Goal: Task Accomplishment & Management: Use online tool/utility

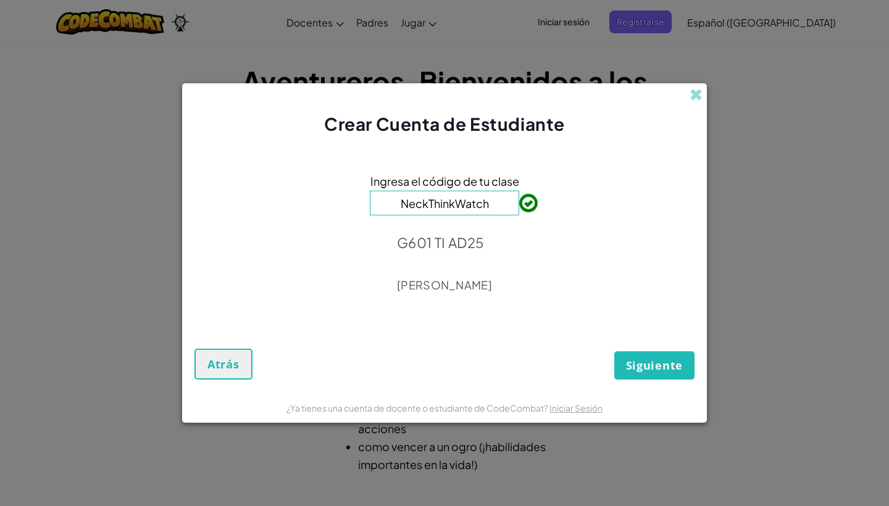
click at [672, 358] on button "Siguiente" at bounding box center [654, 365] width 80 height 28
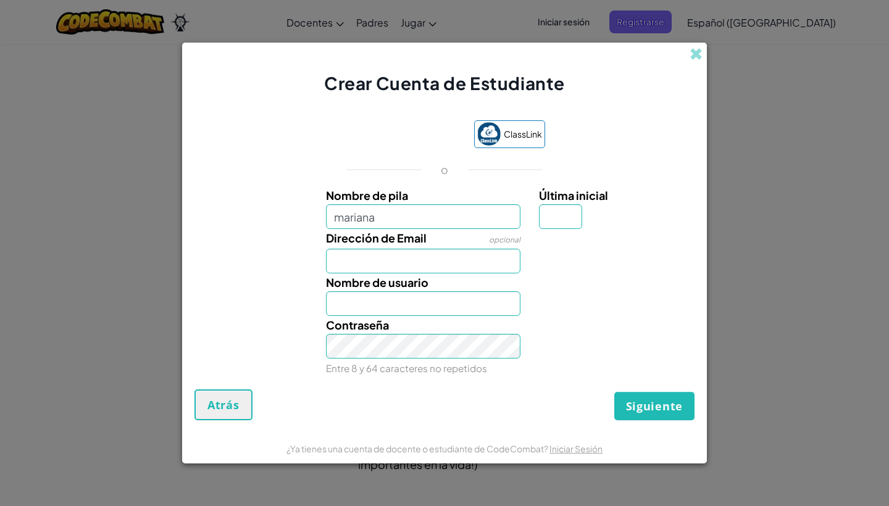
type input "mariana"
type input "Mariana"
click at [435, 278] on div "Nombre de usuario Mariana" at bounding box center [424, 295] width 214 height 43
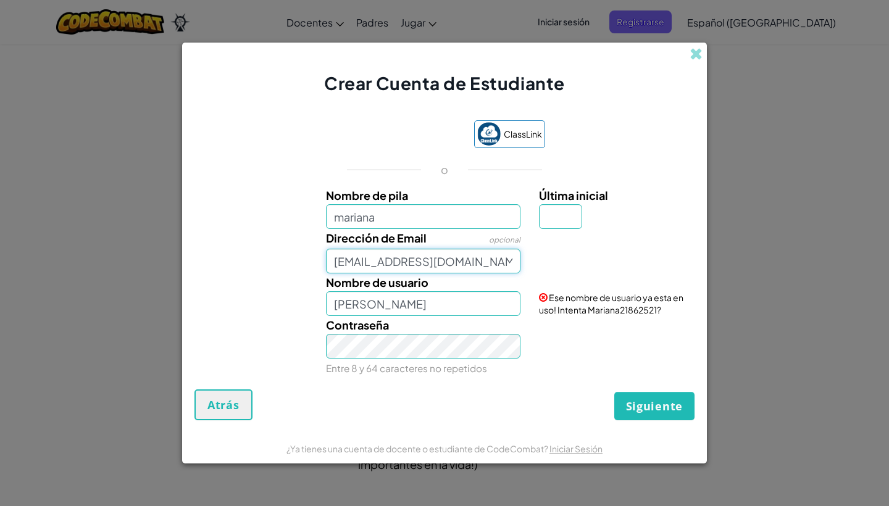
type input "[EMAIL_ADDRESS][DOMAIN_NAME]"
click at [560, 233] on div "Tu email se ve bien!" at bounding box center [615, 244] width 171 height 30
click at [561, 224] on input "Última inicial" at bounding box center [560, 216] width 43 height 25
click at [579, 227] on input "Última inicial" at bounding box center [560, 216] width 43 height 25
type input "a"
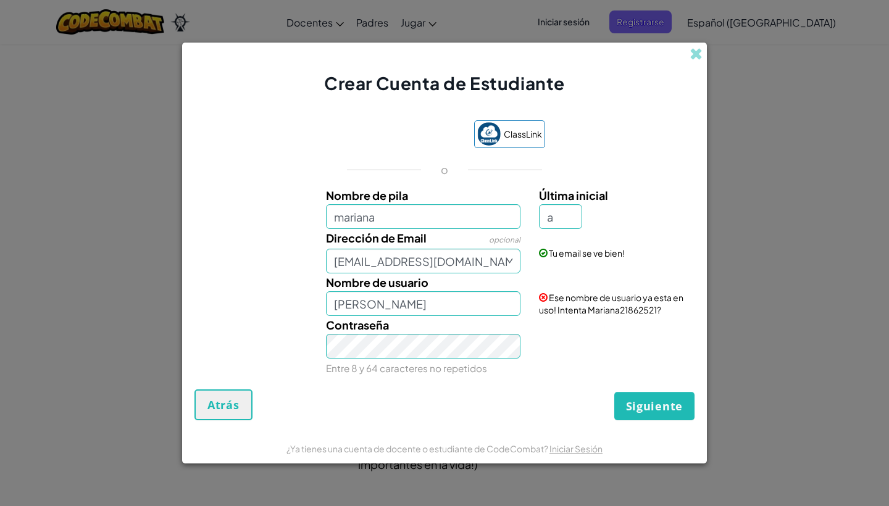
type input "MarianaA"
click at [487, 228] on input "mariana" at bounding box center [423, 216] width 195 height 25
type input "marianaproplayer"
click at [655, 406] on button "Siguiente" at bounding box center [654, 406] width 80 height 28
type input "MarianaproplayerA"
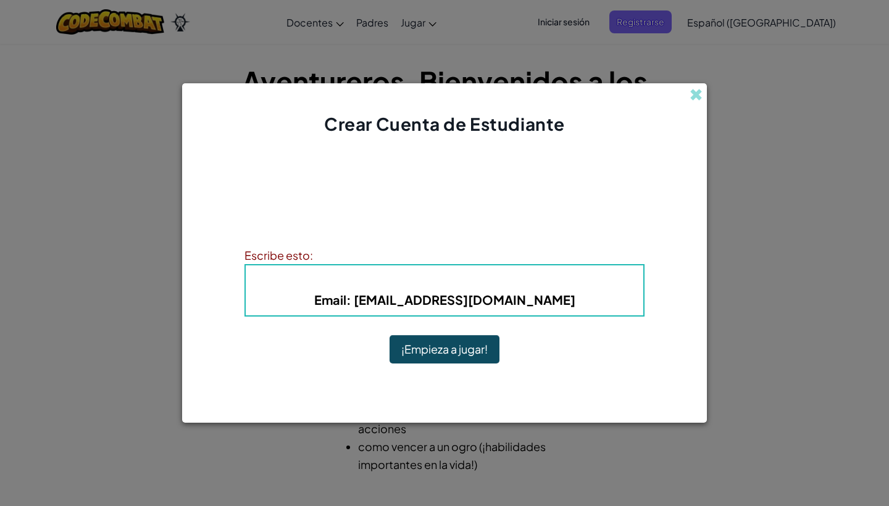
click at [459, 356] on button "¡Empieza a jugar!" at bounding box center [445, 349] width 110 height 28
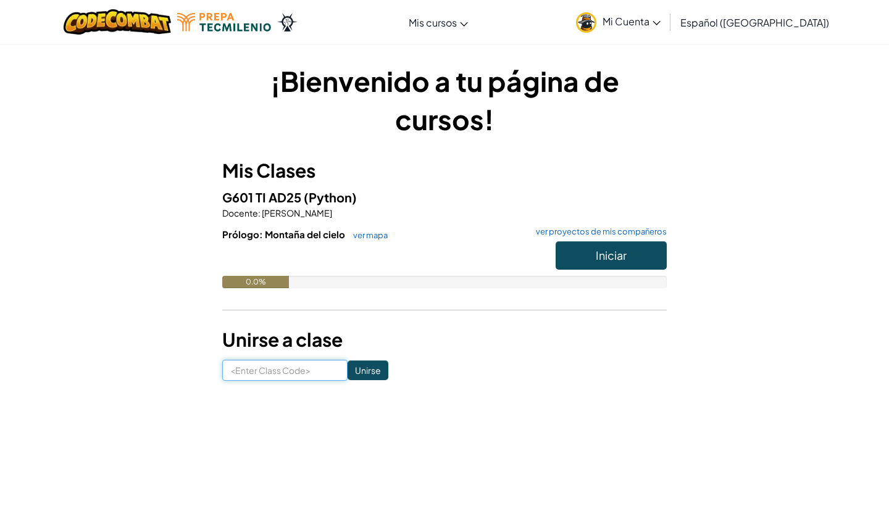
click at [321, 362] on input at bounding box center [284, 370] width 125 height 21
type input "G601TIAD25"
click at [373, 368] on input "Unirse" at bounding box center [368, 371] width 41 height 20
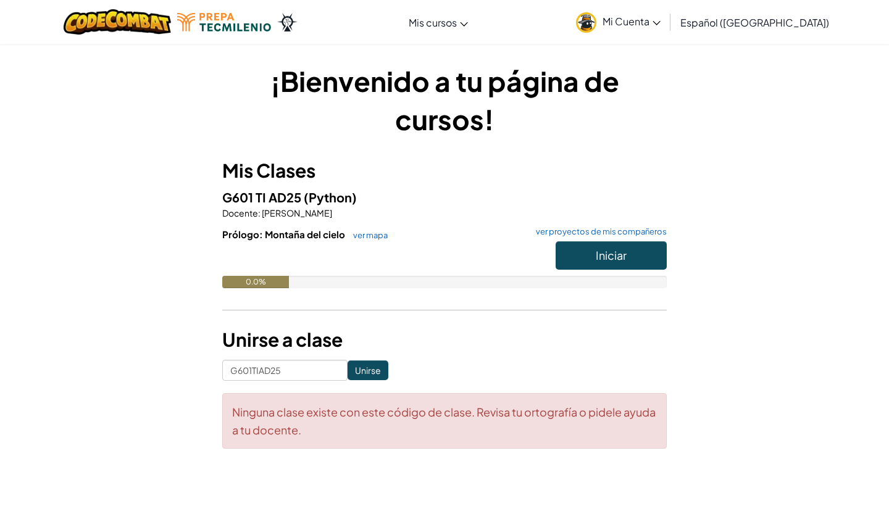
click at [369, 369] on input "Unirse" at bounding box center [368, 371] width 41 height 20
click at [590, 245] on button "Iniciar" at bounding box center [611, 255] width 111 height 28
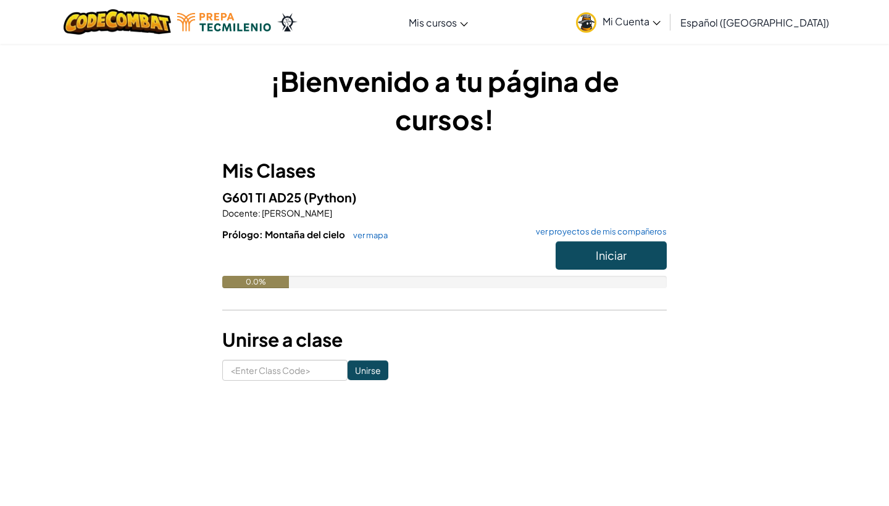
click at [667, 36] on link "Mi Cuenta" at bounding box center [618, 21] width 97 height 39
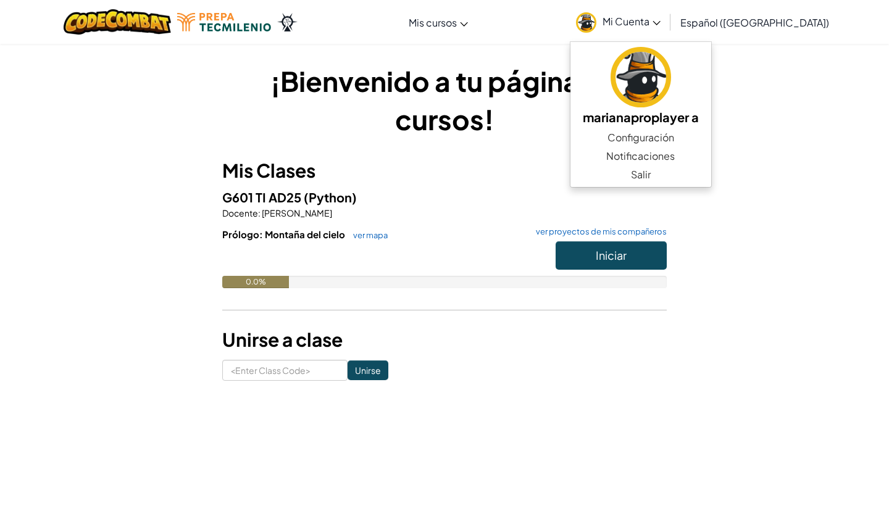
click at [667, 31] on link "Mi Cuenta" at bounding box center [618, 21] width 97 height 39
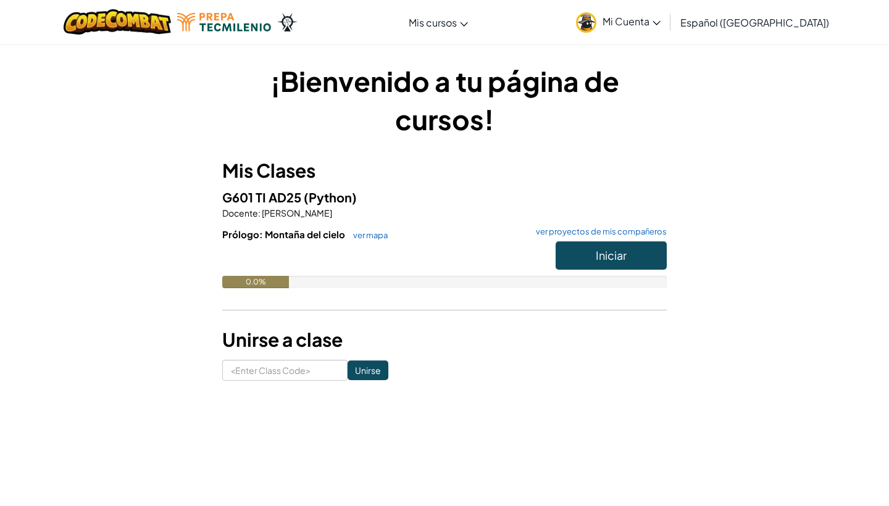
click at [577, 246] on button "Iniciar" at bounding box center [611, 255] width 111 height 28
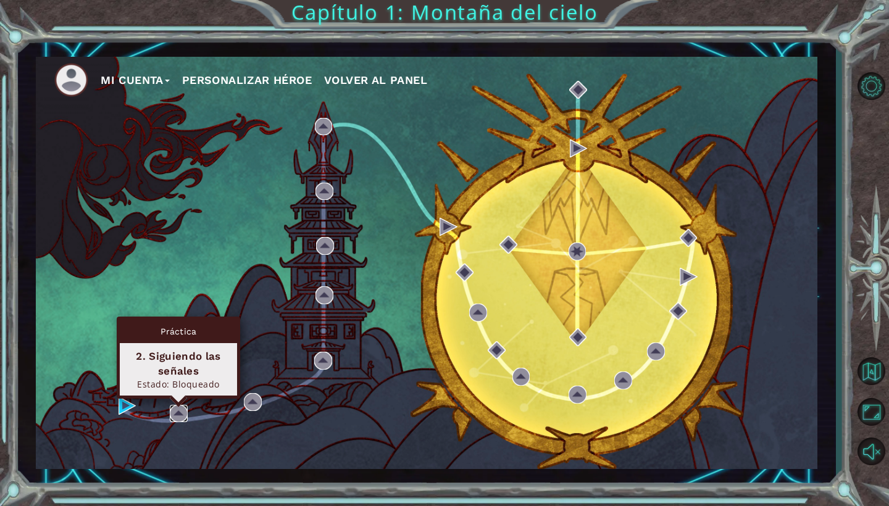
click at [181, 412] on img at bounding box center [179, 414] width 18 height 18
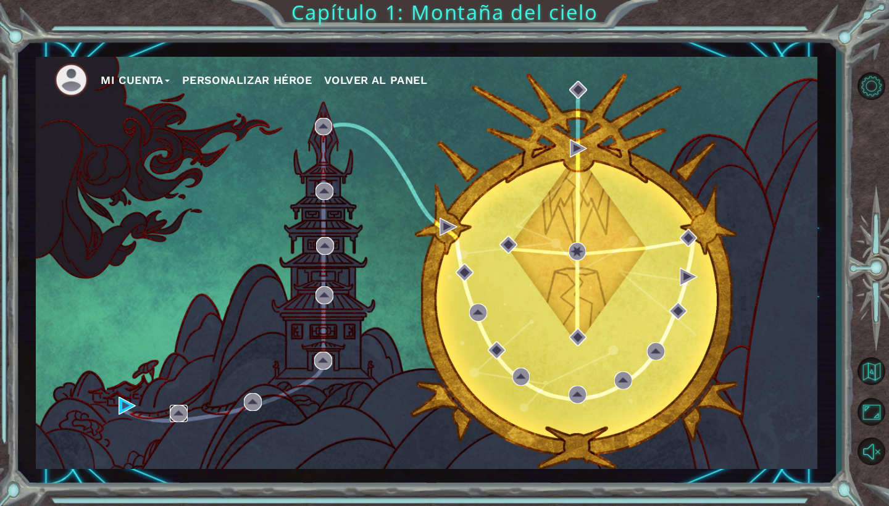
click at [180, 412] on img at bounding box center [179, 414] width 18 height 18
click at [104, 406] on div "Mi Cuenta Personalizar héroe Volver al panel" at bounding box center [427, 263] width 782 height 412
click at [116, 406] on div "Mi Cuenta Personalizar héroe Volver al panel" at bounding box center [427, 263] width 782 height 412
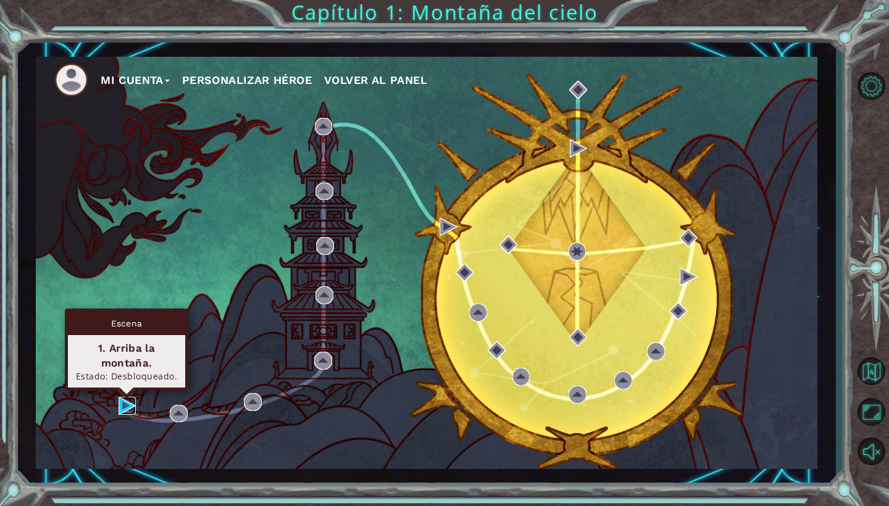
click at [122, 406] on img at bounding box center [128, 406] width 18 height 18
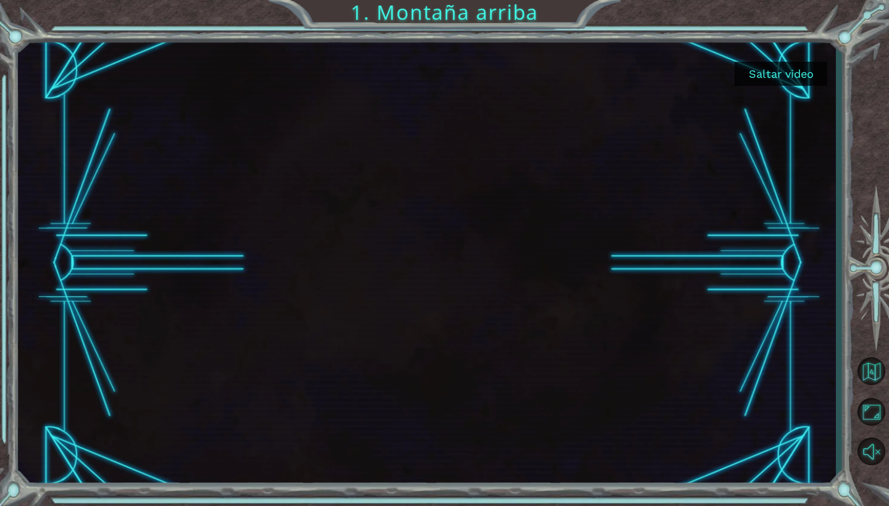
click at [769, 80] on button "Saltar video" at bounding box center [781, 74] width 93 height 24
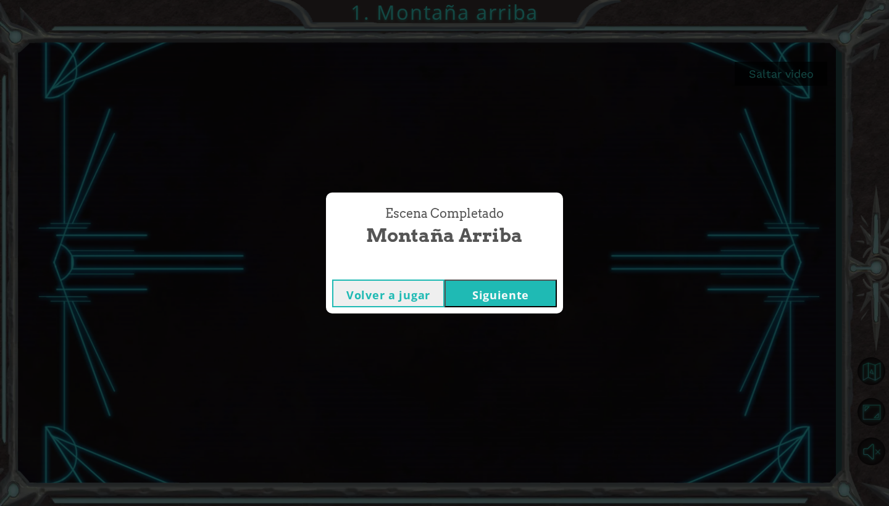
click at [412, 303] on button "Volver a jugar" at bounding box center [388, 294] width 112 height 28
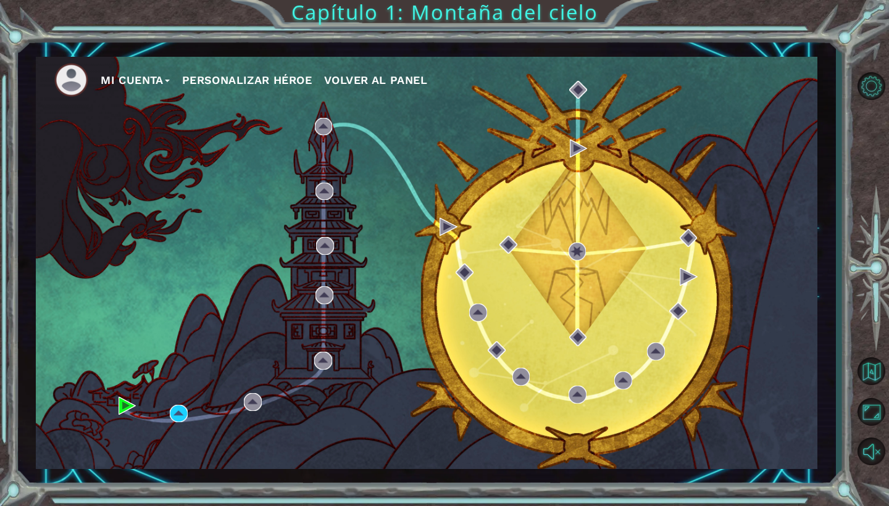
click at [66, 78] on img at bounding box center [71, 80] width 34 height 34
click at [109, 73] on button "Mi Cuenta" at bounding box center [135, 80] width 69 height 19
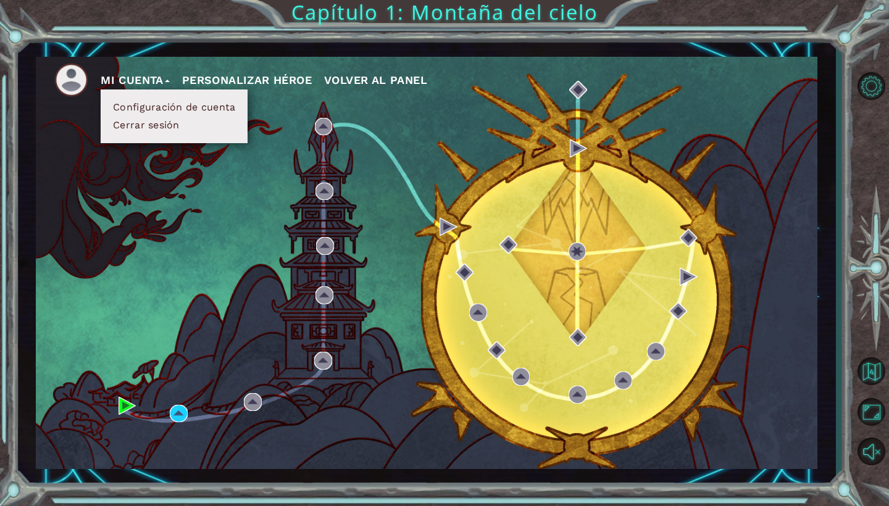
click at [206, 107] on button "Configuración de cuenta" at bounding box center [174, 108] width 130 height 14
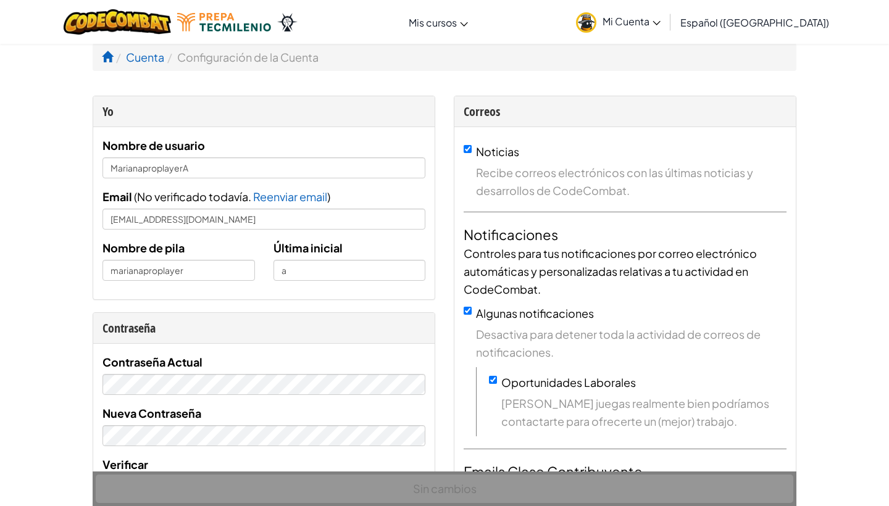
click at [629, 27] on link "Mi Cuenta" at bounding box center [618, 21] width 97 height 39
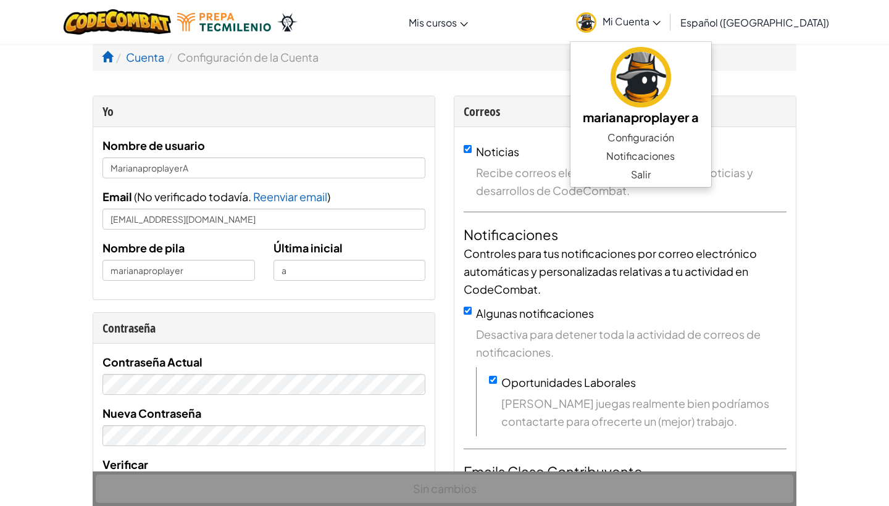
click at [571, 15] on div "[MEDICAL_DATA] la navigación Mis cursos Aula de Ozaria Aula de CodeCombat E-spo…" at bounding box center [444, 22] width 895 height 44
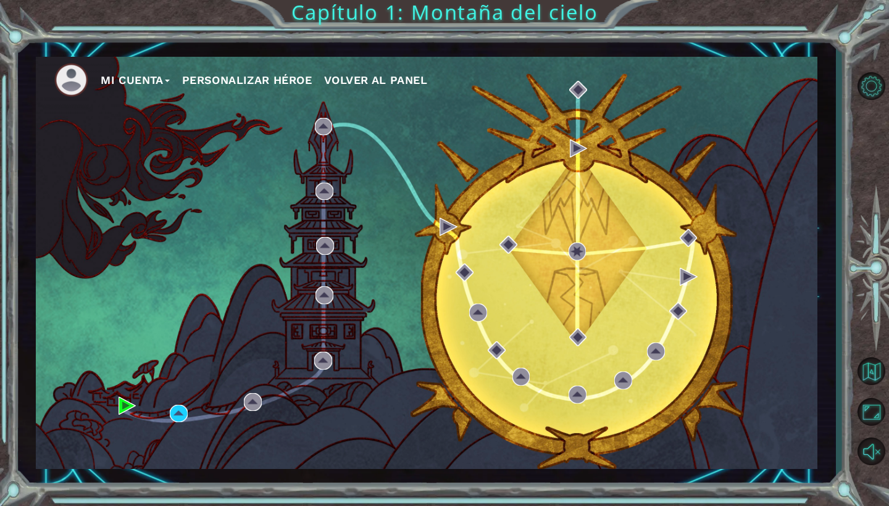
click at [290, 75] on button "Personalizar héroe" at bounding box center [247, 80] width 130 height 19
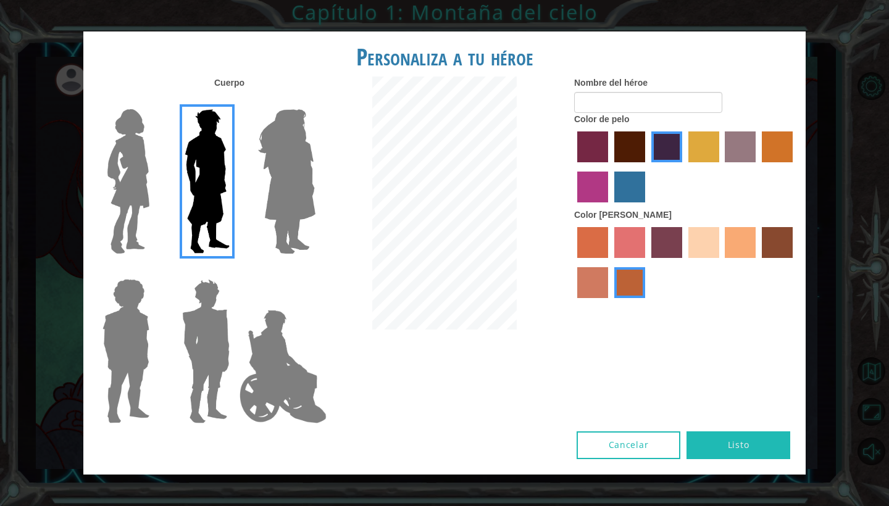
click at [271, 165] on img at bounding box center [286, 181] width 67 height 154
click at [315, 101] on input "Hero Amethyst" at bounding box center [315, 101] width 0 height 0
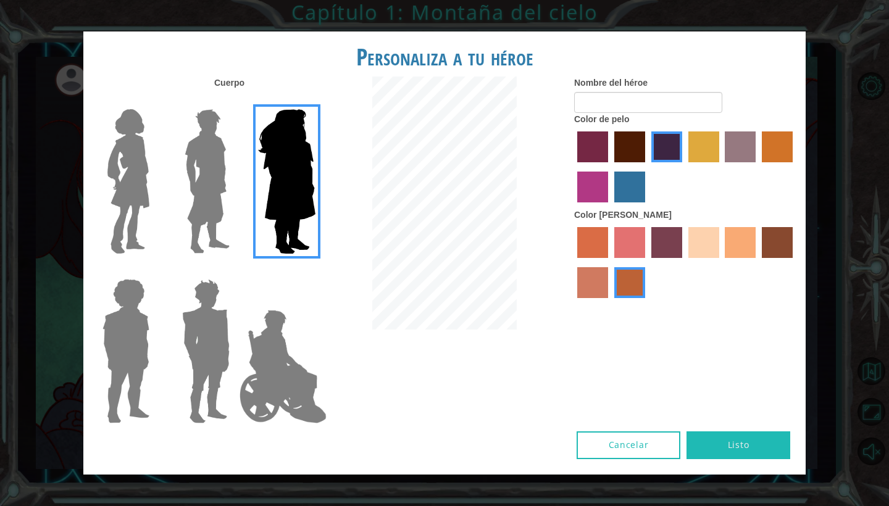
click at [175, 187] on label at bounding box center [204, 181] width 62 height 154
click at [235, 101] on input "Hero Lars" at bounding box center [235, 101] width 0 height 0
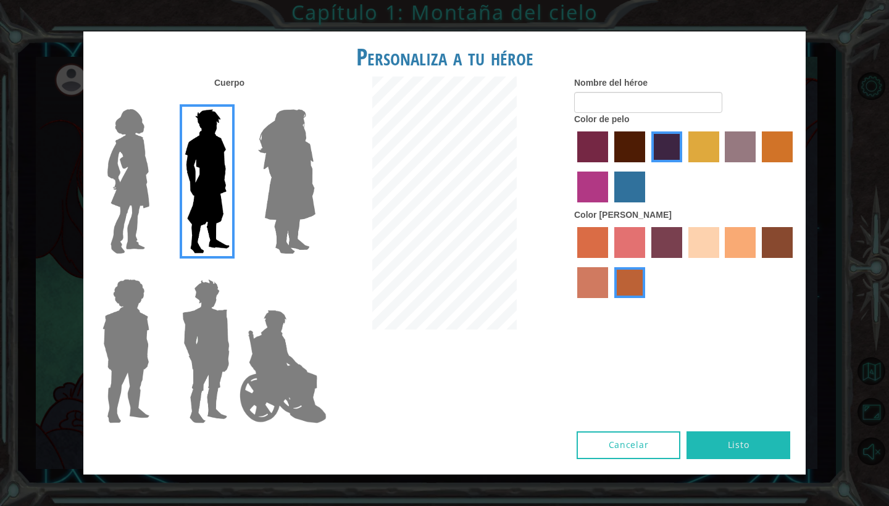
click at [128, 212] on img at bounding box center [129, 181] width 52 height 154
click at [154, 101] on input "Hero Connie" at bounding box center [154, 101] width 0 height 0
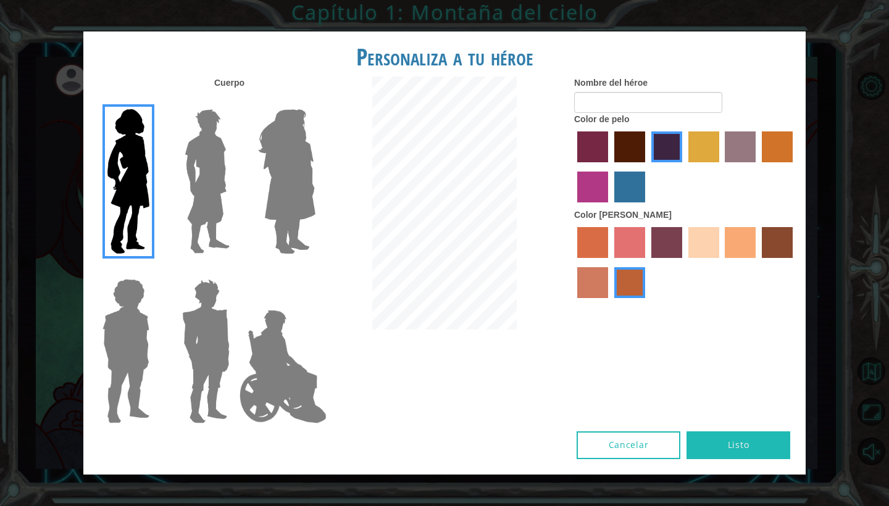
click at [136, 278] on img at bounding box center [126, 351] width 57 height 154
click at [154, 271] on input "Hero Steven" at bounding box center [154, 271] width 0 height 0
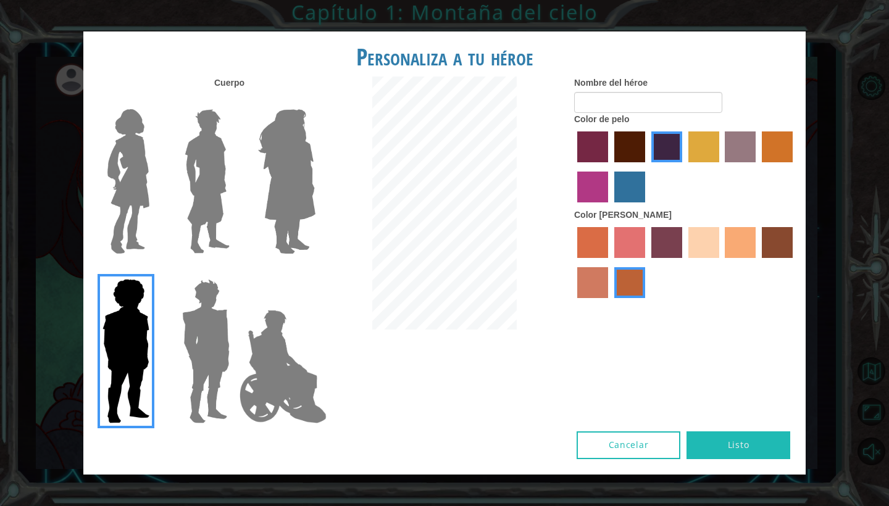
click at [207, 303] on img at bounding box center [205, 351] width 57 height 154
click at [235, 271] on input "Hero Garnet" at bounding box center [235, 271] width 0 height 0
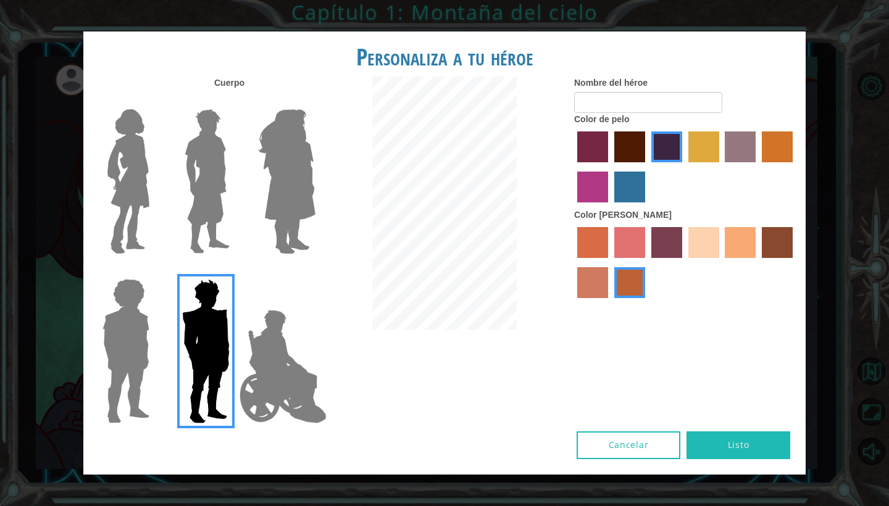
click at [280, 312] on img at bounding box center [283, 366] width 97 height 123
click at [315, 271] on input "Hero Jamie" at bounding box center [315, 271] width 0 height 0
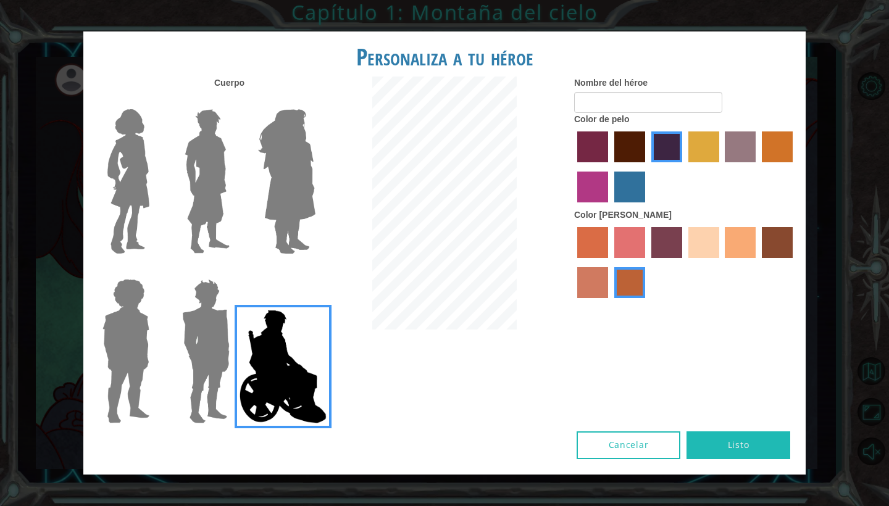
click at [137, 141] on img at bounding box center [129, 181] width 52 height 154
click at [154, 101] on input "Hero Connie" at bounding box center [154, 101] width 0 height 0
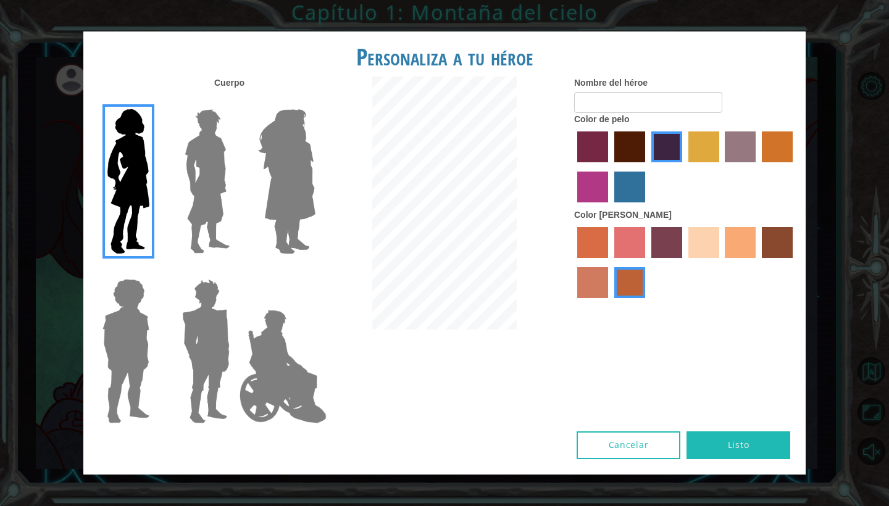
click at [701, 257] on label "sandy beach skin color" at bounding box center [704, 242] width 31 height 31
click at [684, 262] on input "sandy beach skin color" at bounding box center [684, 262] width 0 height 0
click at [611, 113] on input "Nombre del héroe" at bounding box center [648, 102] width 148 height 21
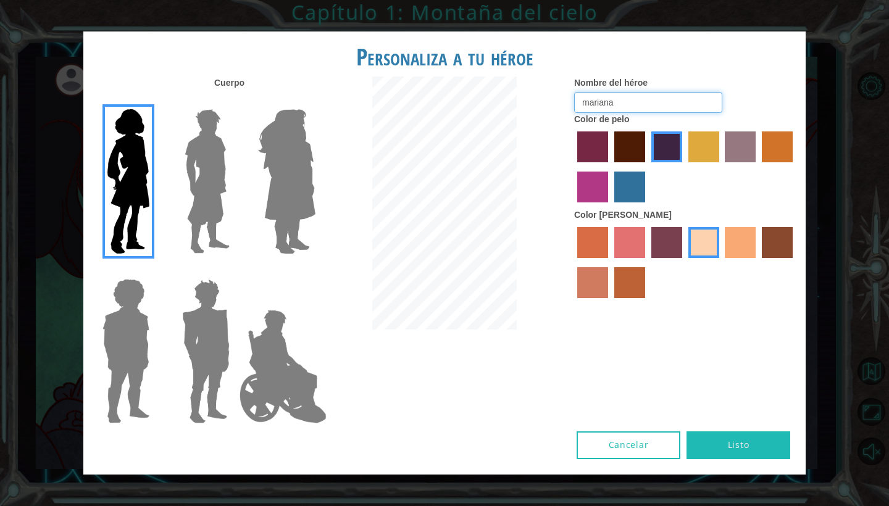
type input "mariana"
click at [688, 304] on div at bounding box center [685, 264] width 222 height 80
click at [697, 304] on div at bounding box center [685, 264] width 222 height 80
click at [631, 159] on label "maroon hair color" at bounding box center [629, 147] width 31 height 31
click at [610, 167] on input "maroon hair color" at bounding box center [610, 167] width 0 height 0
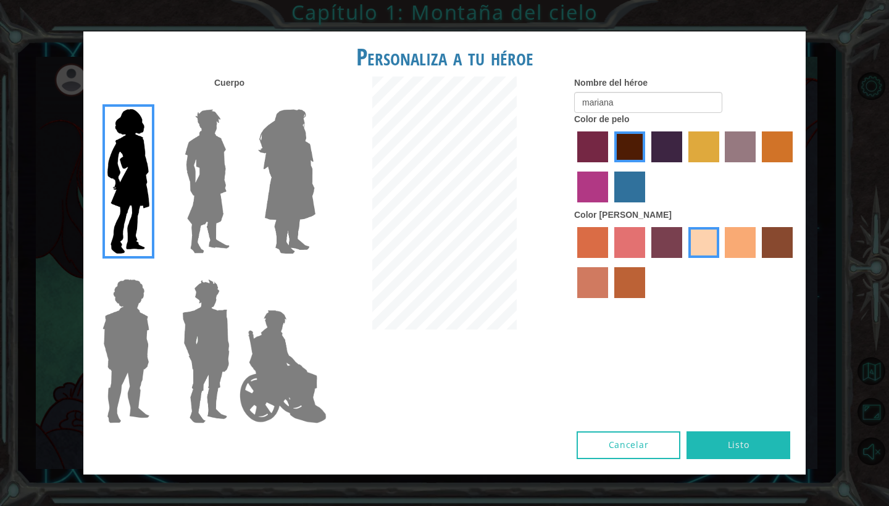
click at [595, 154] on label "paprika hair color" at bounding box center [592, 147] width 31 height 31
click at [573, 167] on input "paprika hair color" at bounding box center [573, 167] width 0 height 0
click at [711, 162] on label "tulip tree hair color" at bounding box center [704, 147] width 31 height 31
click at [684, 167] on input "tulip tree hair color" at bounding box center [684, 167] width 0 height 0
click at [755, 162] on label "bazaar hair color" at bounding box center [740, 147] width 31 height 31
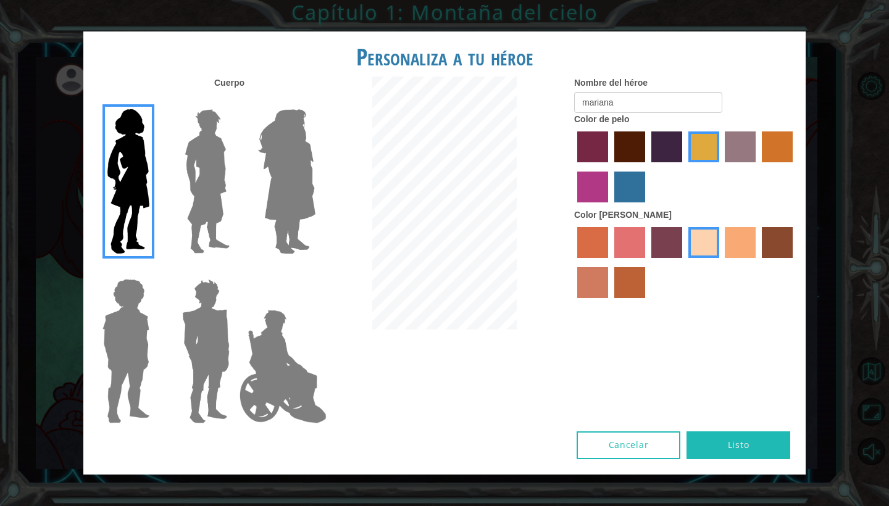
click at [721, 167] on input "bazaar hair color" at bounding box center [721, 167] width 0 height 0
click at [623, 190] on label "lachmara hair color" at bounding box center [629, 187] width 31 height 31
click at [610, 207] on input "lachmara hair color" at bounding box center [610, 207] width 0 height 0
click at [590, 189] on label "medium red violet hair color" at bounding box center [592, 187] width 31 height 31
click at [795, 167] on input "medium red violet hair color" at bounding box center [795, 167] width 0 height 0
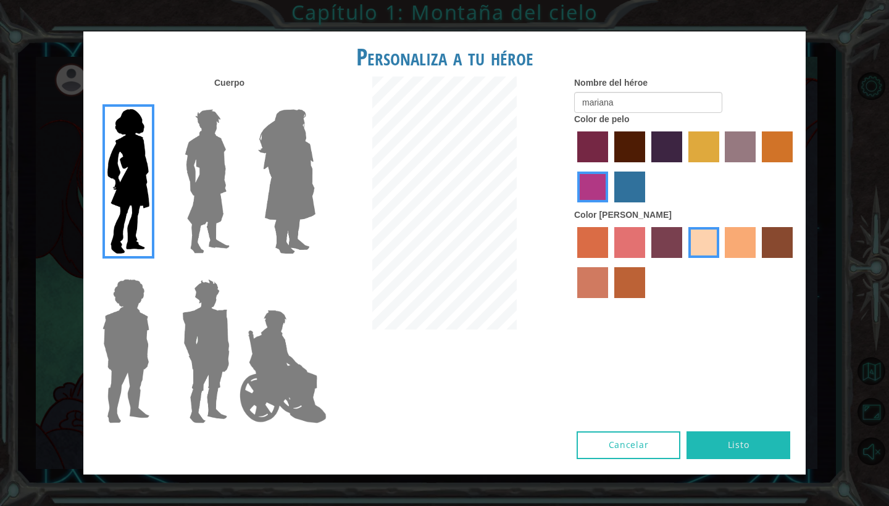
click at [606, 157] on label "paprika hair color" at bounding box center [592, 147] width 31 height 31
click at [573, 167] on input "paprika hair color" at bounding box center [573, 167] width 0 height 0
click at [625, 147] on label "maroon hair color" at bounding box center [629, 147] width 31 height 31
click at [610, 167] on input "maroon hair color" at bounding box center [610, 167] width 0 height 0
click at [792, 258] on label "karma skin color" at bounding box center [777, 242] width 31 height 31
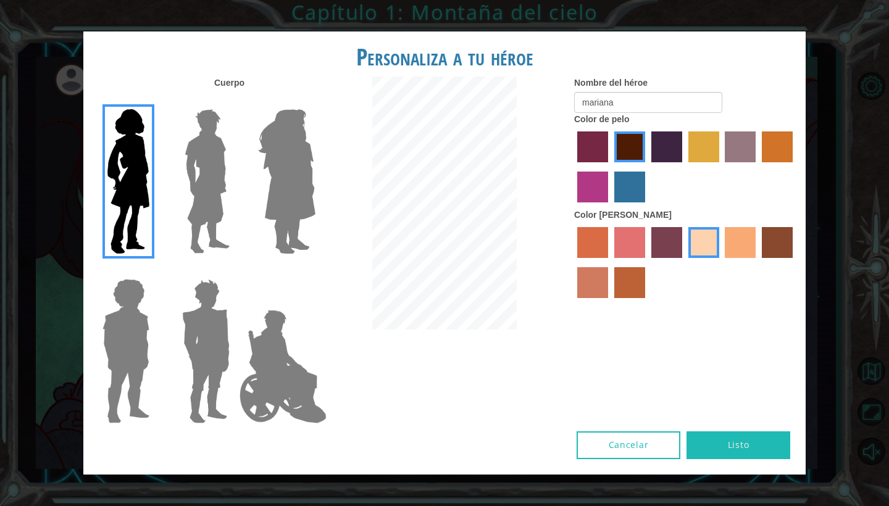
click at [758, 262] on input "karma skin color" at bounding box center [758, 262] width 0 height 0
click at [735, 249] on label "tacao skin color" at bounding box center [740, 242] width 31 height 31
click at [721, 262] on input "tacao skin color" at bounding box center [721, 262] width 0 height 0
click at [701, 245] on label "sandy beach skin color" at bounding box center [704, 242] width 31 height 31
click at [684, 262] on input "sandy beach skin color" at bounding box center [684, 262] width 0 height 0
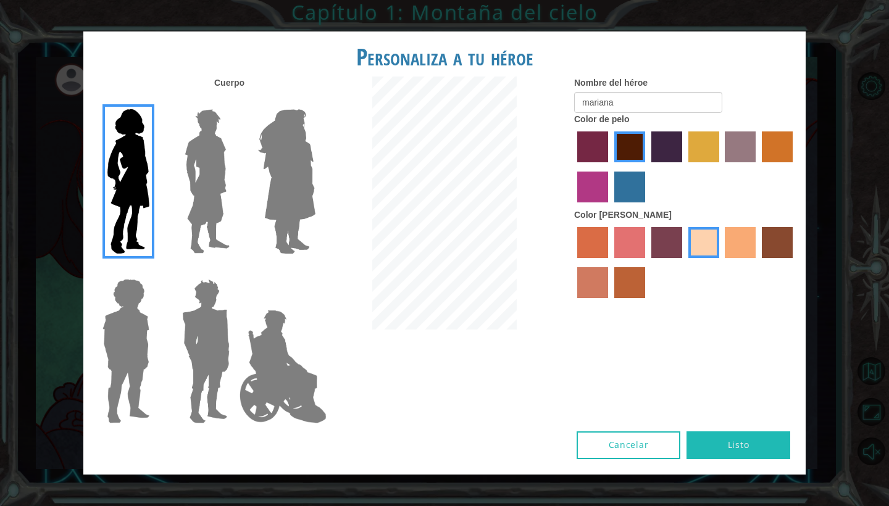
click at [713, 438] on button "Listo" at bounding box center [739, 446] width 104 height 28
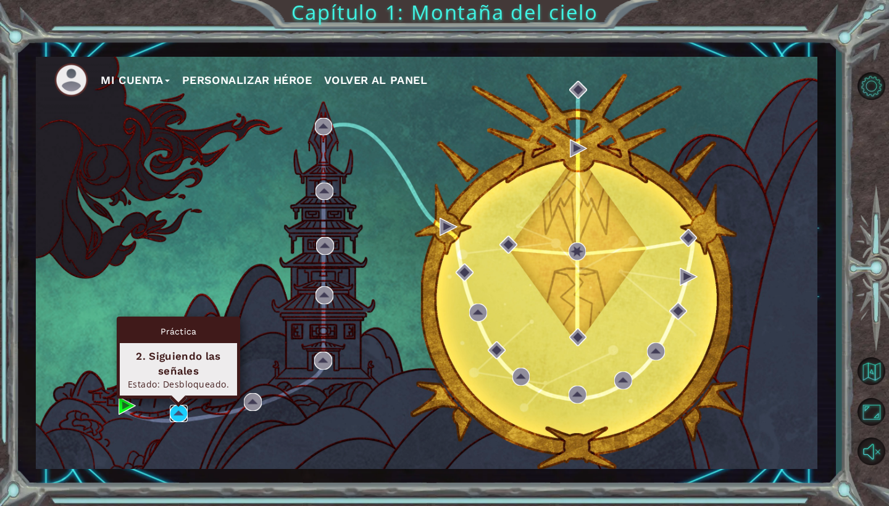
click at [180, 411] on img at bounding box center [179, 414] width 18 height 18
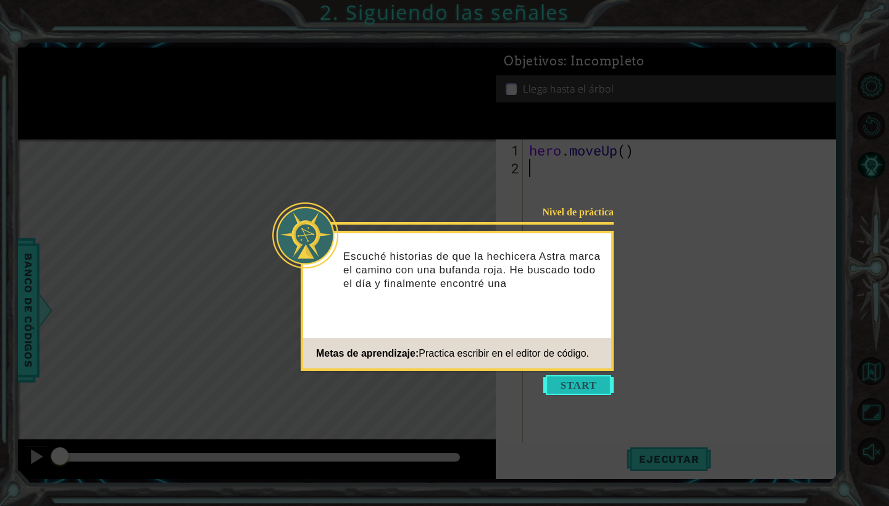
click at [568, 387] on button "Start" at bounding box center [578, 385] width 70 height 20
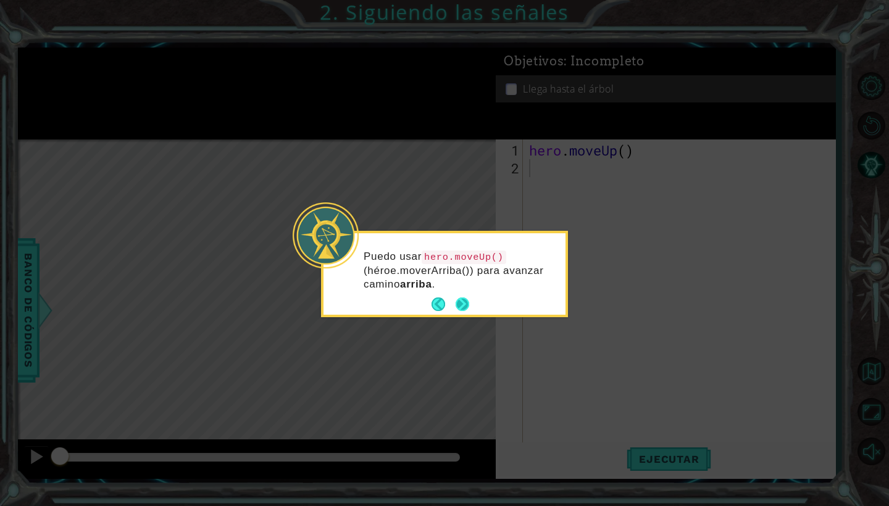
click at [456, 312] on button "Next" at bounding box center [461, 304] width 15 height 15
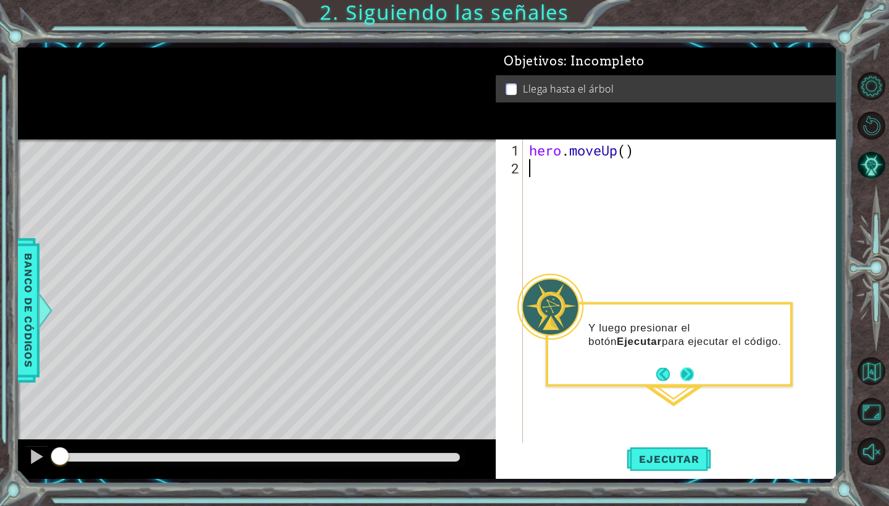
click at [685, 380] on button "Next" at bounding box center [687, 374] width 14 height 14
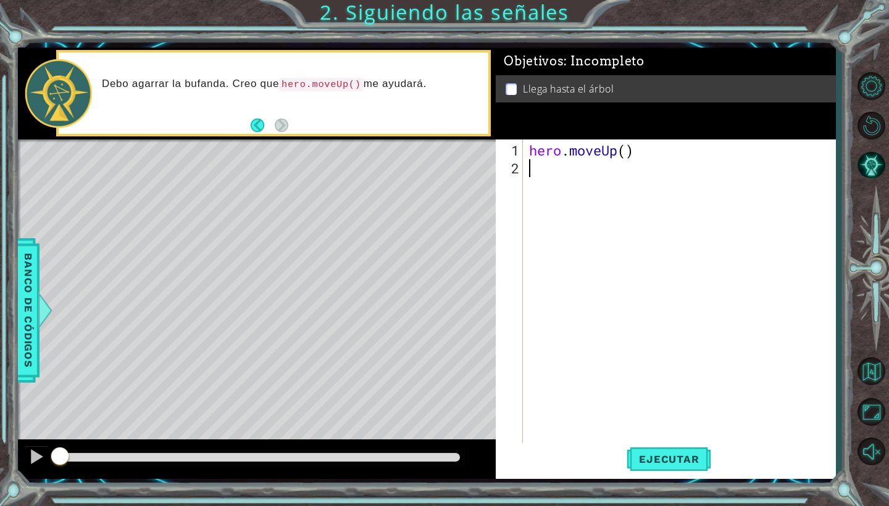
click at [527, 169] on div "hero . moveUp ( )" at bounding box center [683, 311] width 312 height 340
click at [626, 153] on div "hero . moveUp ( )" at bounding box center [683, 311] width 312 height 340
type textarea "hero.moveUp(2)"
click at [675, 455] on span "Ejecutar" at bounding box center [669, 459] width 85 height 12
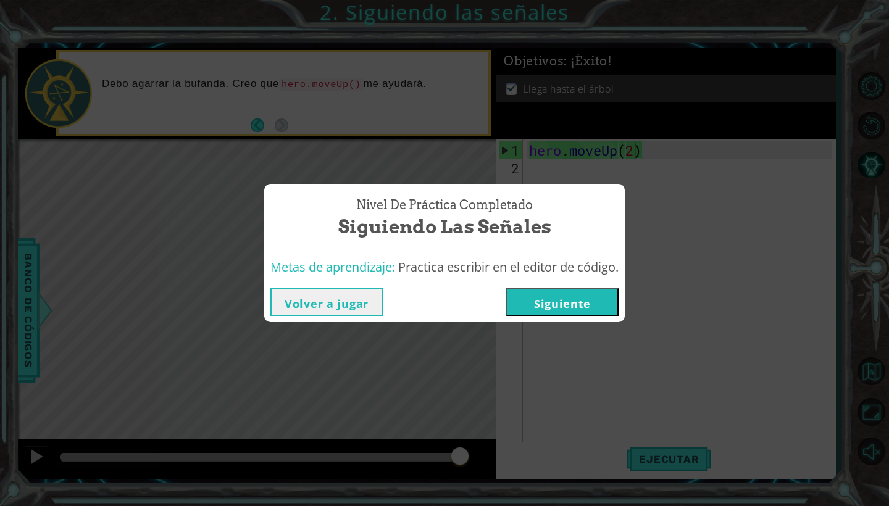
click at [589, 304] on button "Siguiente" at bounding box center [562, 302] width 112 height 28
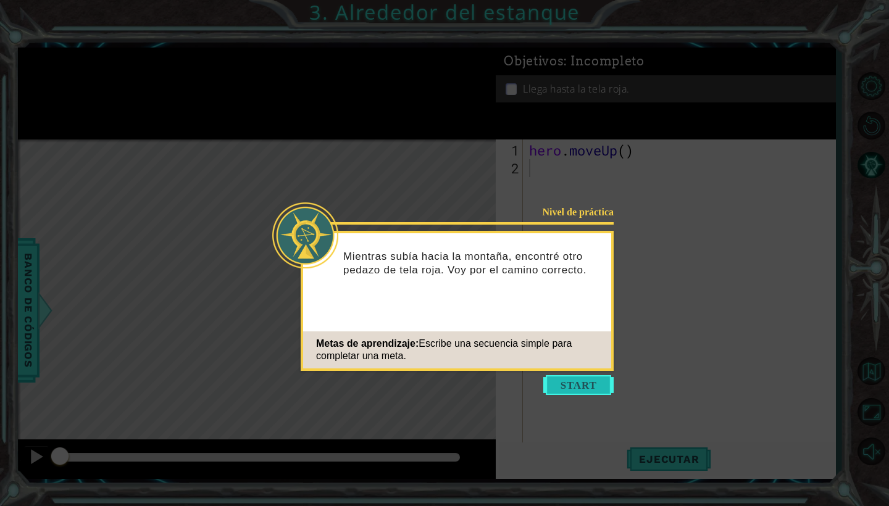
click at [566, 384] on button "Start" at bounding box center [578, 385] width 70 height 20
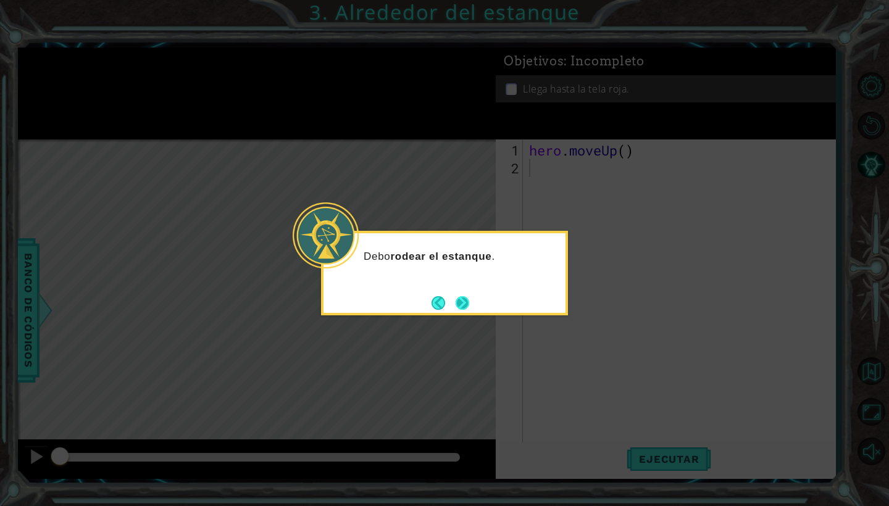
click at [462, 301] on button "Next" at bounding box center [462, 303] width 14 height 14
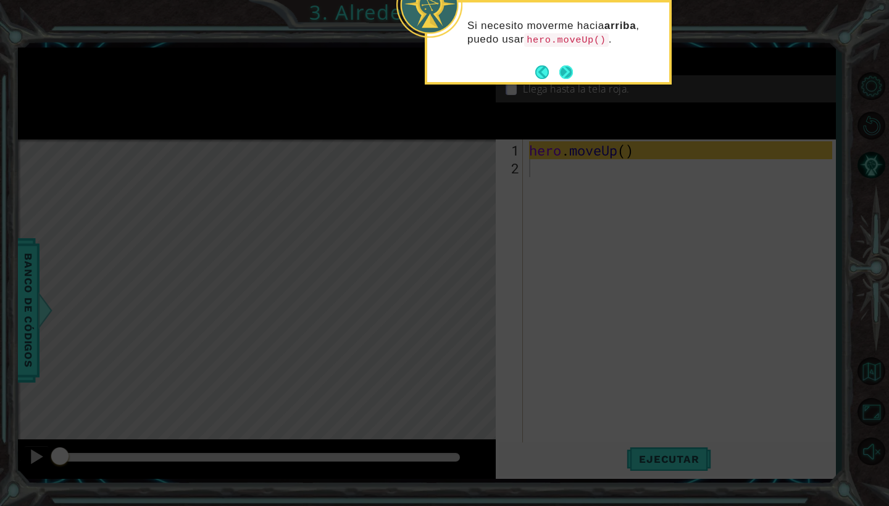
click at [566, 70] on button "Next" at bounding box center [566, 72] width 14 height 14
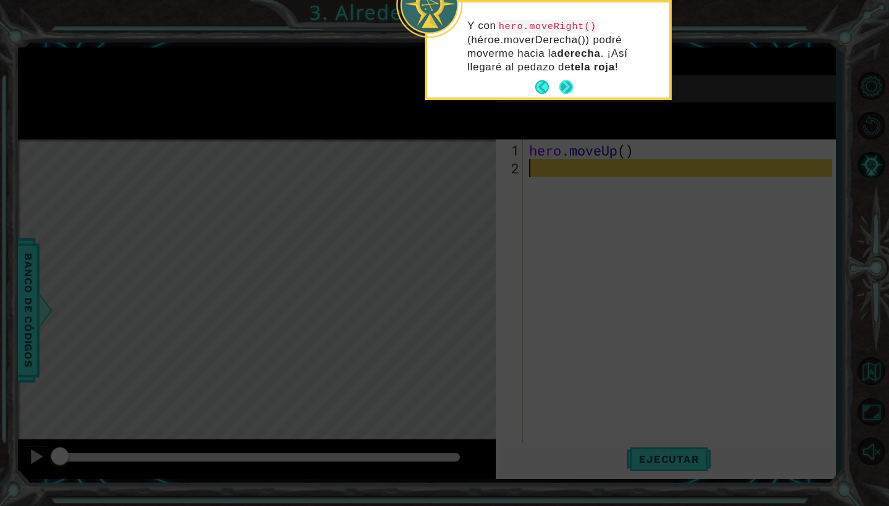
click at [567, 75] on div "Y con hero.moveRight() (héroe.moverDerecha()) podré moverme hacia la derecha . …" at bounding box center [548, 52] width 242 height 90
click at [573, 93] on button "Next" at bounding box center [566, 87] width 21 height 21
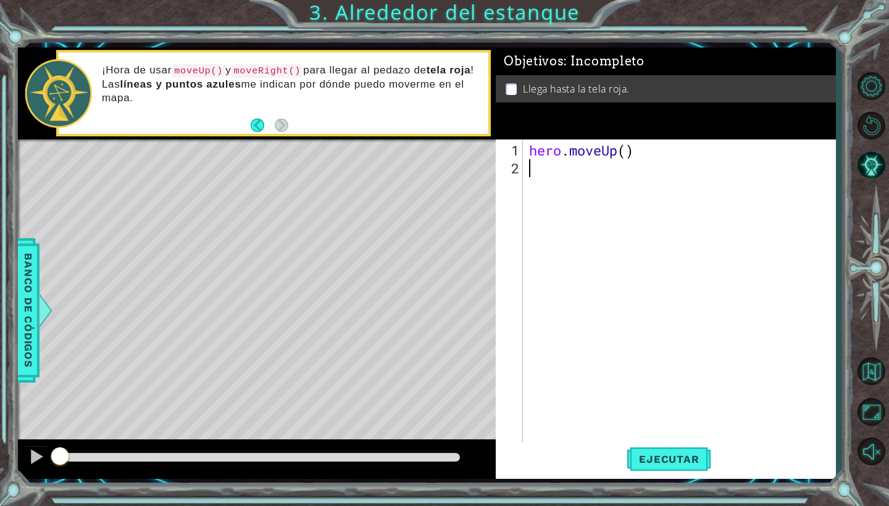
click at [631, 151] on div "hero . moveUp ( )" at bounding box center [683, 311] width 312 height 340
type textarea "hero.moveUp(3)"
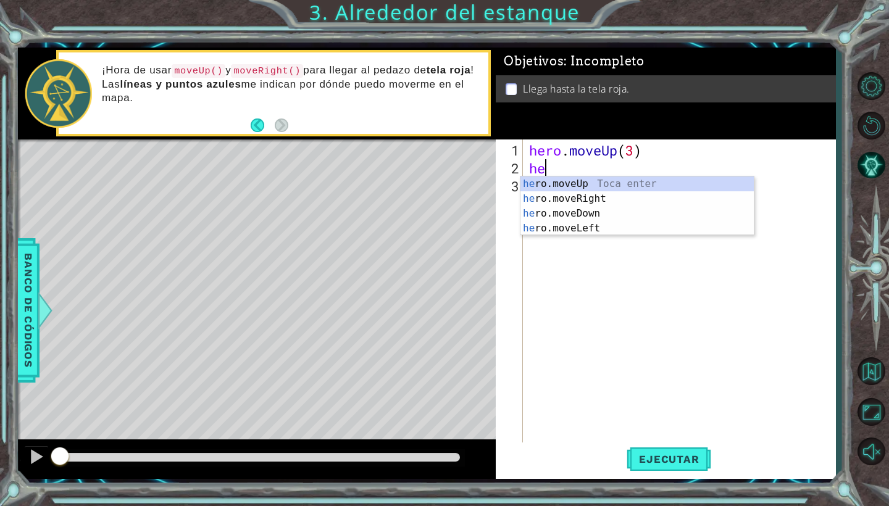
scroll to position [0, 1]
type textarea "hero"
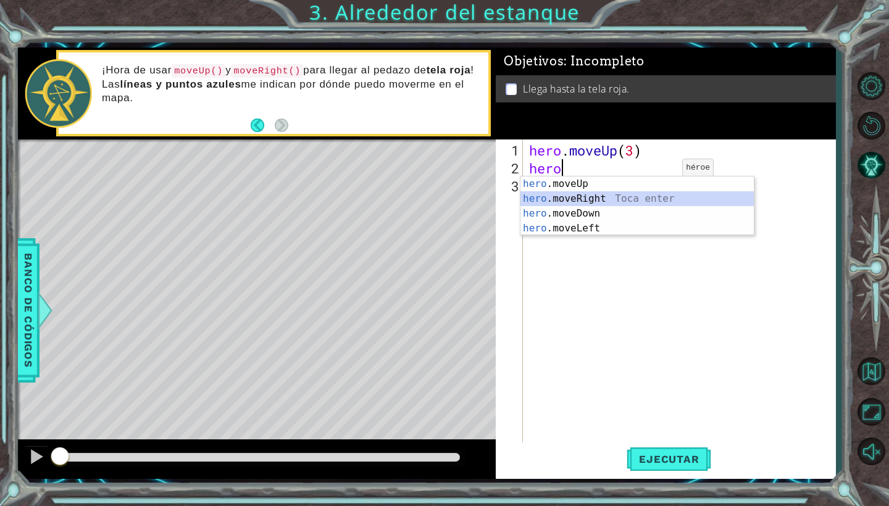
click at [640, 201] on div "hero .moveUp Toca enter hero .moveRight Toca enter hero .moveDown Toca enter he…" at bounding box center [637, 221] width 233 height 89
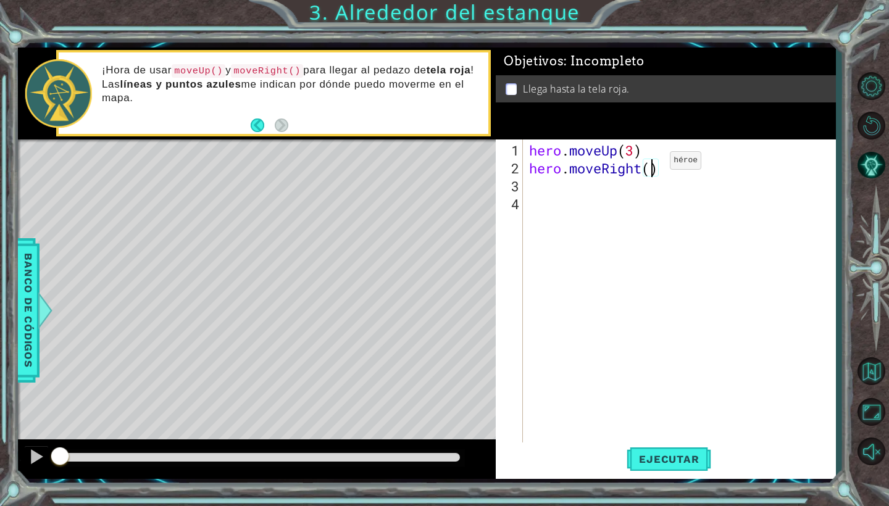
click at [651, 165] on div "hero . moveUp ( 3 ) hero . moveRight ( )" at bounding box center [683, 311] width 312 height 340
type textarea "hero.moveRight()"
click at [580, 220] on div "hero . moveUp ( 3 ) hero . moveRight ( )" at bounding box center [683, 311] width 312 height 340
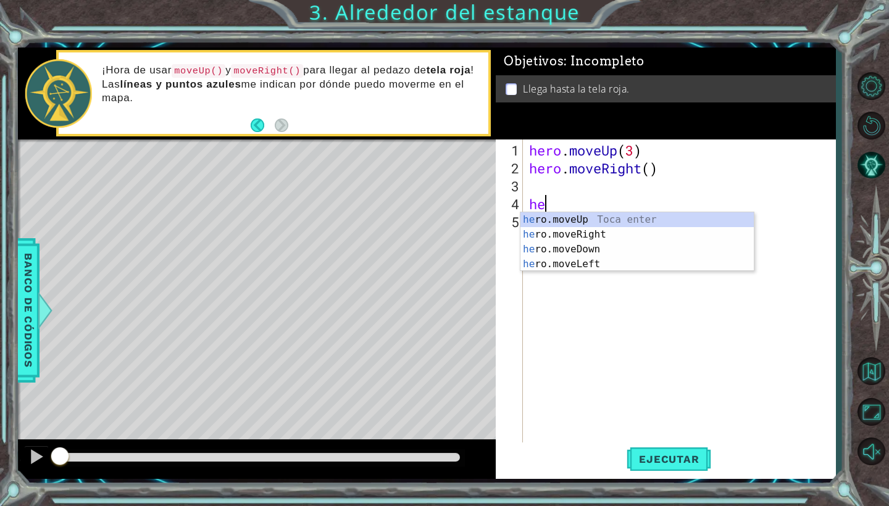
scroll to position [0, 1]
type textarea "hero"
click at [588, 189] on div "hero . moveUp ( 3 ) hero . moveRight ( ) hero" at bounding box center [683, 311] width 312 height 340
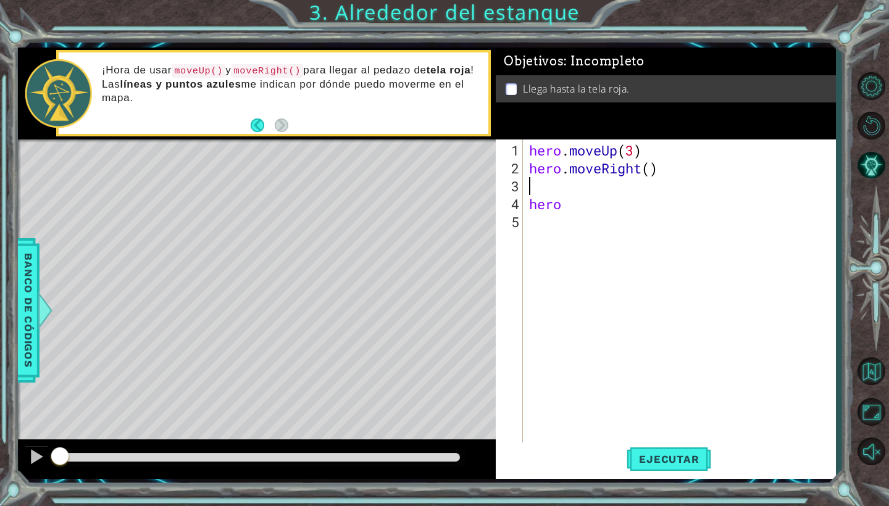
scroll to position [0, 0]
click at [579, 204] on div "hero . moveUp ( 3 ) hero . moveRight ( ) hero" at bounding box center [683, 311] width 312 height 340
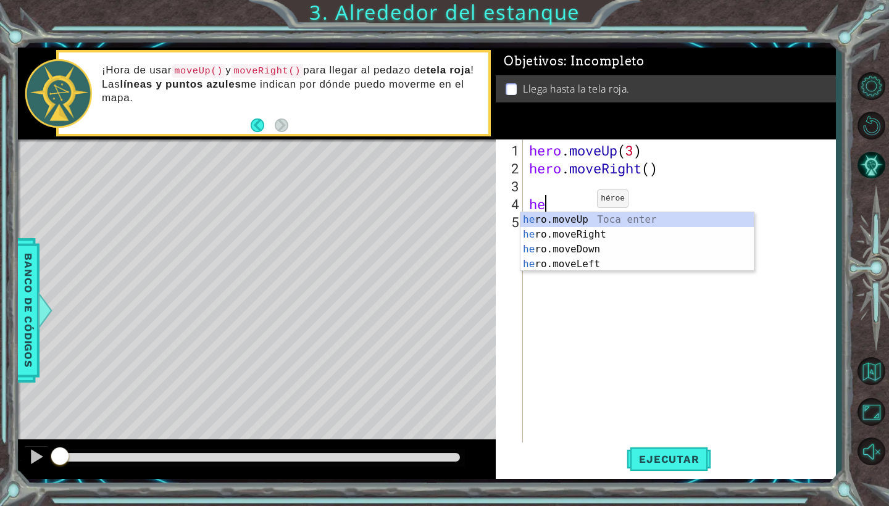
type textarea "h"
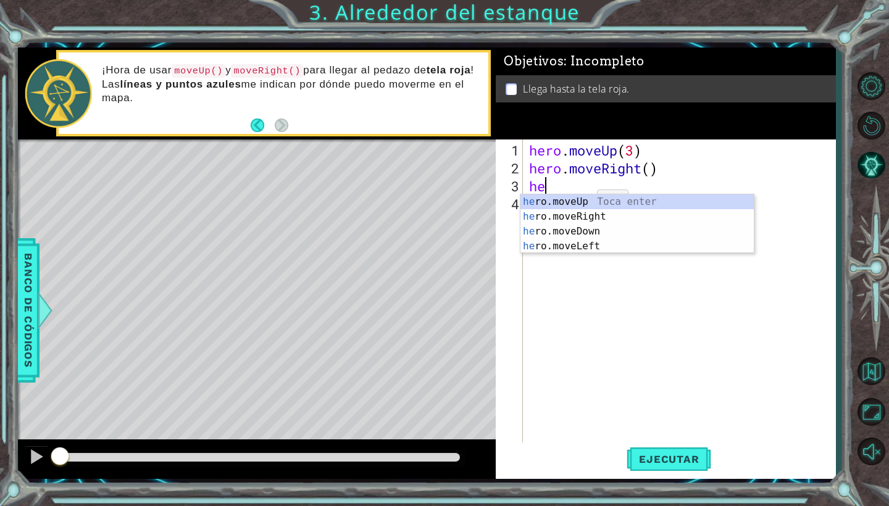
scroll to position [0, 1]
type textarea "hero"
click at [609, 206] on div "hero .moveUp Toca enter hero .moveRight Toca enter hero .moveDown Toca enter he…" at bounding box center [637, 239] width 233 height 89
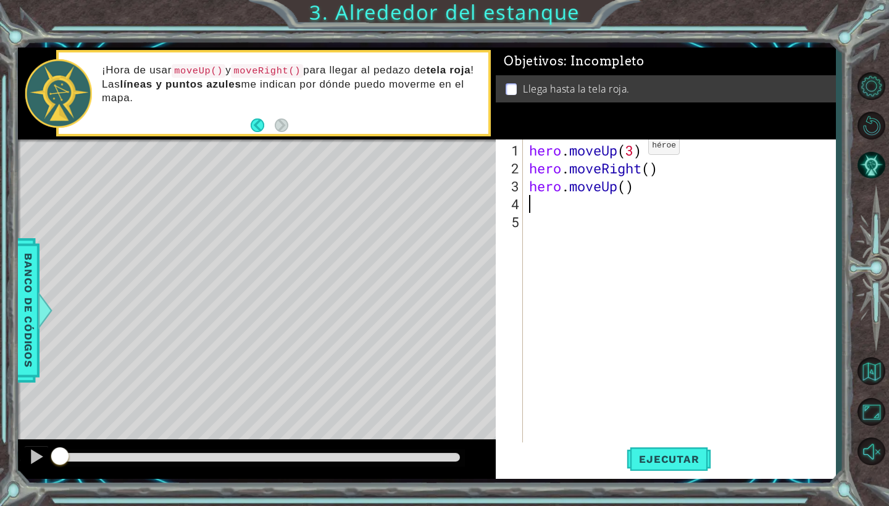
click at [631, 151] on div "hero . moveUp ( 3 ) hero . moveRight ( ) hero . moveUp ( )" at bounding box center [683, 311] width 312 height 340
click at [641, 154] on div "hero . moveUp ( 3 ) hero . moveRight ( ) hero . moveUp ( )" at bounding box center [683, 311] width 312 height 340
click at [637, 152] on div "hero . moveUp ( 3 ) hero . moveRight ( ) hero . moveUp ( )" at bounding box center [683, 311] width 312 height 340
click at [629, 187] on div "hero . moveUp ( 2 ) hero . moveRight ( ) hero . moveUp ( )" at bounding box center [683, 311] width 312 height 340
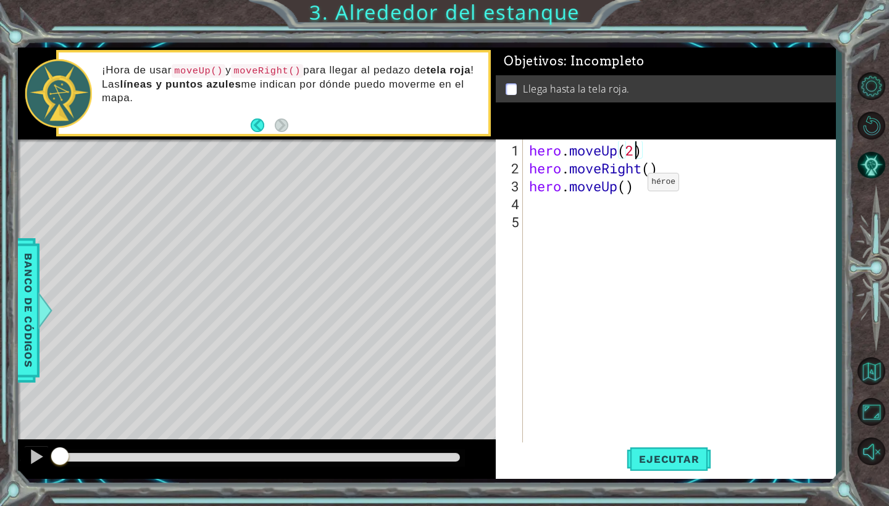
type textarea "hero.moveUp()"
click at [656, 463] on span "Ejecutar" at bounding box center [669, 459] width 85 height 12
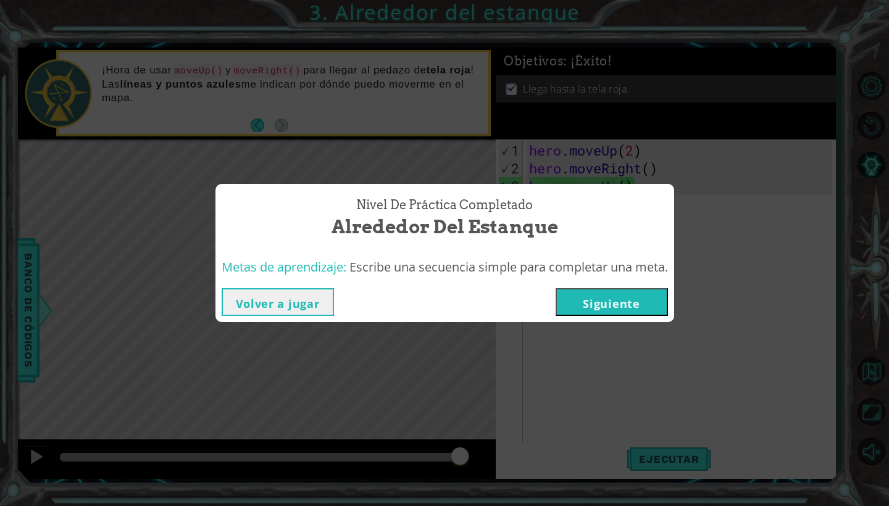
click at [584, 306] on button "Siguiente" at bounding box center [612, 302] width 112 height 28
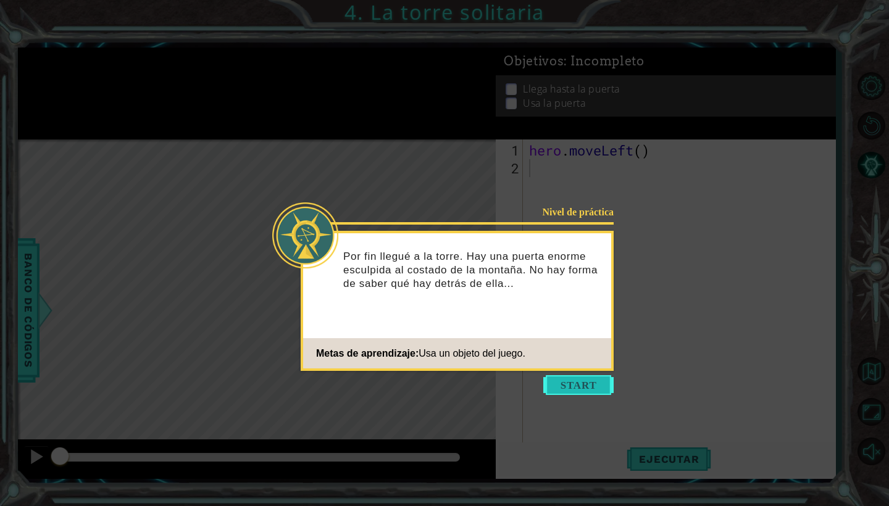
click at [576, 394] on button "Start" at bounding box center [578, 385] width 70 height 20
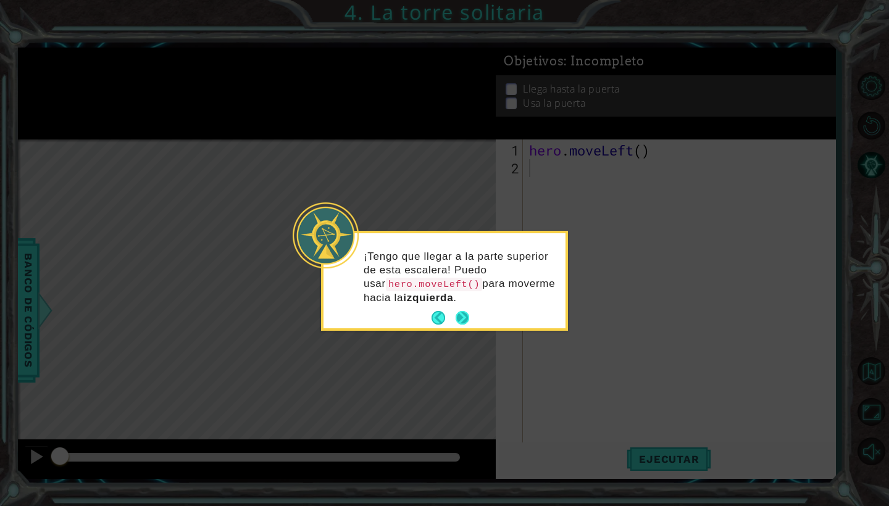
click at [463, 311] on button "Next" at bounding box center [463, 318] width 14 height 14
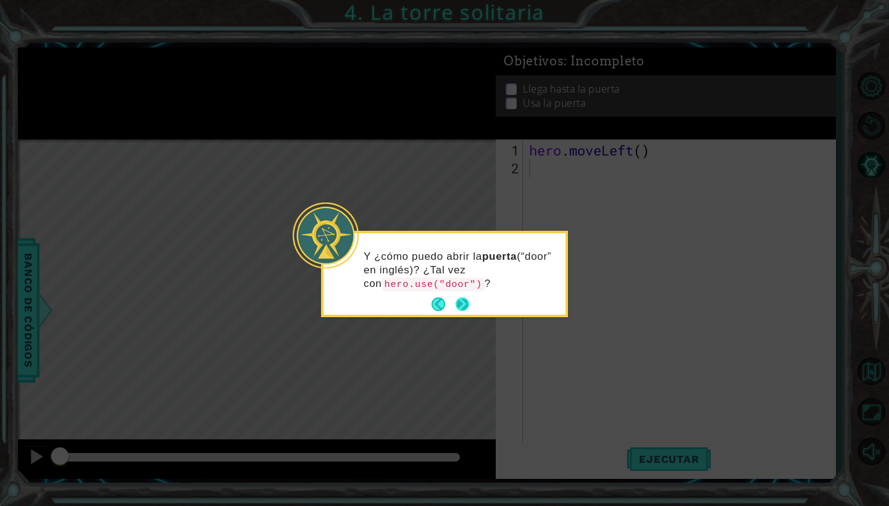
click at [463, 298] on button "Next" at bounding box center [462, 304] width 17 height 17
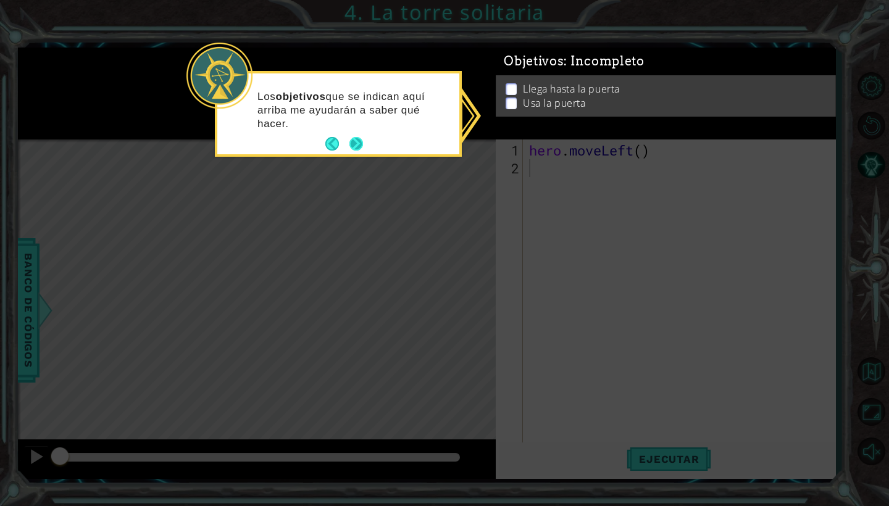
click at [351, 141] on button "Next" at bounding box center [357, 144] width 14 height 14
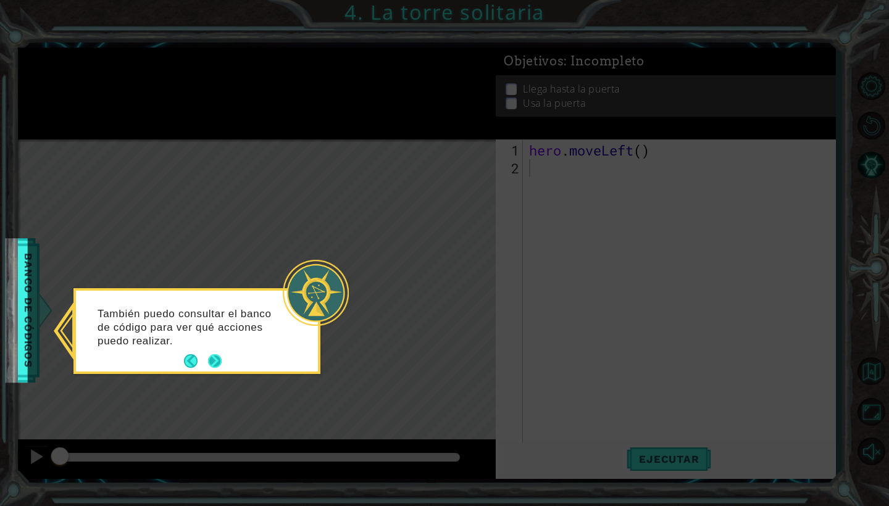
click at [209, 354] on button "Next" at bounding box center [215, 361] width 14 height 14
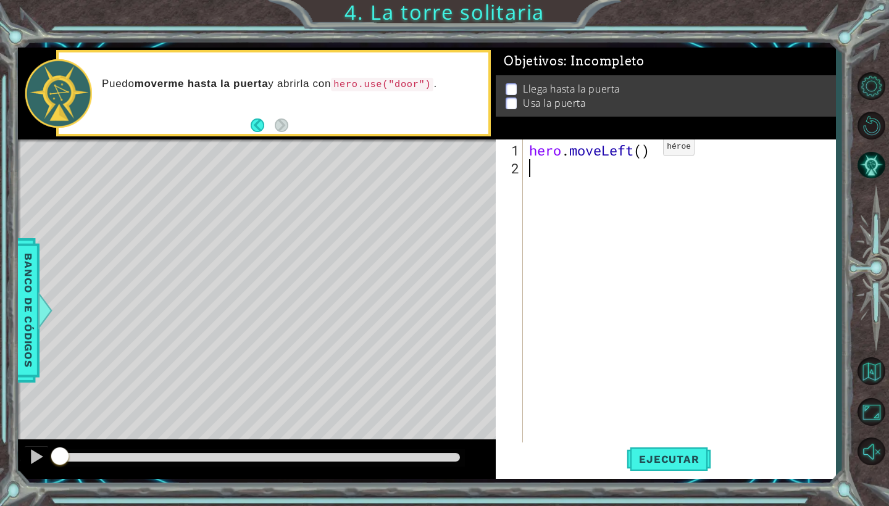
click at [643, 152] on div "hero . moveLeft ( )" at bounding box center [683, 311] width 312 height 340
type textarea "hero.moveLeft(2)"
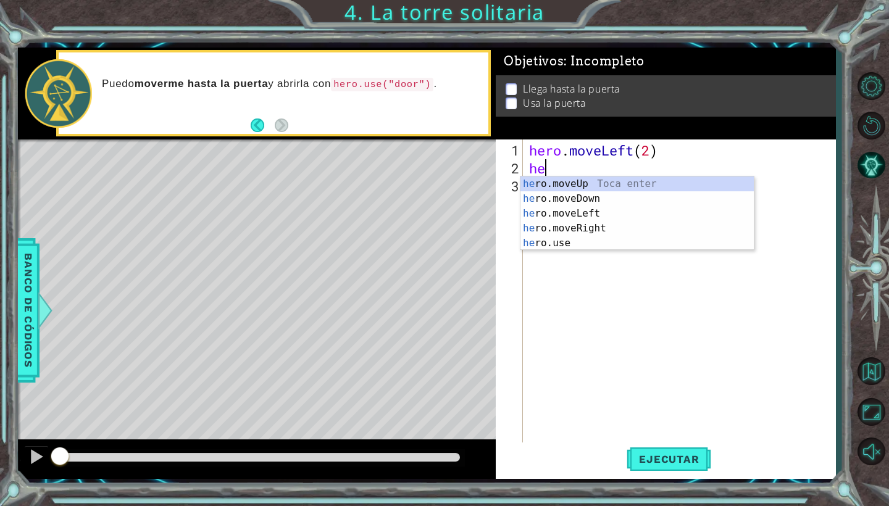
type textarea "her"
click at [653, 213] on div "her o.moveUp Toca enter her o.moveDown Toca enter her o.moveLeft [PERSON_NAME] …" at bounding box center [637, 229] width 233 height 104
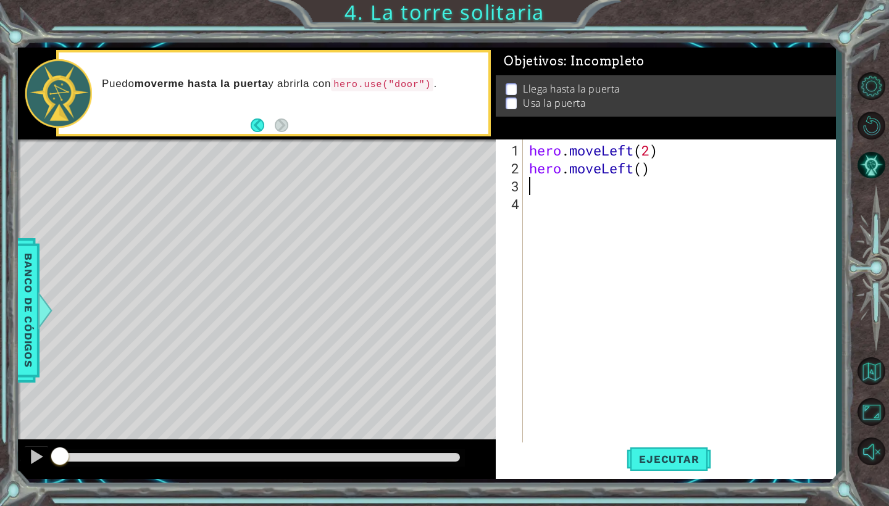
scroll to position [0, 0]
click at [648, 153] on div "hero . moveLeft ( 2 ) hero . moveLeft ( )" at bounding box center [683, 311] width 312 height 340
type textarea "hero.moveLeft(1)"
click at [608, 188] on div "hero . moveLeft ( 1 ) hero . moveLeft ( )" at bounding box center [683, 311] width 312 height 340
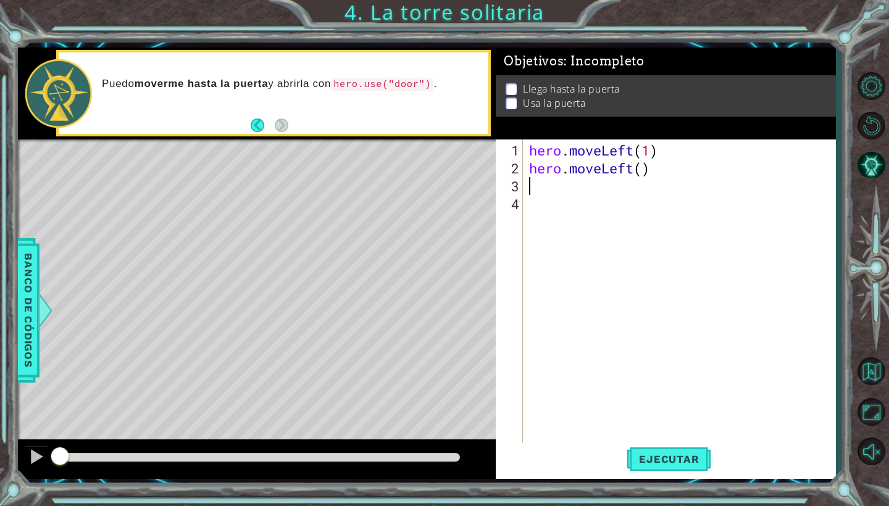
scroll to position [0, 0]
click at [651, 155] on div "hero . moveLeft ( 1 ) hero . moveLeft ( )" at bounding box center [683, 311] width 312 height 340
type textarea "hero.moveLeft()"
click at [614, 185] on div "hero . moveLeft ( ) hero . moveLeft ( )" at bounding box center [683, 311] width 312 height 340
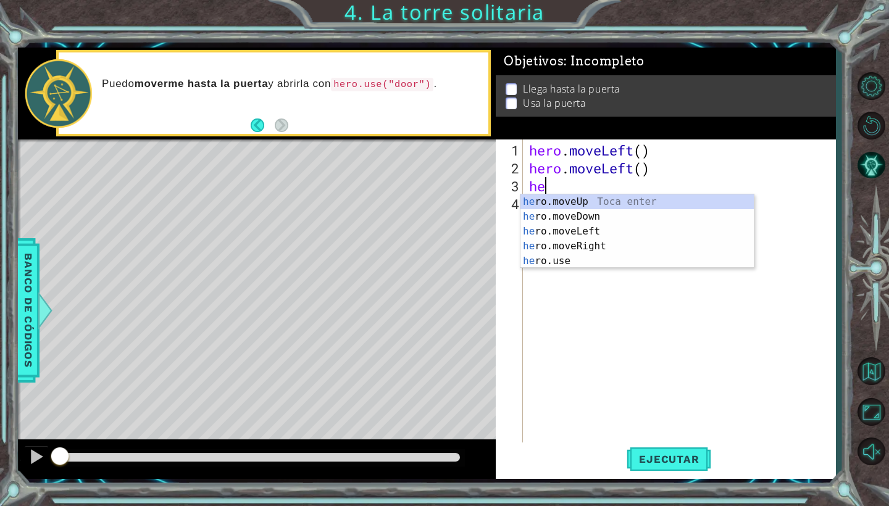
scroll to position [0, 1]
type textarea "hero"
click at [545, 202] on div "hero .moveUp Toca enter hero .moveDown Toca enter hero .moveLeft Toca enter her…" at bounding box center [637, 247] width 233 height 104
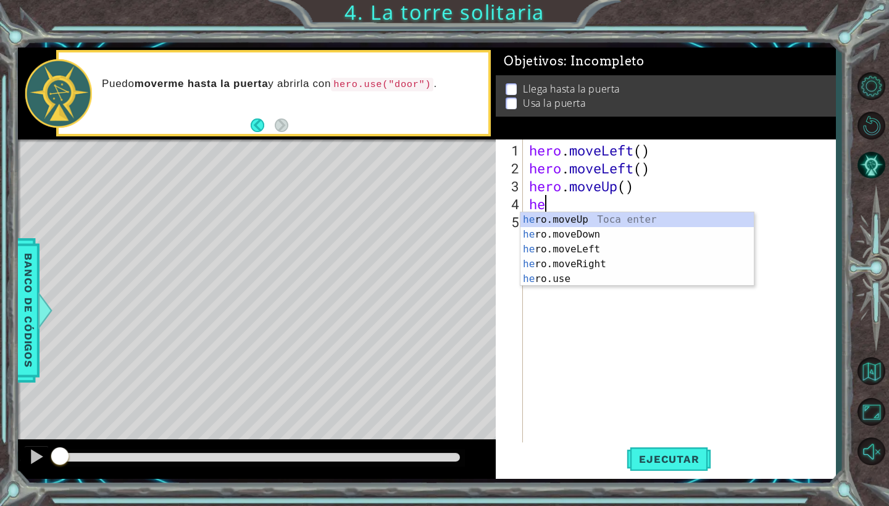
type textarea "hero"
click at [577, 220] on div "hero .moveUp Toca enter hero .moveDown Toca enter hero .moveLeft Toca enter her…" at bounding box center [637, 264] width 233 height 104
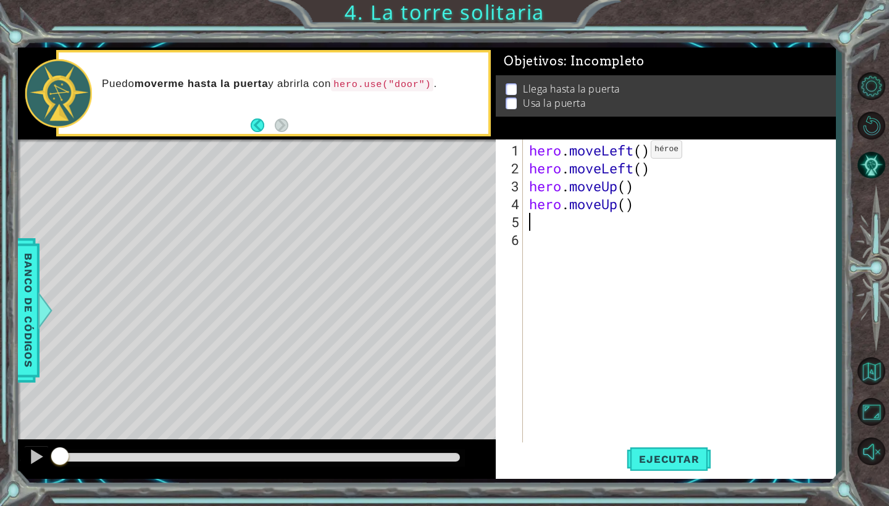
click at [632, 154] on div "hero . moveLeft ( ) hero . moveLeft ( ) hero . moveUp ( ) hero . moveUp ( )" at bounding box center [683, 311] width 312 height 340
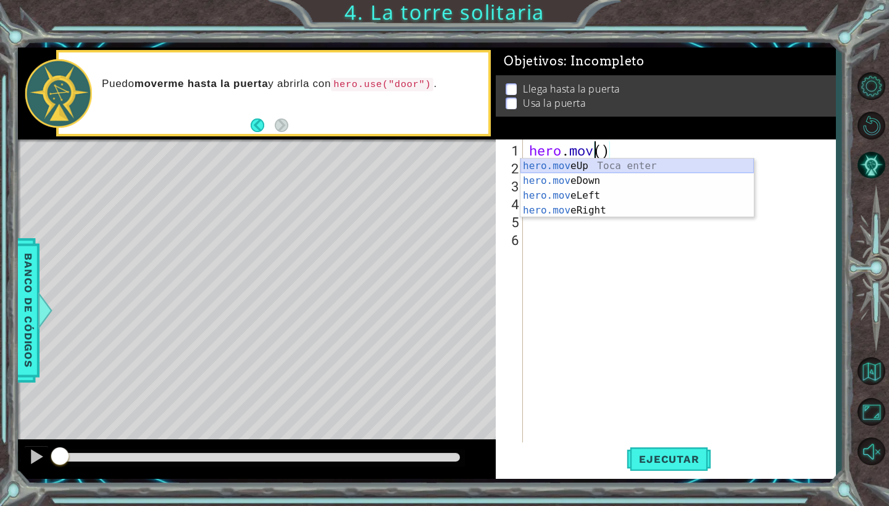
click at [600, 169] on div "hero.mov eUp Toca enter hero.mov eDown Toca enter hero.mov eLeft Toca enter her…" at bounding box center [637, 203] width 233 height 89
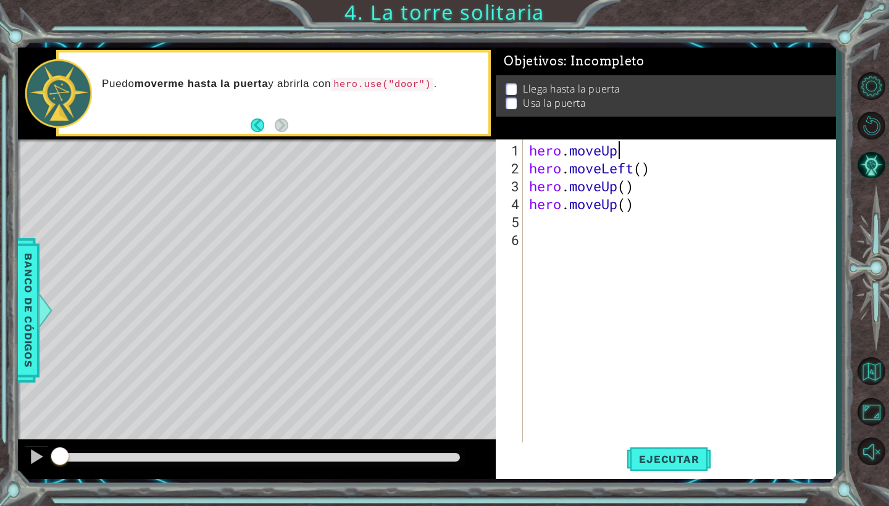
click at [656, 168] on div "hero . moveUp hero . moveLeft ( ) hero . moveUp ( ) hero . moveUp ( )" at bounding box center [683, 311] width 312 height 340
type textarea "hero.move"
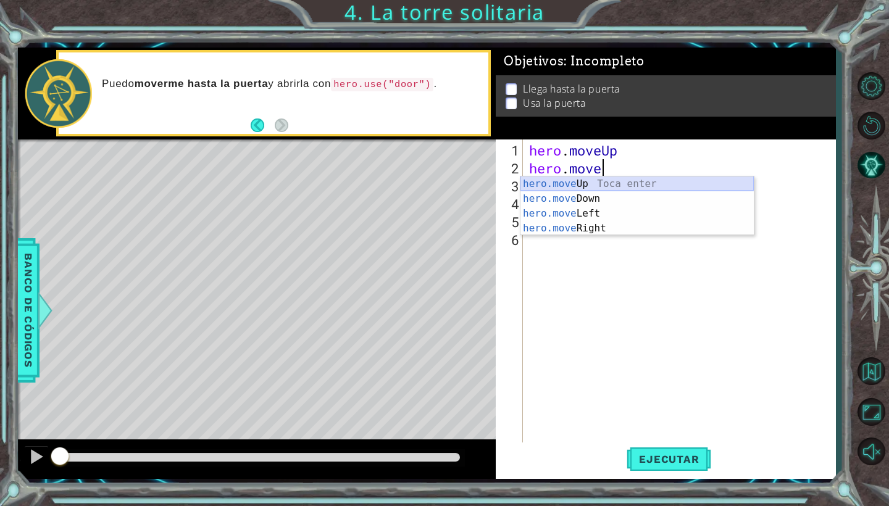
click at [674, 181] on div "hero.move Up Toca enter hero.move Down Toca enter hero.move Left Toca enter her…" at bounding box center [637, 221] width 233 height 89
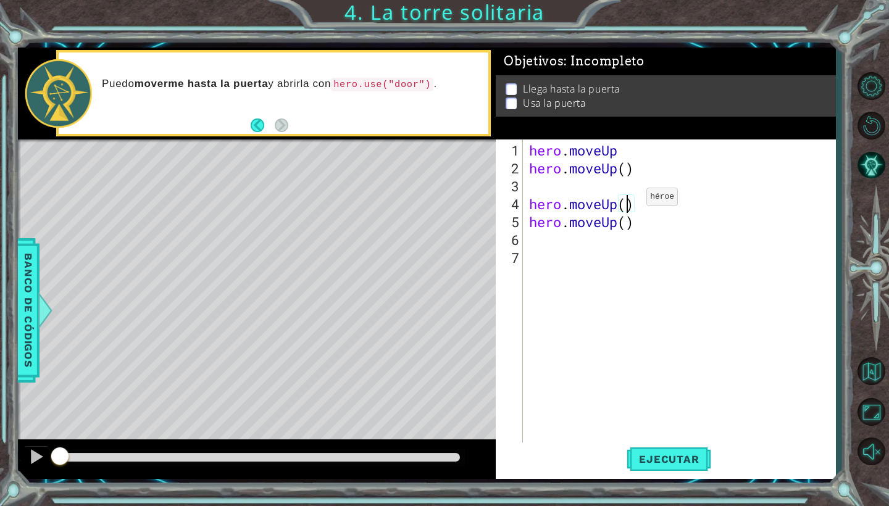
click at [628, 202] on div "hero . moveUp hero . moveUp ( ) hero . moveUp ( ) hero . moveUp ( )" at bounding box center [683, 311] width 312 height 340
type textarea "hero.moveUp()"
click at [603, 190] on div "hero . moveUp hero . moveUp ( ) hero . moveUp ( ) hero . moveUp ( )" at bounding box center [683, 311] width 312 height 340
type textarea "g"
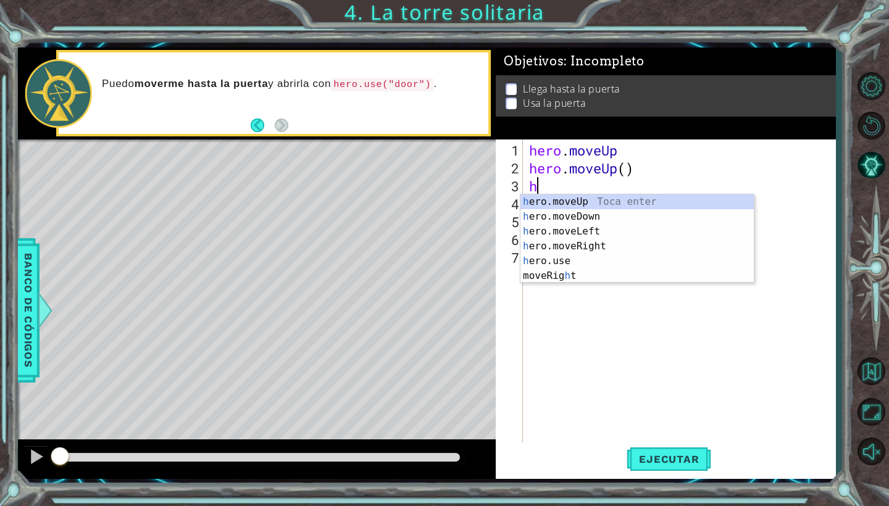
type textarea "he"
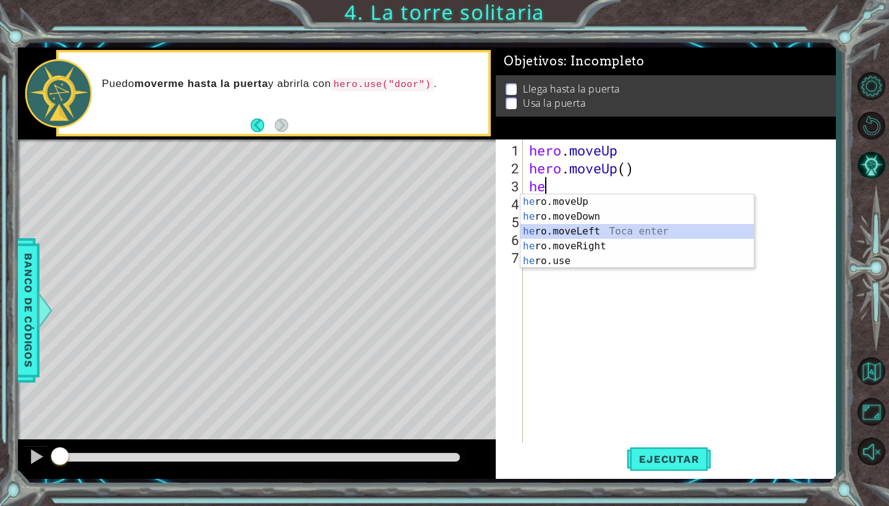
click at [608, 227] on div "he ro.moveUp Toca enter he ro.moveDown Toca enter he ro.moveLeft Toca enter he …" at bounding box center [637, 247] width 233 height 104
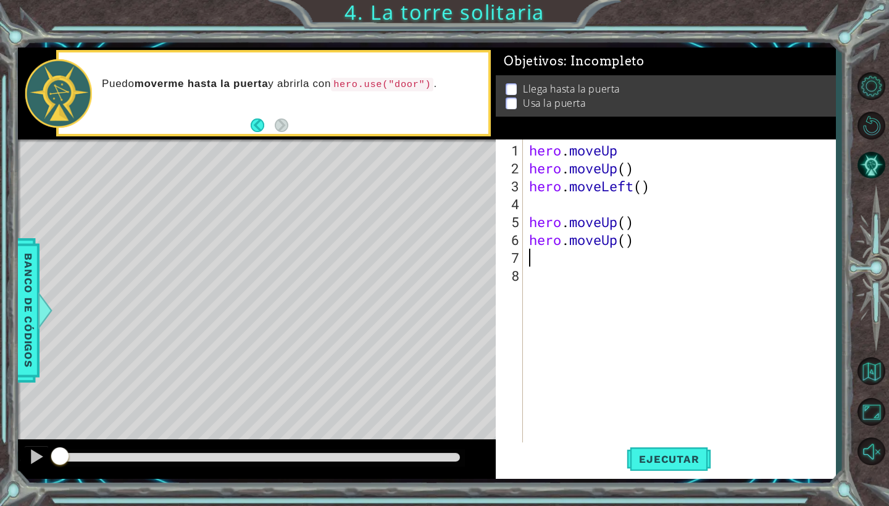
click at [534, 262] on div "hero . moveUp hero . moveUp ( ) hero . moveLeft ( ) hero . moveUp ( ) hero . mo…" at bounding box center [683, 311] width 312 height 340
click at [538, 198] on div "hero . moveUp hero . moveUp ( ) hero . moveLeft ( ) hero . moveUp ( ) hero . mo…" at bounding box center [683, 311] width 312 height 340
type textarea "h"
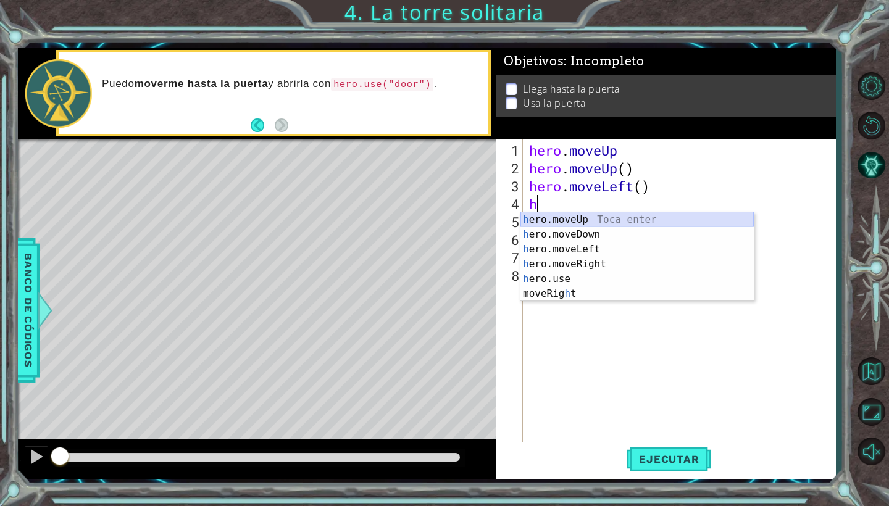
click at [579, 222] on div "h ero.moveUp Toca enter h ero.moveDown Toca enter h ero.moveLeft Toca enter h e…" at bounding box center [637, 271] width 233 height 119
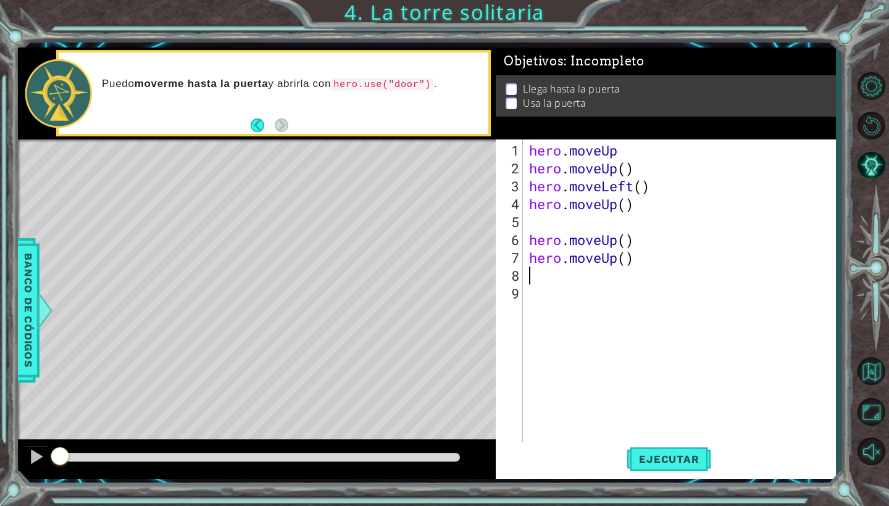
click at [570, 269] on div "hero . moveUp hero . moveUp ( ) hero . moveLeft ( ) hero . moveUp ( ) hero . mo…" at bounding box center [683, 311] width 312 height 340
click at [529, 238] on div "hero . moveUp hero . moveUp ( ) hero . moveLeft ( ) hero . moveUp ( ) hero . mo…" at bounding box center [683, 311] width 312 height 340
type textarea "hero.moveUp()"
click at [532, 263] on div "hero . moveUp hero . moveUp ( ) hero . moveLeft ( ) hero . moveUp ( ) hero . mo…" at bounding box center [683, 311] width 312 height 340
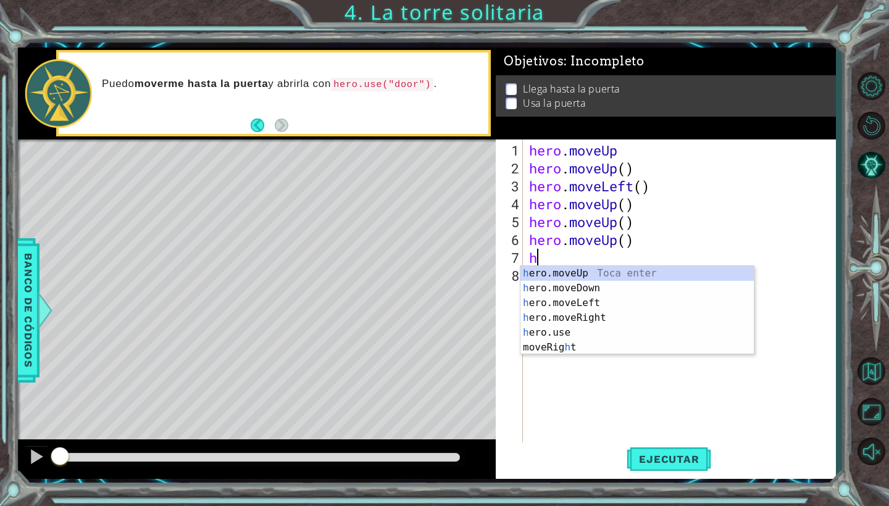
type textarea "he"
click at [580, 316] on div "he ro.moveUp Toca enter he ro.moveDown Toca enter he ro.moveLeft Toca enter he …" at bounding box center [637, 318] width 233 height 104
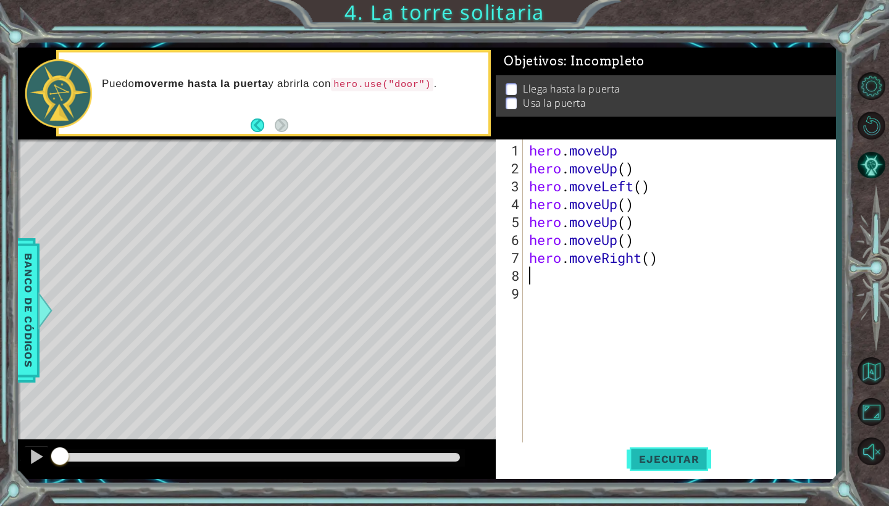
click at [643, 454] on span "Ejecutar" at bounding box center [669, 459] width 85 height 12
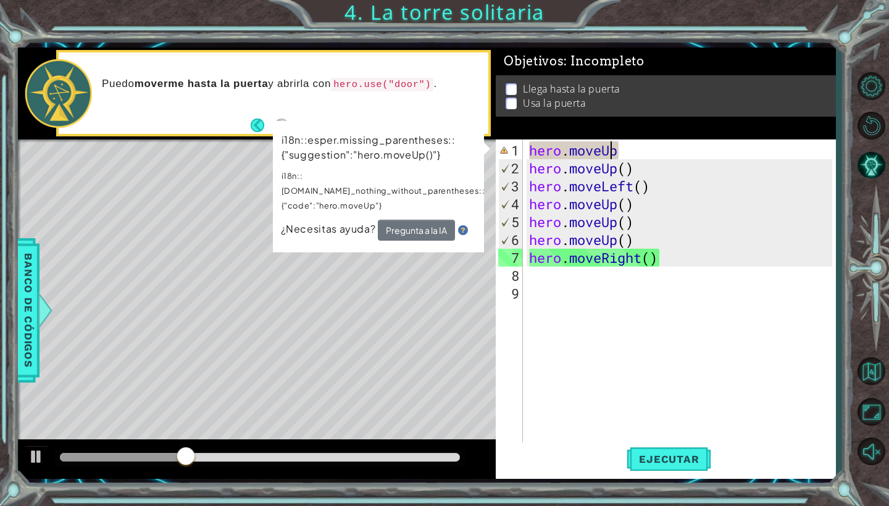
click at [609, 151] on div "hero . moveUp hero . moveUp ( ) hero . moveLeft ( ) hero . moveUp ( ) hero . mo…" at bounding box center [683, 311] width 312 height 340
click at [627, 151] on div "hero . moveUp hero . moveUp ( ) hero . moveLeft ( ) hero . moveUp ( ) hero . mo…" at bounding box center [683, 311] width 312 height 340
type textarea "hero.move"
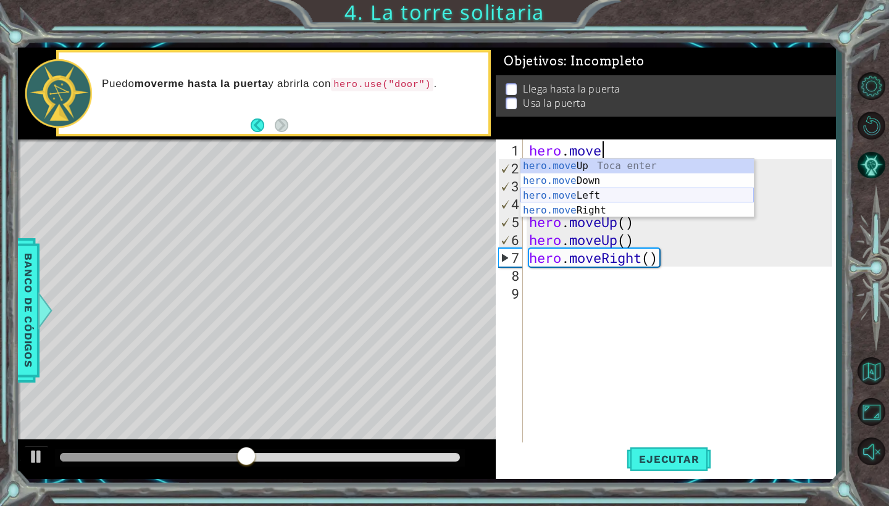
click at [618, 191] on div "hero.move Up Toca enter hero.move Down Toca enter hero.move Left Toca enter her…" at bounding box center [637, 203] width 233 height 89
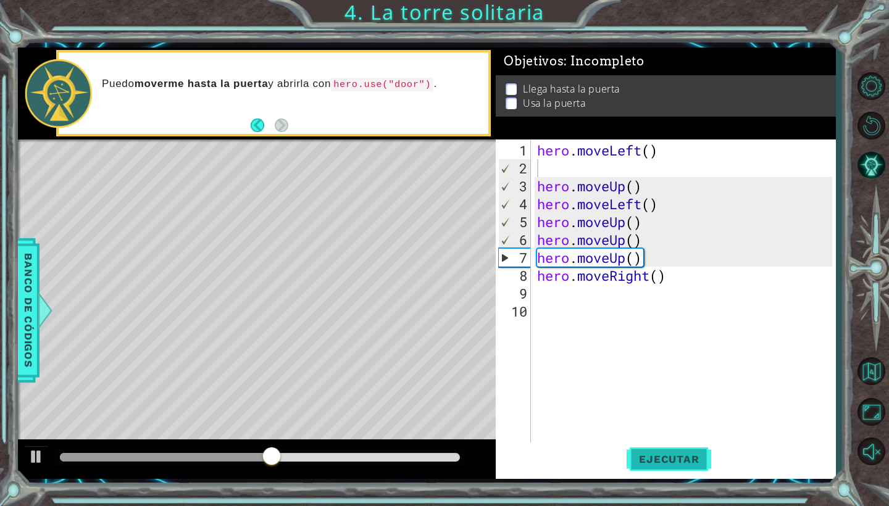
click at [648, 450] on button "Ejecutar" at bounding box center [669, 460] width 85 height 34
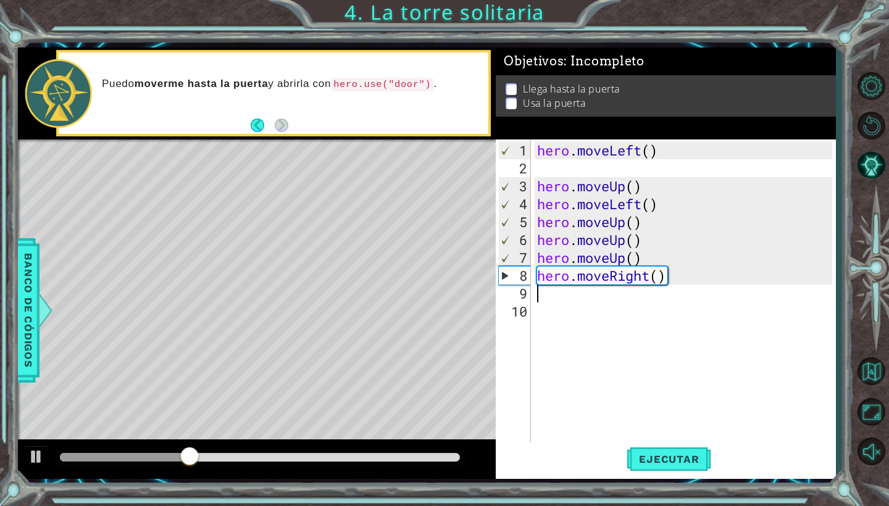
click at [655, 283] on div "hero . moveLeft ( ) hero . moveUp ( ) hero . moveLeft ( ) hero . moveUp ( ) her…" at bounding box center [687, 311] width 304 height 340
click at [646, 277] on div "hero . moveLeft ( ) hero . moveUp ( ) hero . moveLeft ( ) hero . moveUp ( ) her…" at bounding box center [687, 311] width 304 height 340
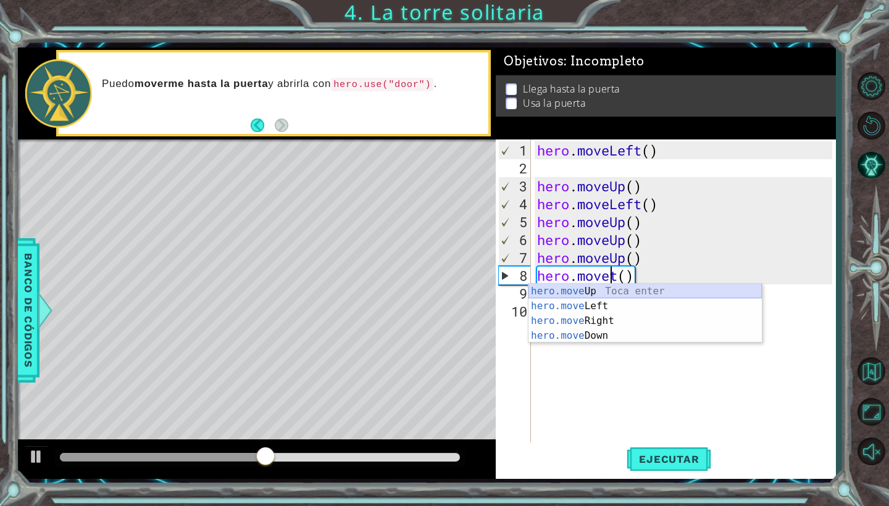
click at [632, 291] on div "hero.move Up Toca enter hero.move Left Toca enter hero.move Right Toca enter he…" at bounding box center [645, 328] width 233 height 89
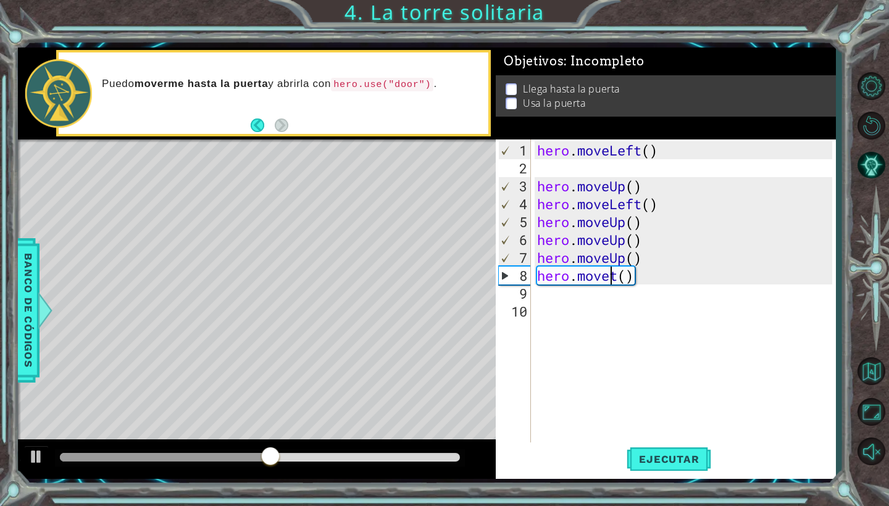
type textarea "hero.moveUp()"
click at [608, 314] on div "hero . moveLeft ( ) hero . moveUp ( ) hero . moveLeft ( ) hero . moveUp ( ) her…" at bounding box center [687, 311] width 304 height 340
click at [605, 303] on div "hero . moveLeft ( ) hero . moveUp ( ) hero . moveLeft ( ) hero . moveUp ( ) her…" at bounding box center [687, 311] width 304 height 340
click at [587, 293] on div "hero . moveLeft ( ) hero . moveUp ( ) hero . moveLeft ( ) hero . moveUp ( ) her…" at bounding box center [687, 311] width 304 height 340
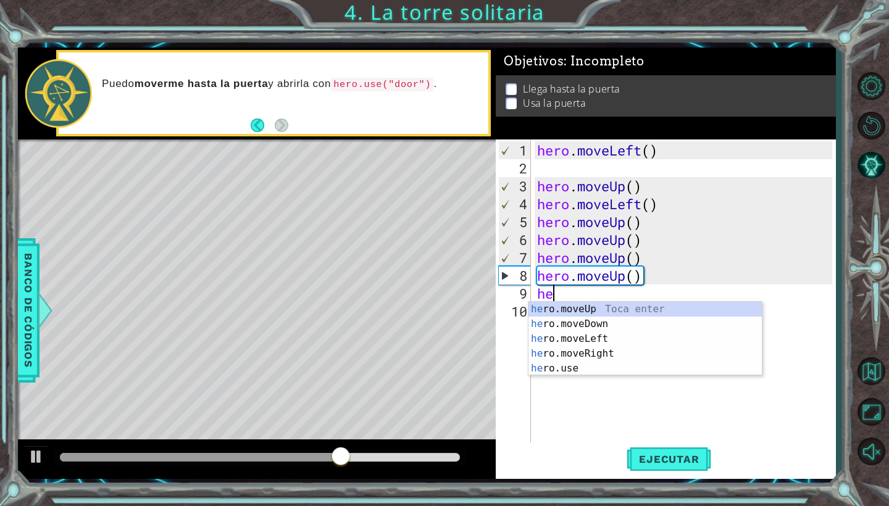
type textarea "her"
click at [599, 310] on div "her o.moveUp Toca enter her o.moveDown Toca enter her o.moveLeft [PERSON_NAME] …" at bounding box center [645, 354] width 233 height 104
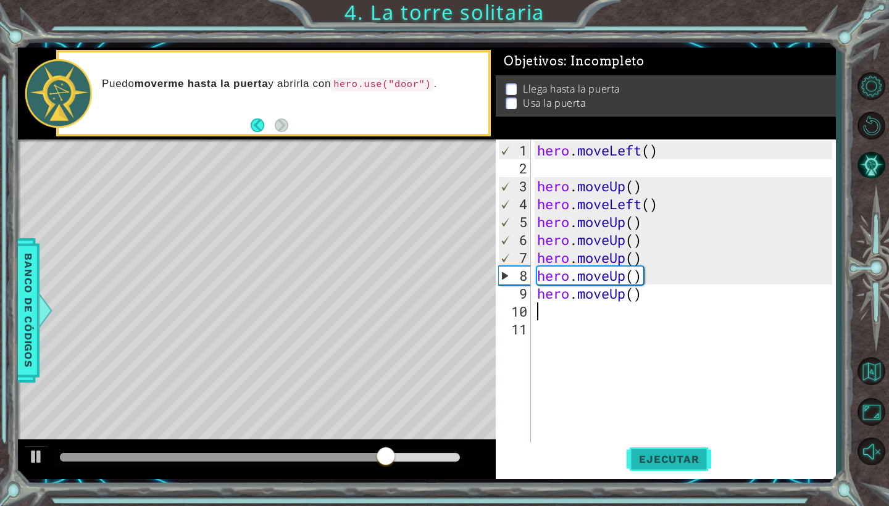
click at [657, 462] on span "Ejecutar" at bounding box center [669, 459] width 85 height 12
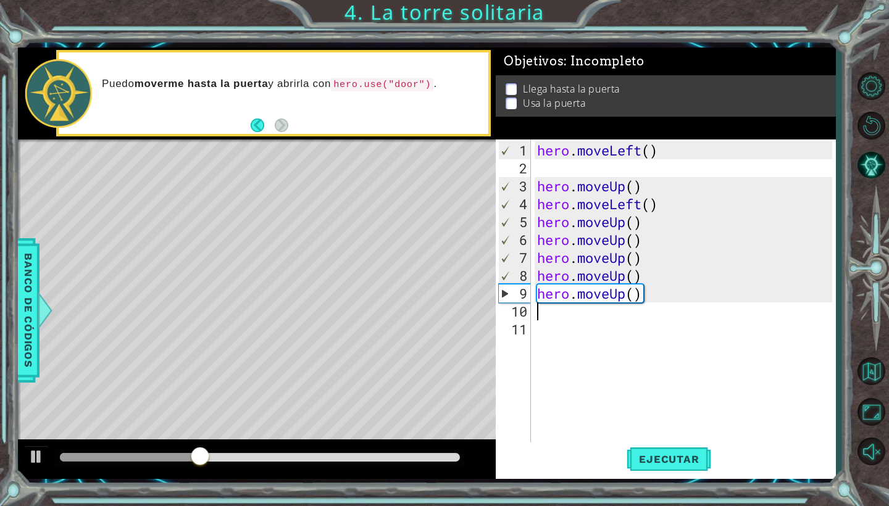
click at [560, 334] on div "hero . moveLeft ( ) hero . moveUp ( ) hero . moveLeft ( ) hero . moveUp ( ) her…" at bounding box center [687, 311] width 304 height 340
click at [579, 283] on div "hero . moveLeft ( ) hero . moveUp ( ) hero . moveLeft ( ) hero . moveUp ( ) her…" at bounding box center [687, 311] width 304 height 340
click at [620, 278] on div "hero . moveLeft ( ) hero . moveUp ( ) hero . moveLeft ( ) hero . moveUp ( ) her…" at bounding box center [687, 311] width 304 height 340
click at [624, 278] on div "hero . moveLeft ( ) hero . moveUp ( ) hero . moveLeft ( ) hero . moveUp ( ) her…" at bounding box center [687, 311] width 304 height 340
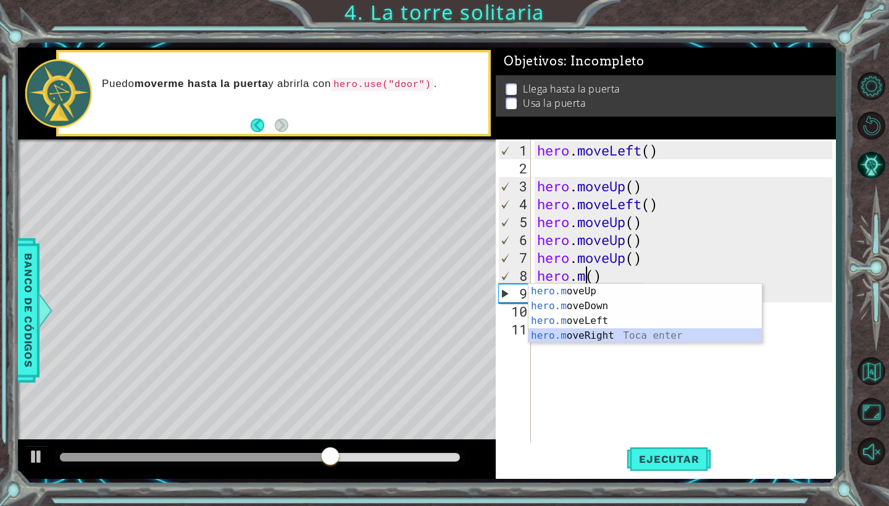
click at [592, 333] on div "hero.m oveUp Toca enter hero.m oveDown Toca enter hero.m oveLeft Toca enter her…" at bounding box center [645, 328] width 233 height 89
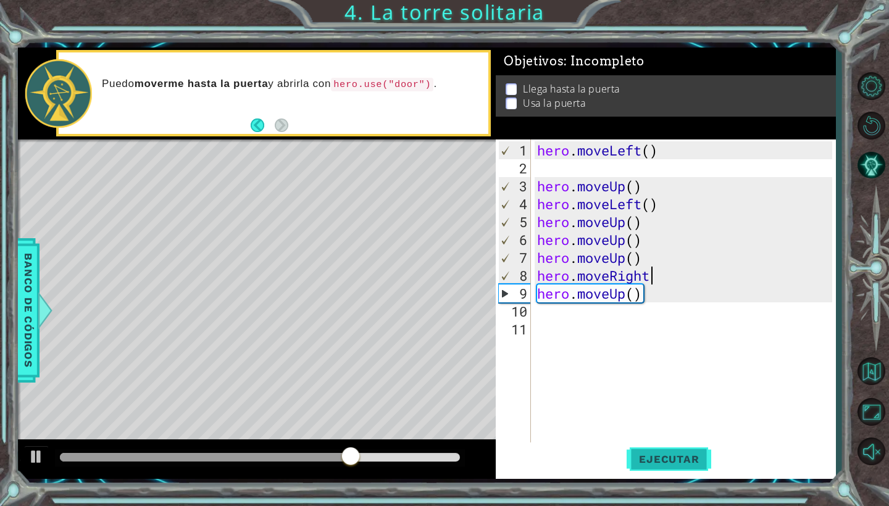
click at [651, 464] on span "Ejecutar" at bounding box center [669, 459] width 85 height 12
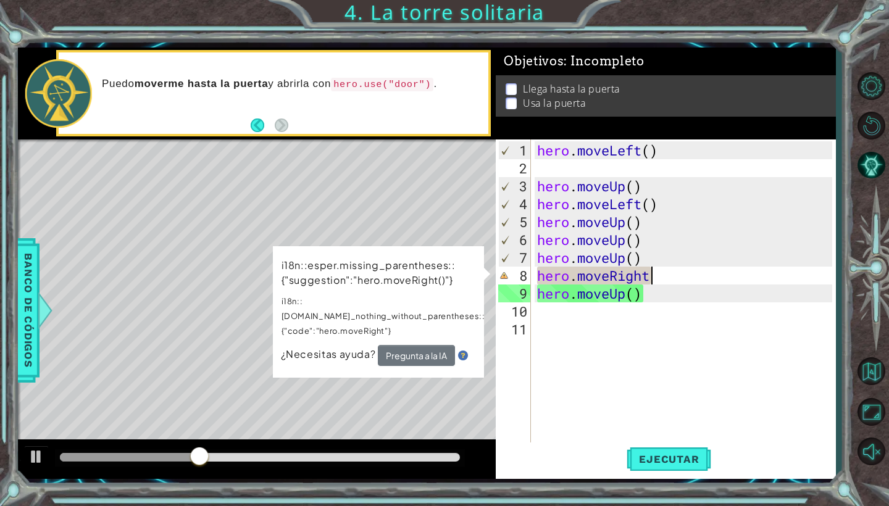
click at [650, 282] on div "hero . moveLeft ( ) hero . moveUp ( ) hero . moveLeft ( ) hero . moveUp ( ) her…" at bounding box center [687, 311] width 304 height 340
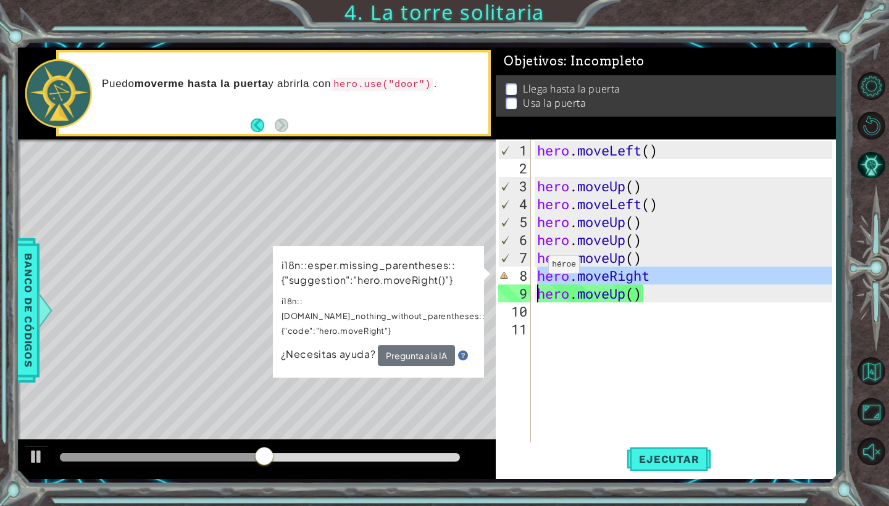
type textarea "hero.moveUp()"
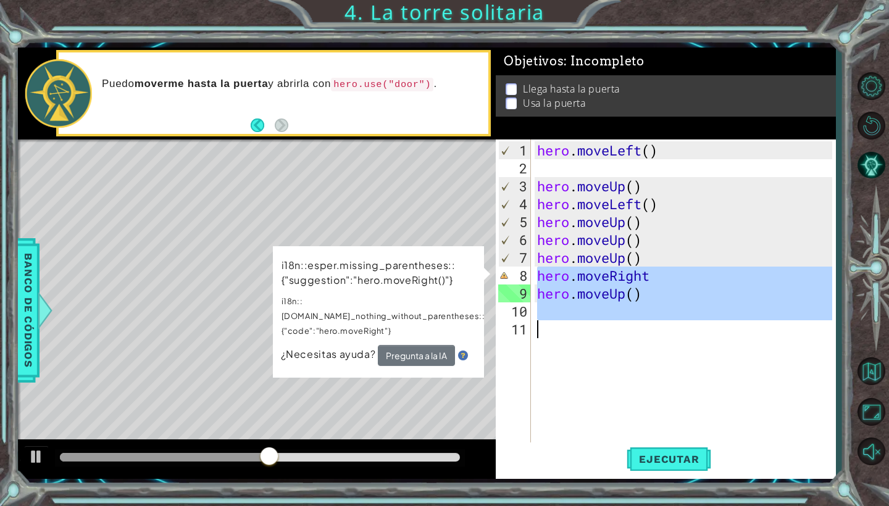
type textarea "hero.moveUp()"
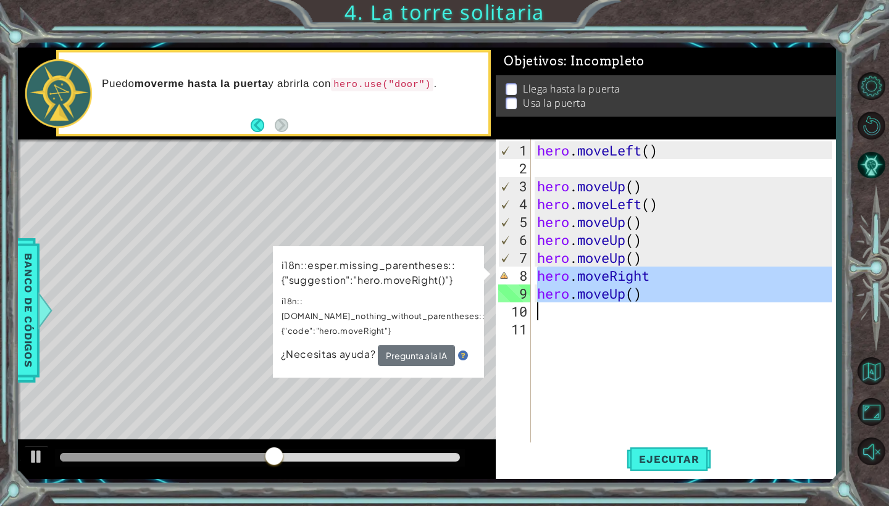
drag, startPoint x: 538, startPoint y: 270, endPoint x: 680, endPoint y: 306, distance: 146.5
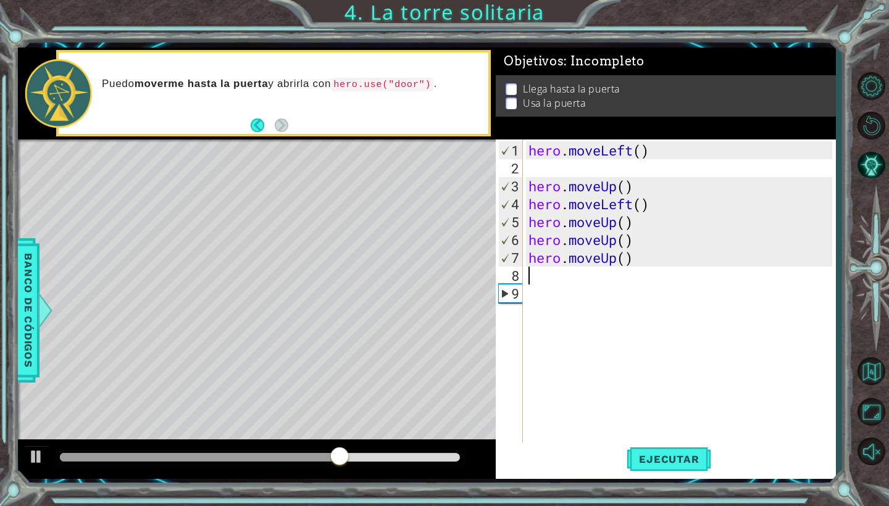
type textarea "h"
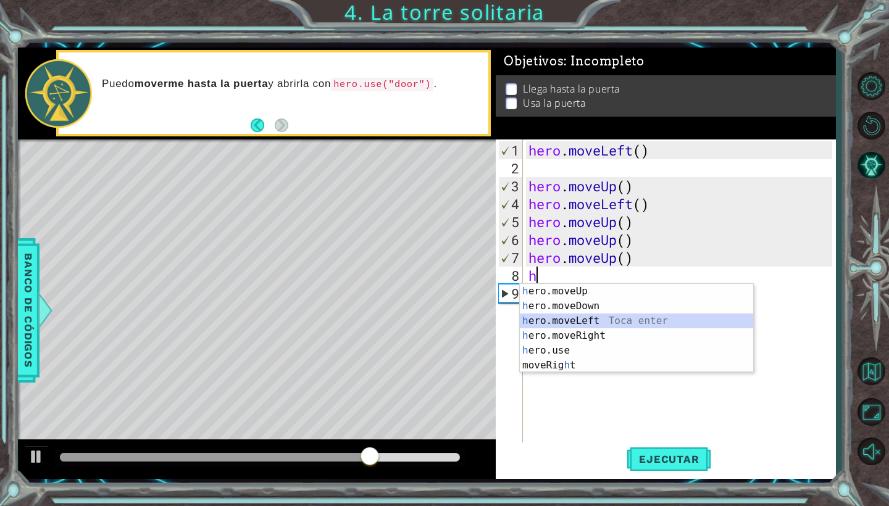
click at [589, 314] on div "h ero.moveUp Toca enter h ero.moveDown Toca enter h ero.moveLeft Toca enter h e…" at bounding box center [636, 343] width 233 height 119
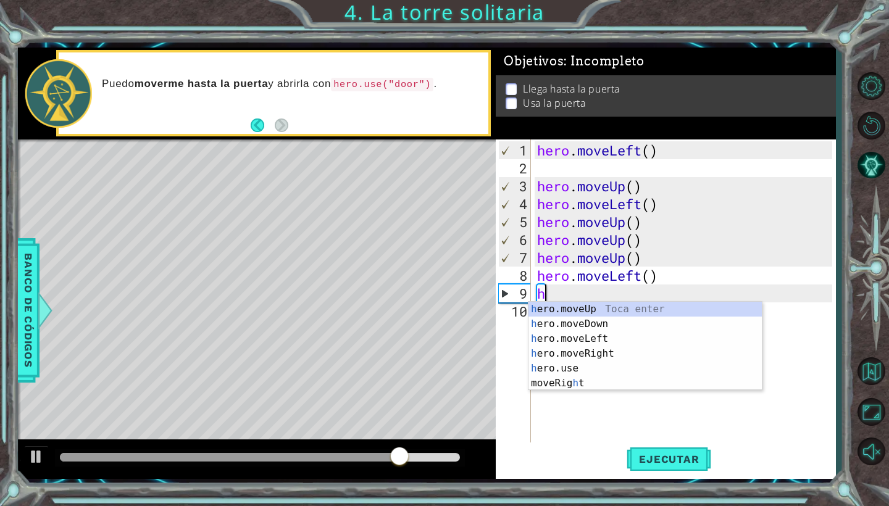
type textarea "her"
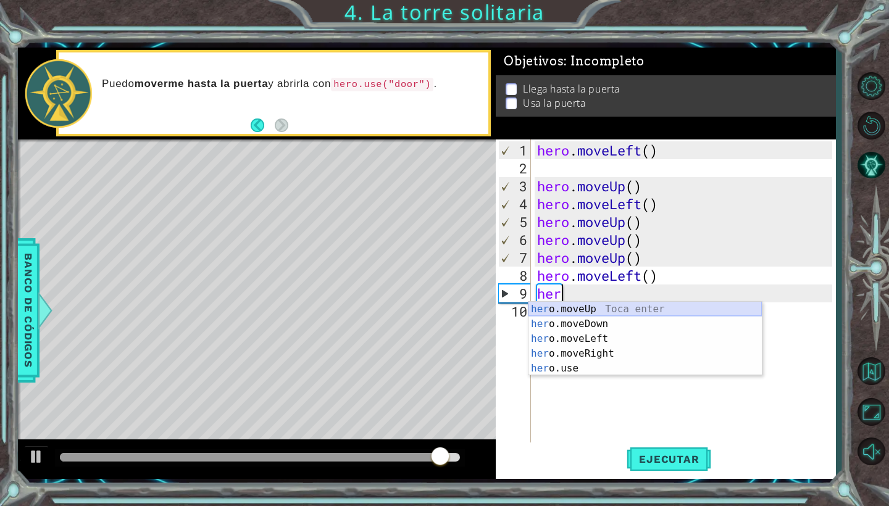
click at [604, 313] on div "her o.moveUp Toca enter her o.moveDown Toca enter her o.moveLeft [PERSON_NAME] …" at bounding box center [645, 354] width 233 height 104
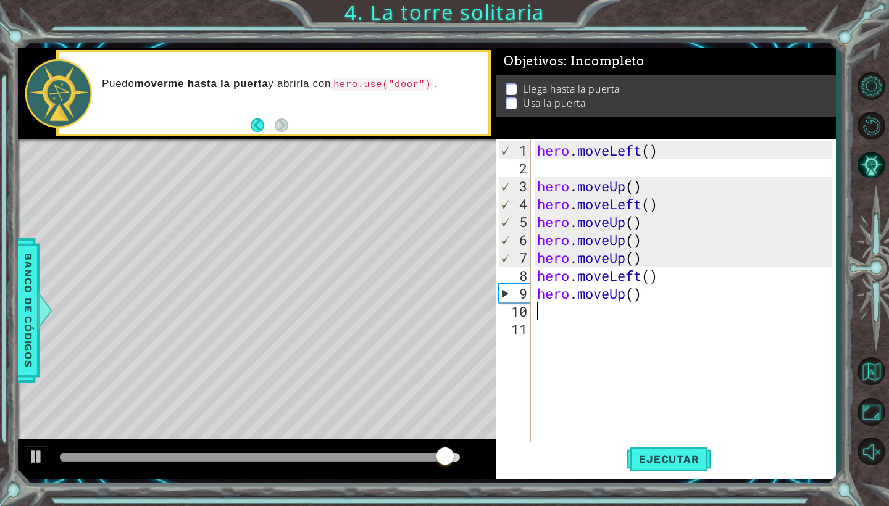
scroll to position [0, 0]
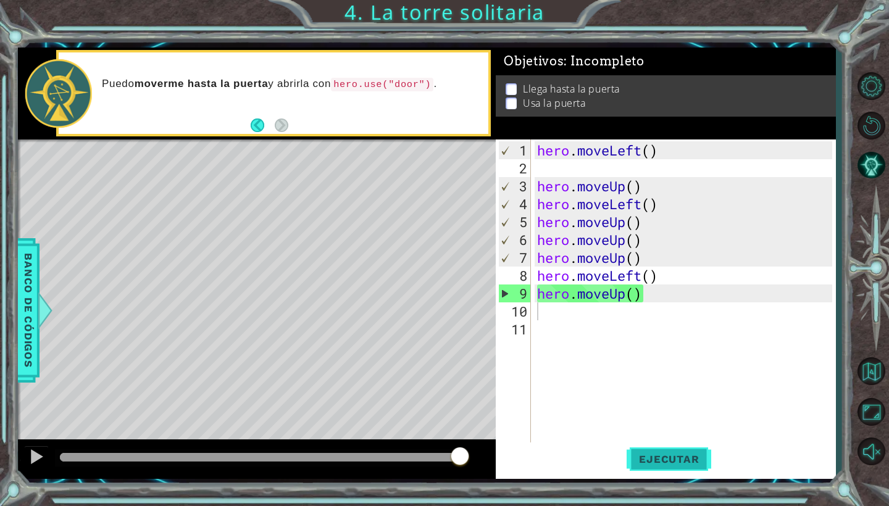
click at [650, 463] on span "Ejecutar" at bounding box center [669, 459] width 85 height 12
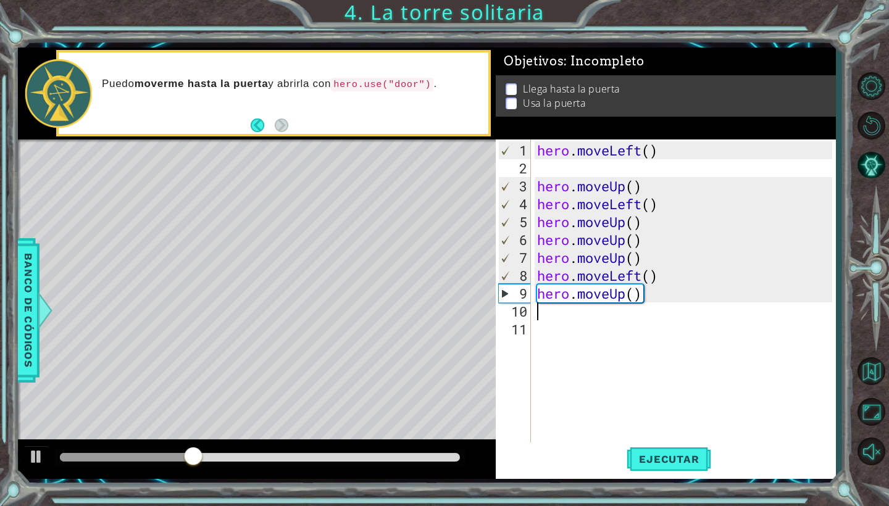
click at [640, 283] on div "hero . moveLeft ( ) hero . moveUp ( ) hero . moveLeft ( ) hero . moveUp ( ) her…" at bounding box center [687, 311] width 304 height 340
click at [640, 280] on div "hero . moveLeft ( ) hero . moveUp ( ) hero . moveLeft ( ) hero . moveUp ( ) her…" at bounding box center [687, 311] width 304 height 340
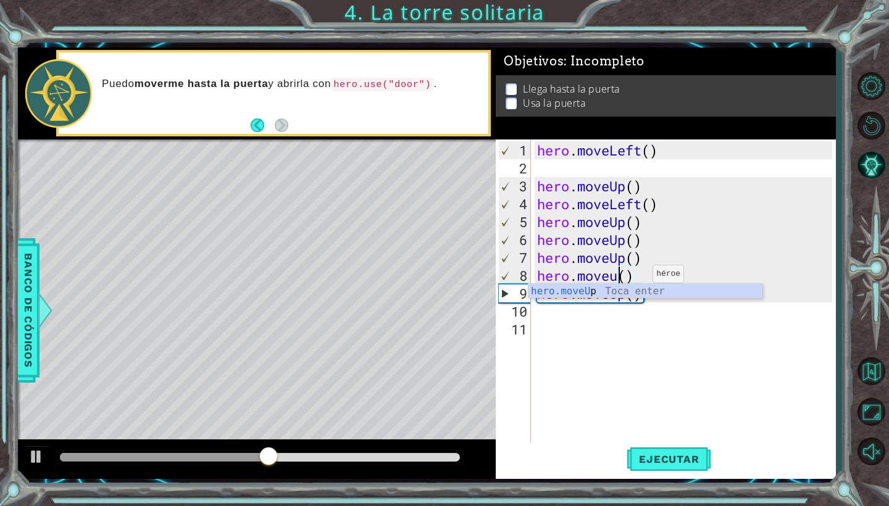
scroll to position [0, 4]
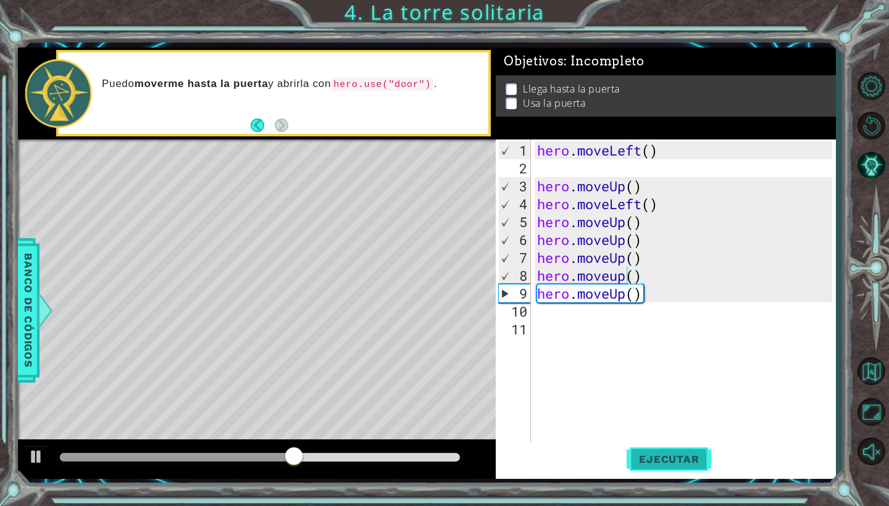
click at [663, 465] on span "Ejecutar" at bounding box center [669, 459] width 85 height 12
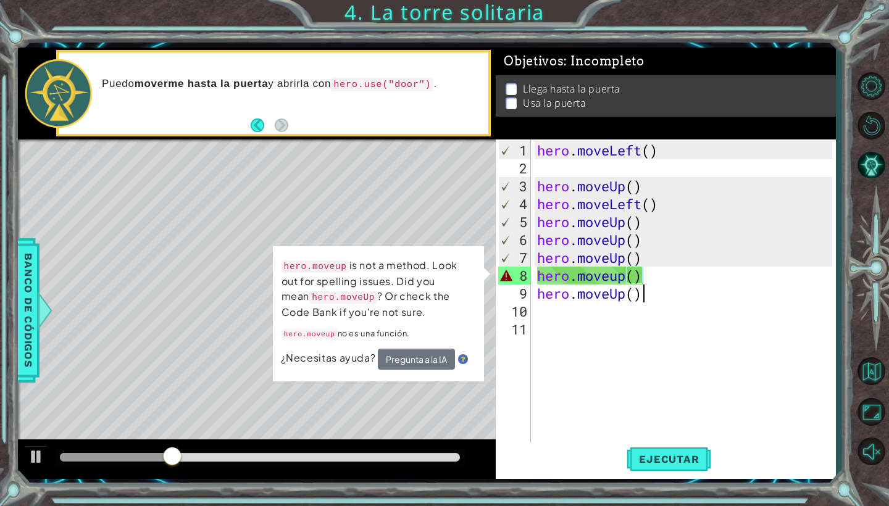
click at [656, 284] on div "hero . moveLeft ( ) hero . moveUp ( ) hero . moveLeft ( ) hero . moveUp ( ) her…" at bounding box center [687, 311] width 304 height 340
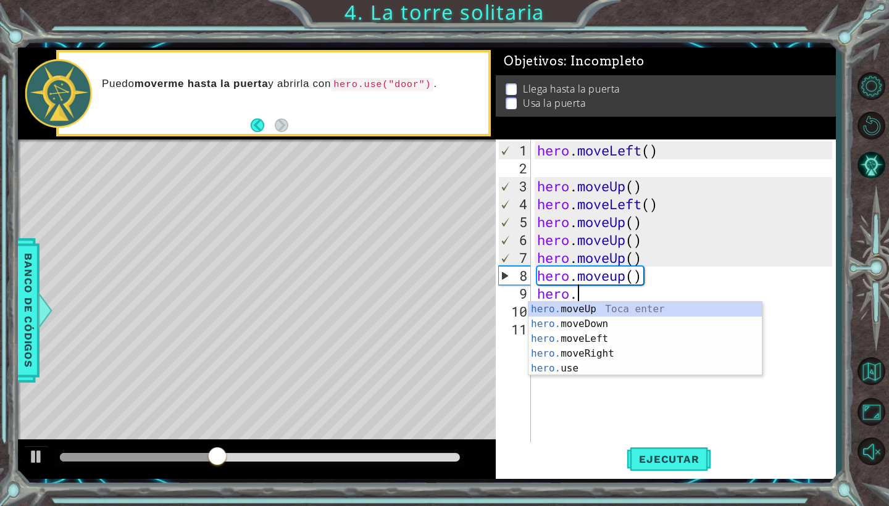
scroll to position [0, 1]
type textarea "h"
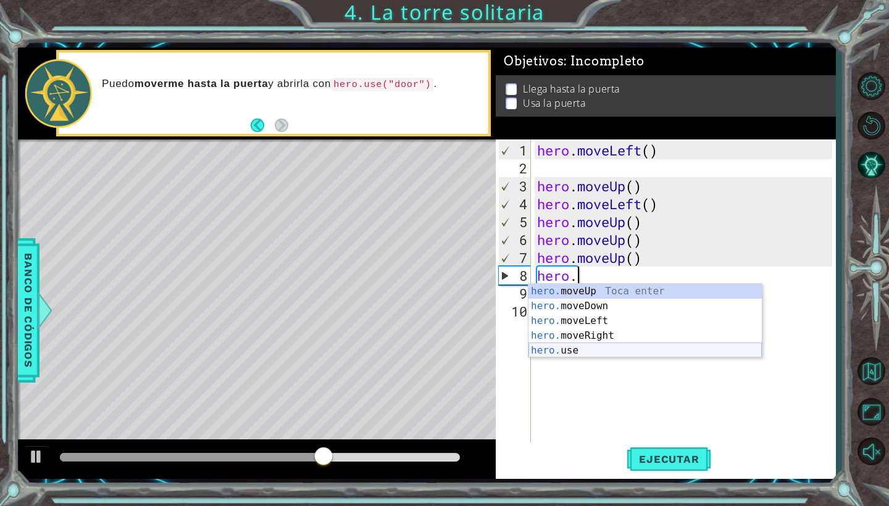
click at [630, 353] on div "hero. moveUp Toca enter hero. moveDown Toca enter hero. moveLeft Toca enter her…" at bounding box center [645, 336] width 233 height 104
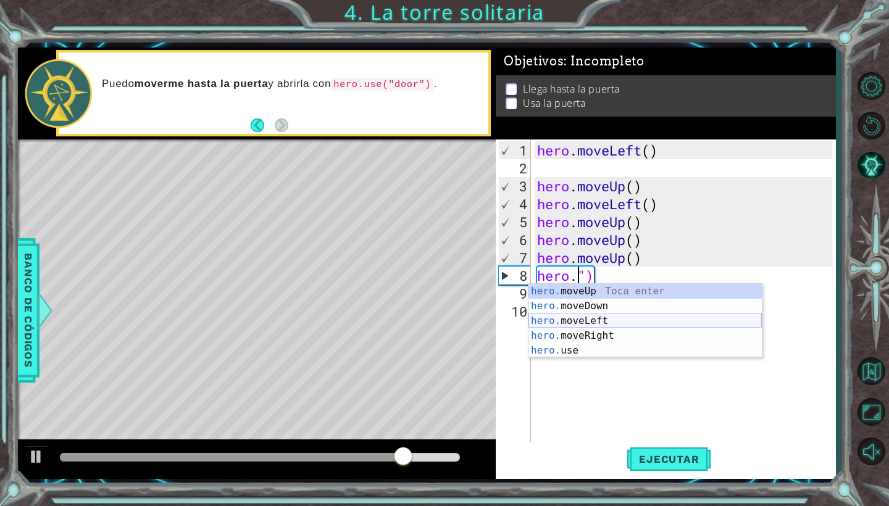
click at [594, 320] on div "hero. moveUp Toca enter hero. moveDown Toca enter hero. moveLeft Toca enter her…" at bounding box center [645, 336] width 233 height 104
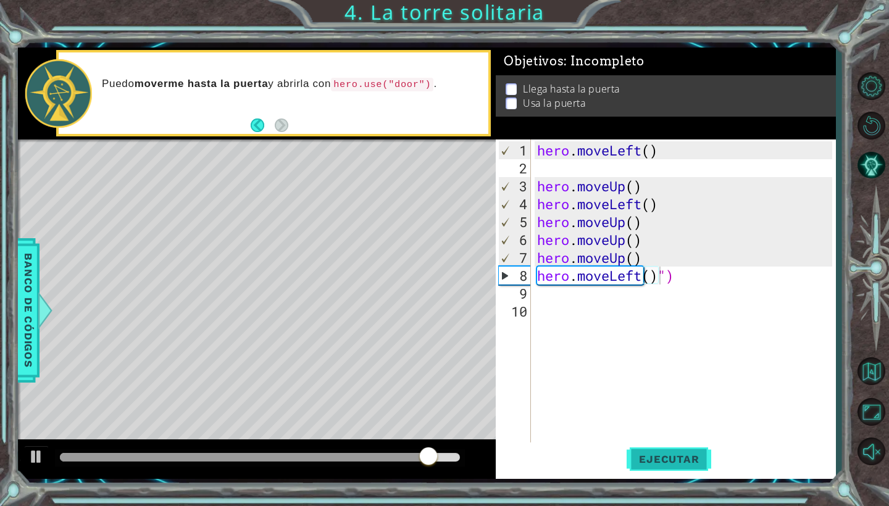
click at [640, 451] on button "Ejecutar" at bounding box center [669, 460] width 85 height 34
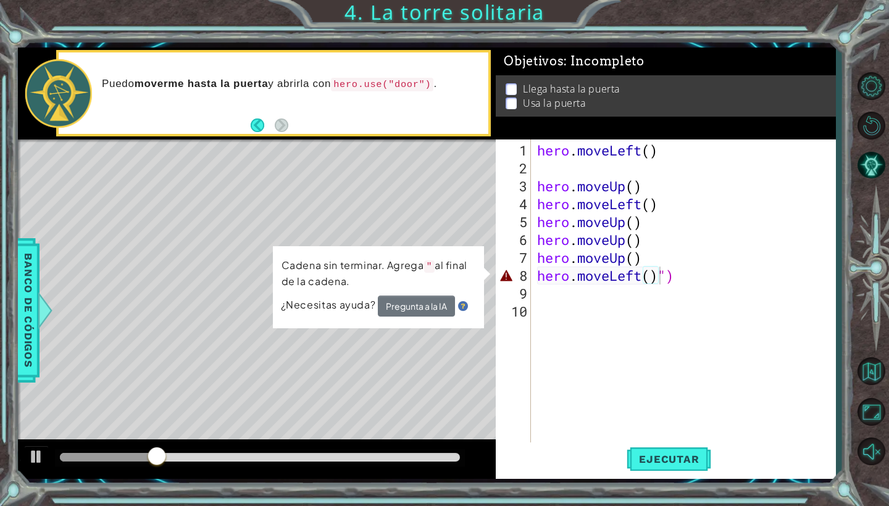
click at [417, 308] on button "Pregunta a la IA" at bounding box center [416, 306] width 77 height 21
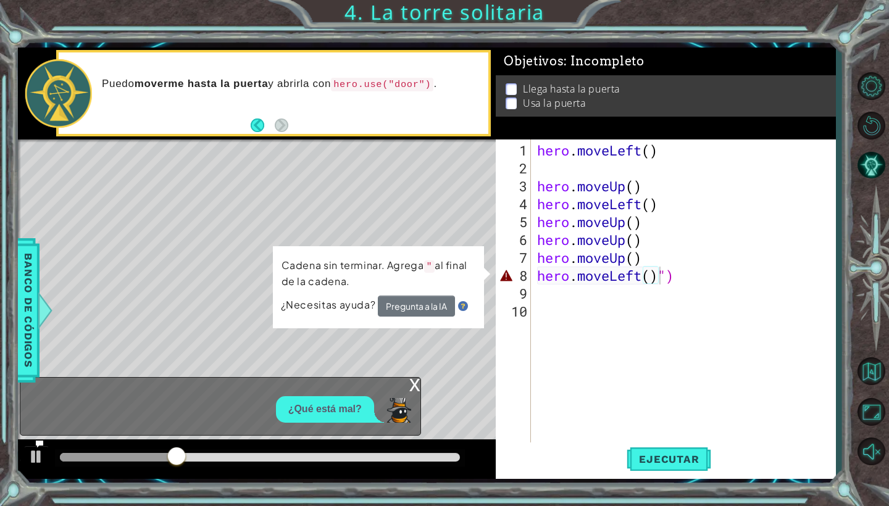
click at [431, 303] on button "Pregunta a la IA" at bounding box center [416, 306] width 77 height 21
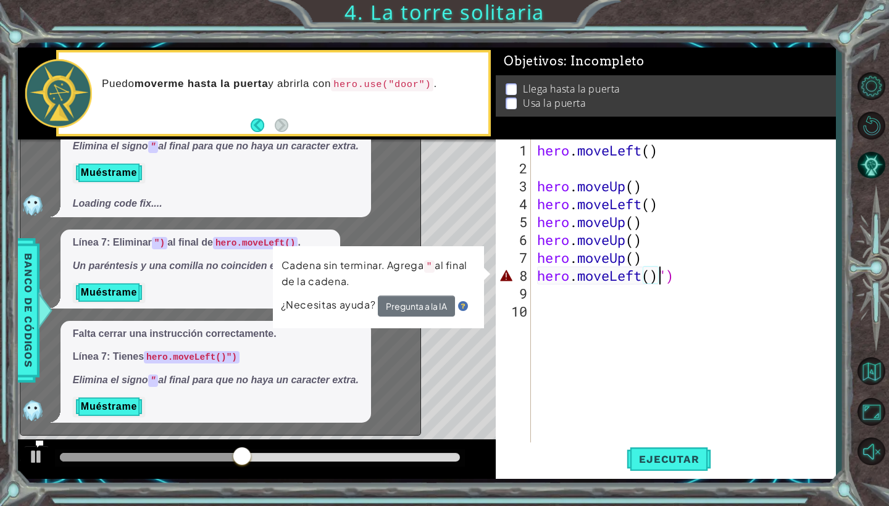
scroll to position [106, 0]
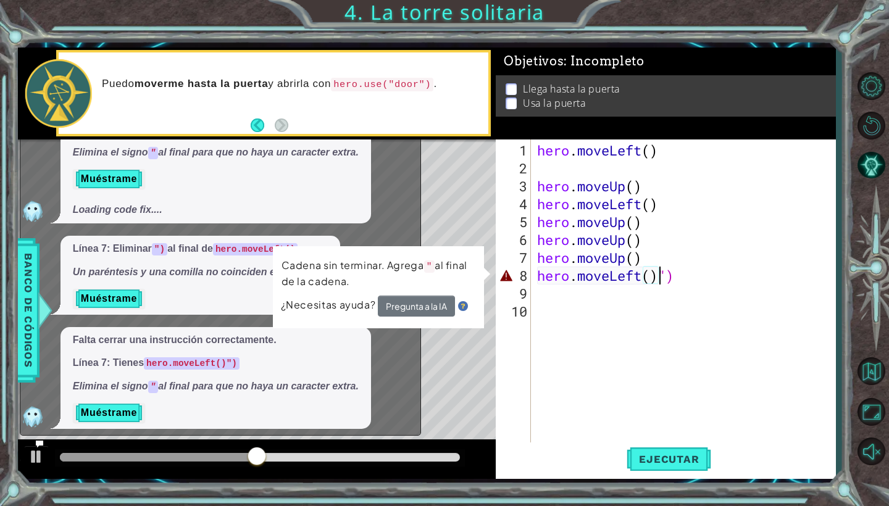
click at [669, 274] on div "hero . moveLeft ( ) hero . moveUp ( ) hero . moveLeft ( ) hero . moveUp ( ) her…" at bounding box center [687, 311] width 304 height 340
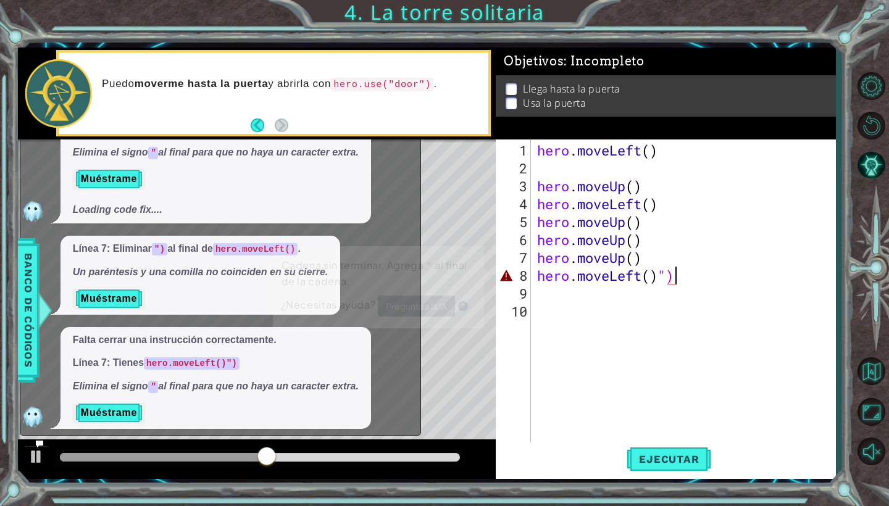
click at [674, 274] on div "hero . moveLeft ( ) hero . moveUp ( ) hero . moveLeft ( ) hero . moveUp ( ) her…" at bounding box center [687, 311] width 304 height 340
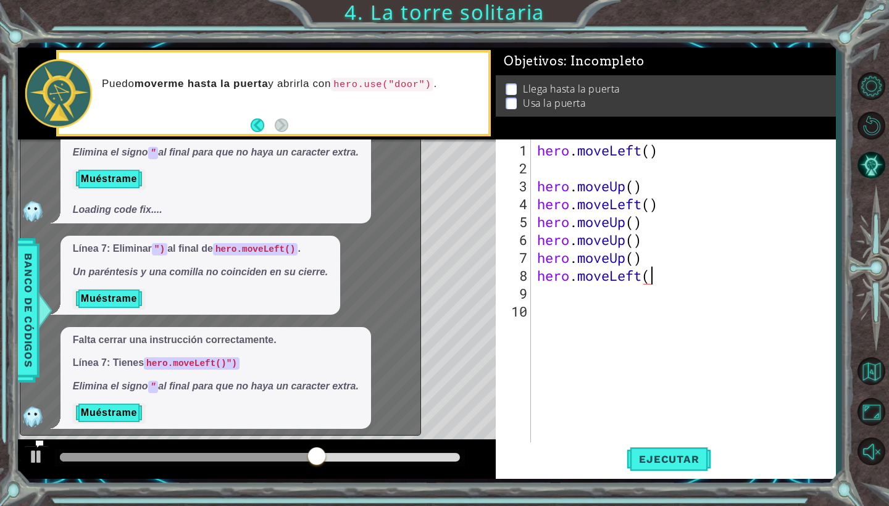
scroll to position [0, 5]
type textarea "hero.moveLeft()"
click at [585, 365] on div "hero . moveLeft ( ) hero . moveUp ( ) hero . moveLeft ( ) hero . moveUp ( ) her…" at bounding box center [687, 311] width 304 height 340
click at [537, 295] on div "hero . moveLeft ( ) hero . moveUp ( ) hero . moveLeft ( ) hero . moveUp ( ) her…" at bounding box center [687, 311] width 304 height 340
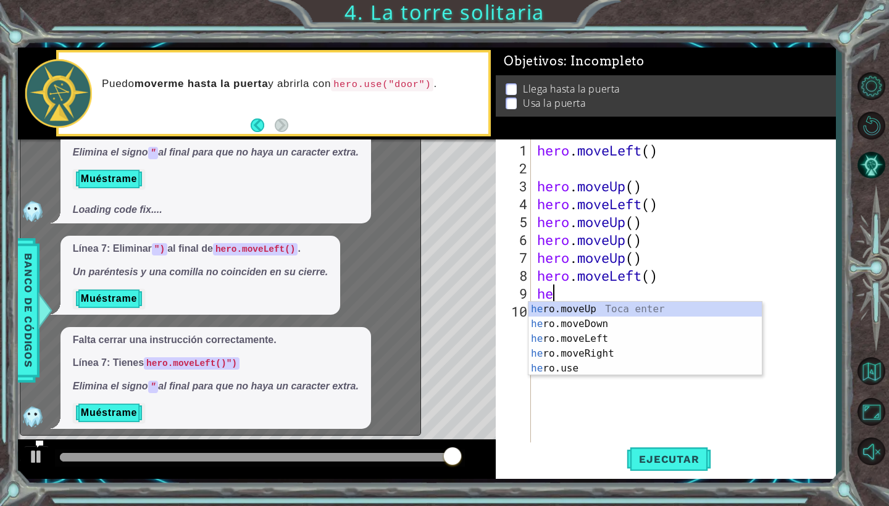
type textarea "her"
click at [614, 305] on div "her o.moveUp Toca enter her o.moveDown Toca enter her o.moveLeft [PERSON_NAME] …" at bounding box center [645, 354] width 233 height 104
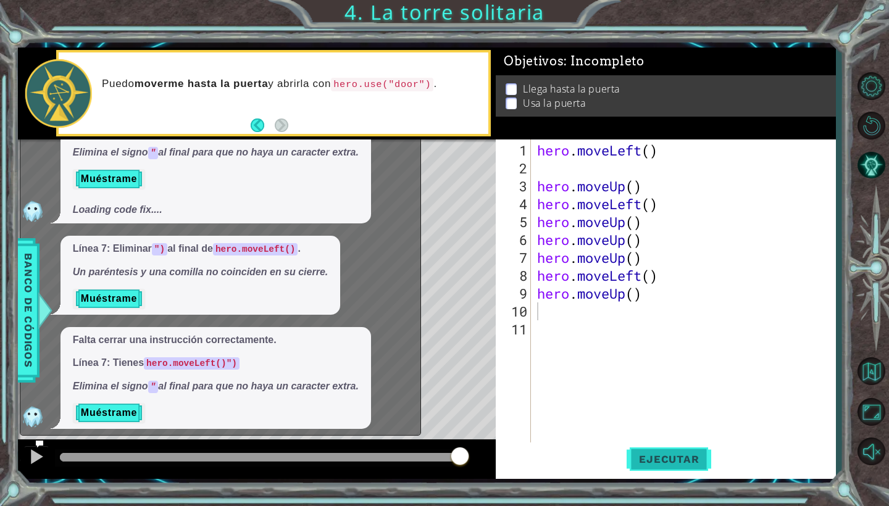
click at [652, 459] on span "Ejecutar" at bounding box center [669, 459] width 85 height 12
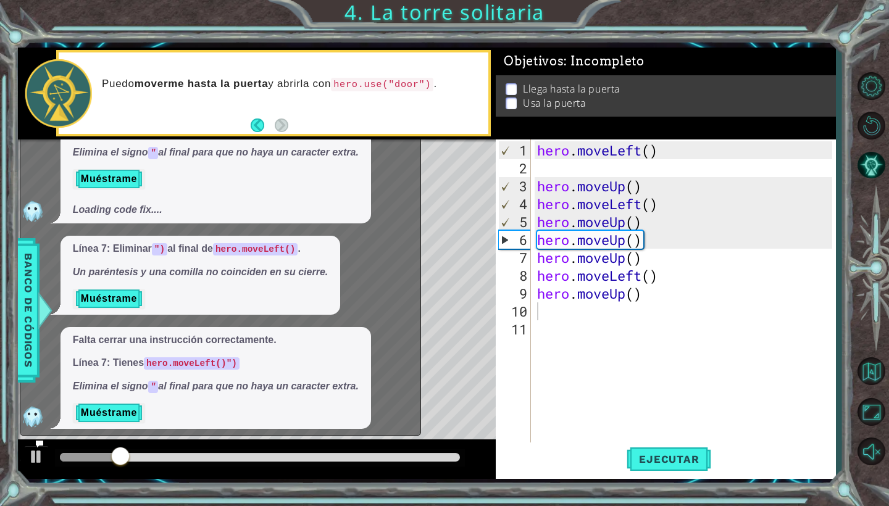
click at [469, 261] on div "Level Map" at bounding box center [303, 322] width 571 height 364
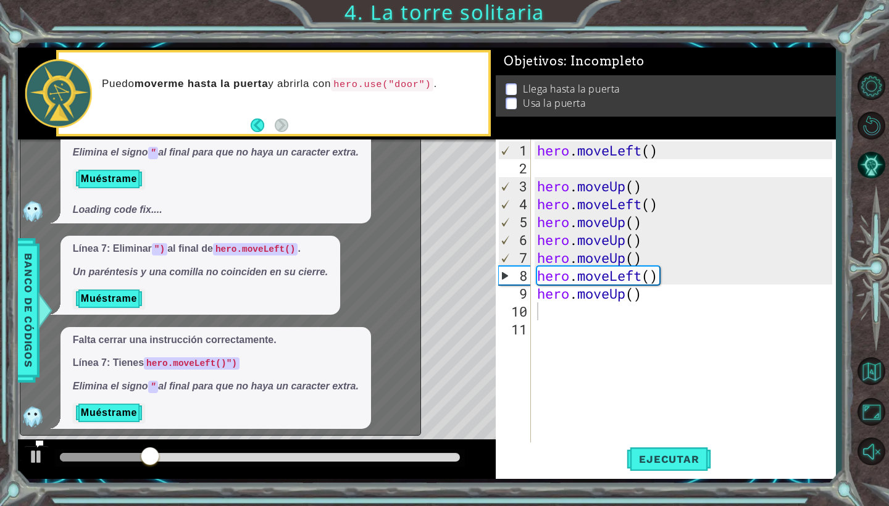
click at [42, 276] on div "Línea 7: Eliminar ") al final de hero.moveLeft() . Un paréntesis y una comilla …" at bounding box center [217, 275] width 394 height 79
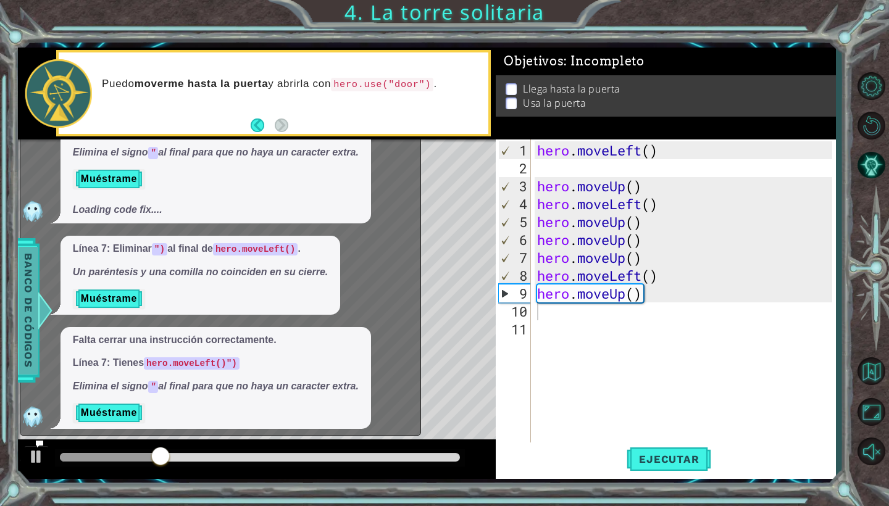
click at [27, 276] on span "Banco de códigos" at bounding box center [17, 311] width 20 height 128
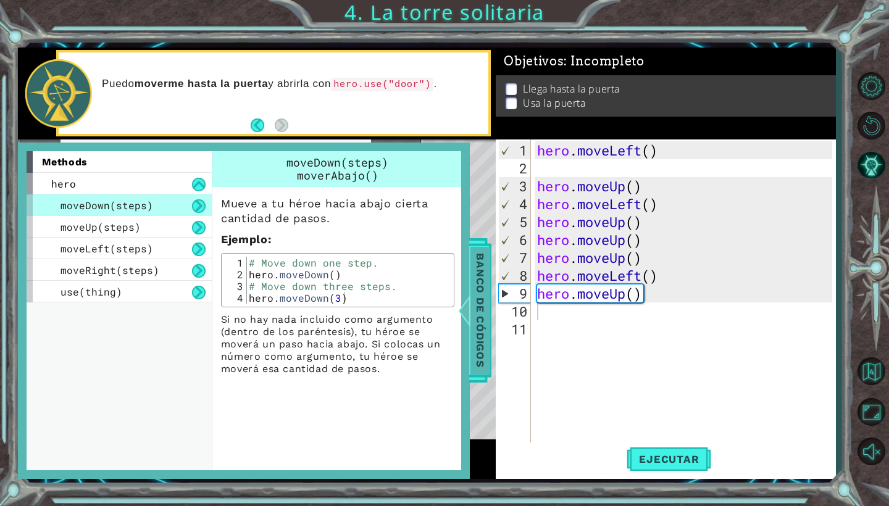
click at [487, 290] on span "Banco de códigos" at bounding box center [479, 311] width 20 height 128
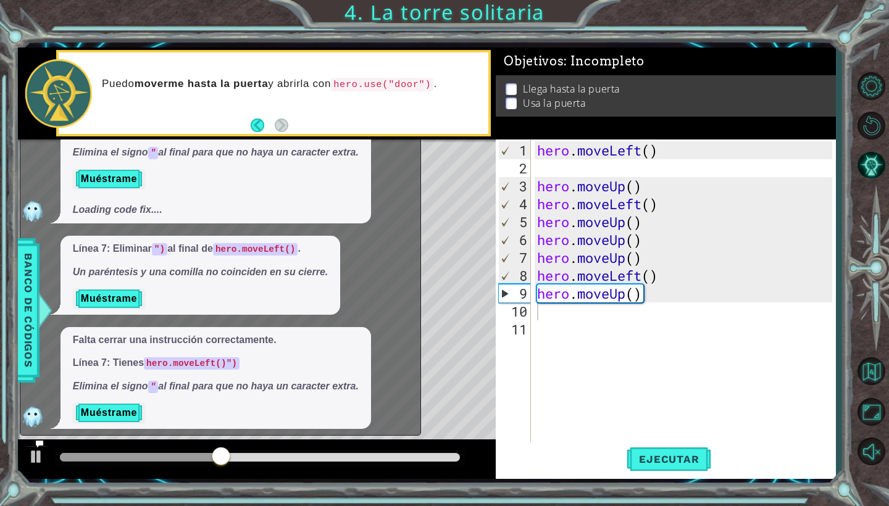
click at [283, 115] on div "Puedo moverme hasta la puerta y abrirla con hero.use("door") ." at bounding box center [290, 93] width 395 height 44
click at [283, 117] on footer at bounding box center [270, 125] width 38 height 19
click at [253, 130] on button "Back" at bounding box center [263, 126] width 24 height 14
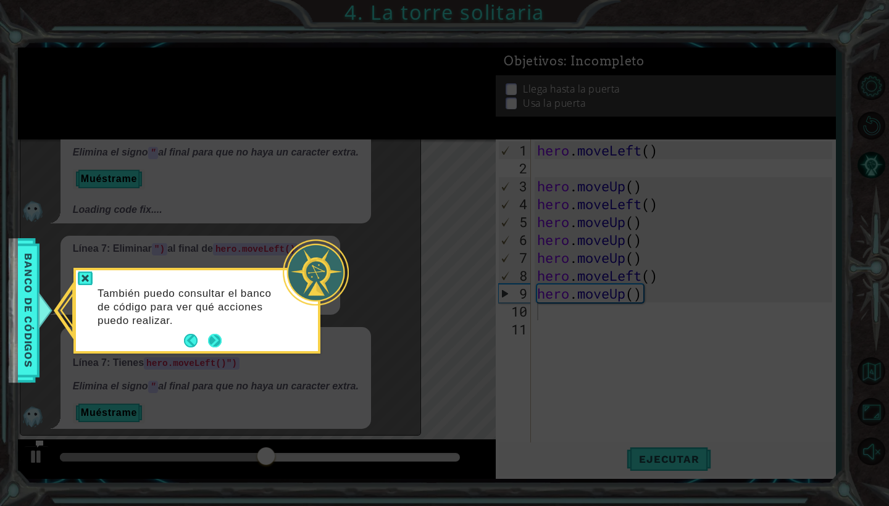
click at [216, 348] on button "Next" at bounding box center [215, 341] width 14 height 14
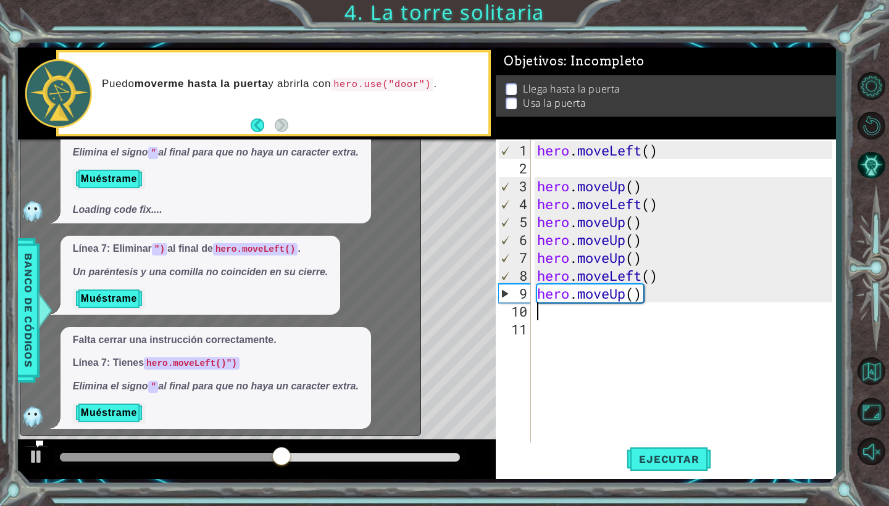
click at [376, 257] on div "Línea 7: Eliminar ") al final de hero.moveLeft() . Un paréntesis y una comilla …" at bounding box center [217, 275] width 394 height 79
click at [69, 319] on div "¿Qué está mal? What does this mean? Falta cerrar una instrucción correctamente.…" at bounding box center [217, 203] width 394 height 451
click at [93, 290] on button "Muéstrame" at bounding box center [109, 299] width 72 height 20
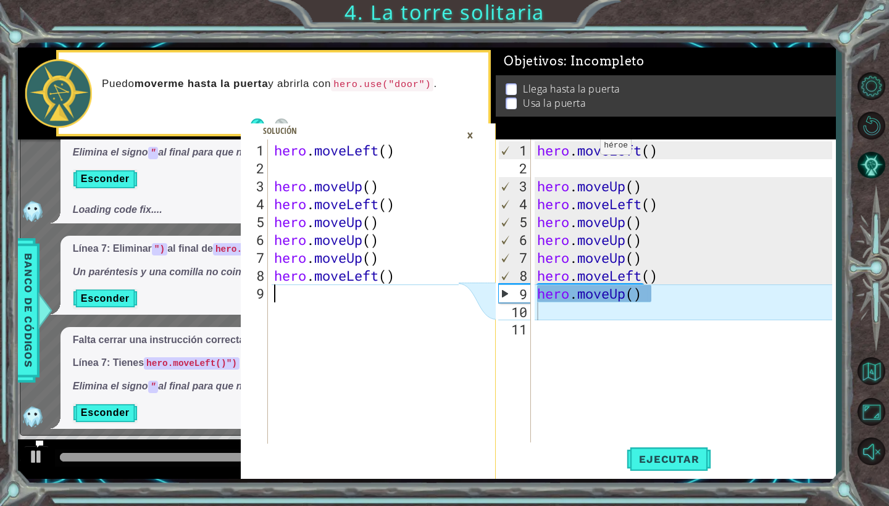
click at [375, 304] on div "hero . moveLeft ( ) hero . moveUp ( ) hero . moveLeft ( ) hero . moveUp ( ) her…" at bounding box center [368, 311] width 193 height 340
click at [461, 135] on div "×" at bounding box center [470, 135] width 19 height 21
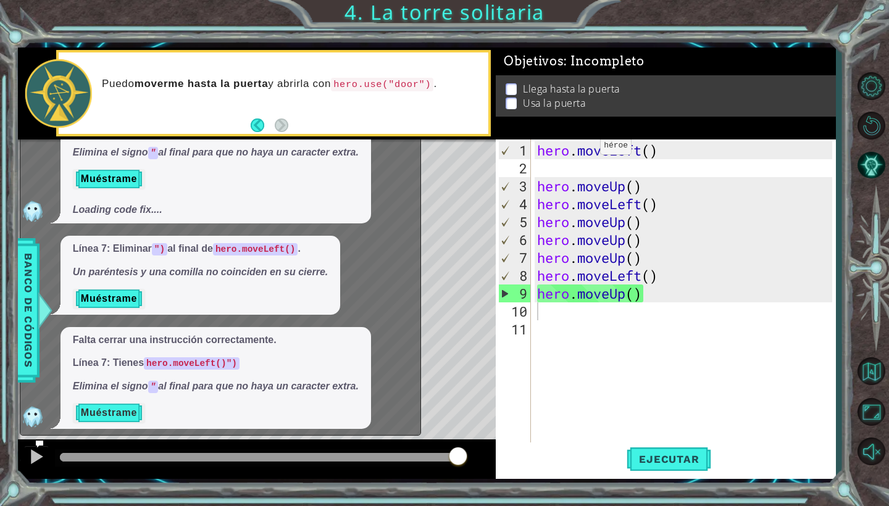
click at [136, 403] on button "Muéstrame" at bounding box center [109, 413] width 72 height 20
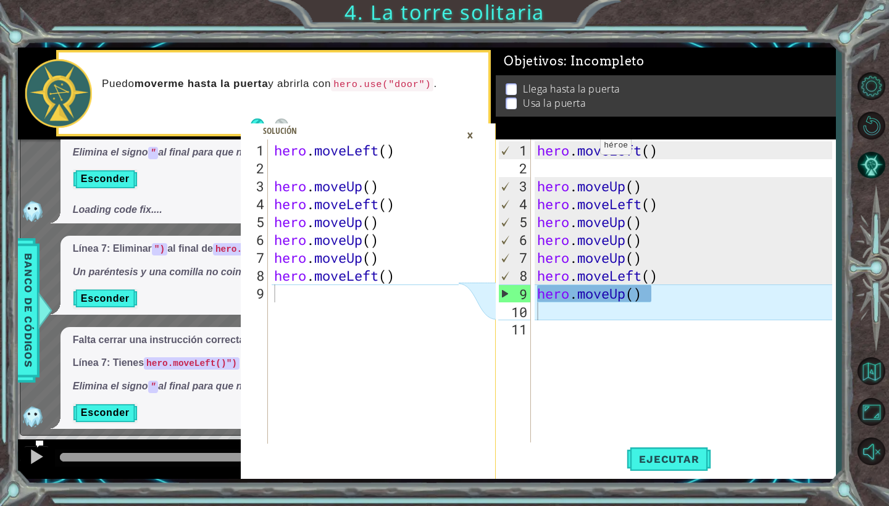
type textarea "hero.moveLeft()"
click at [361, 277] on div "hero . moveLeft ( ) hero . moveUp ( ) hero . moveLeft ( ) hero . moveUp ( ) her…" at bounding box center [368, 311] width 193 height 340
click at [358, 291] on div "hero . moveLeft ( ) hero . moveUp ( ) hero . moveLeft ( ) hero . moveUp ( ) her…" at bounding box center [368, 311] width 193 height 340
click at [356, 291] on div "hero . moveLeft ( ) hero . moveUp ( ) hero . moveLeft ( ) hero . moveUp ( ) her…" at bounding box center [368, 311] width 193 height 340
click at [357, 291] on div "hero . moveLeft ( ) hero . moveUp ( ) hero . moveLeft ( ) hero . moveUp ( ) her…" at bounding box center [368, 311] width 193 height 340
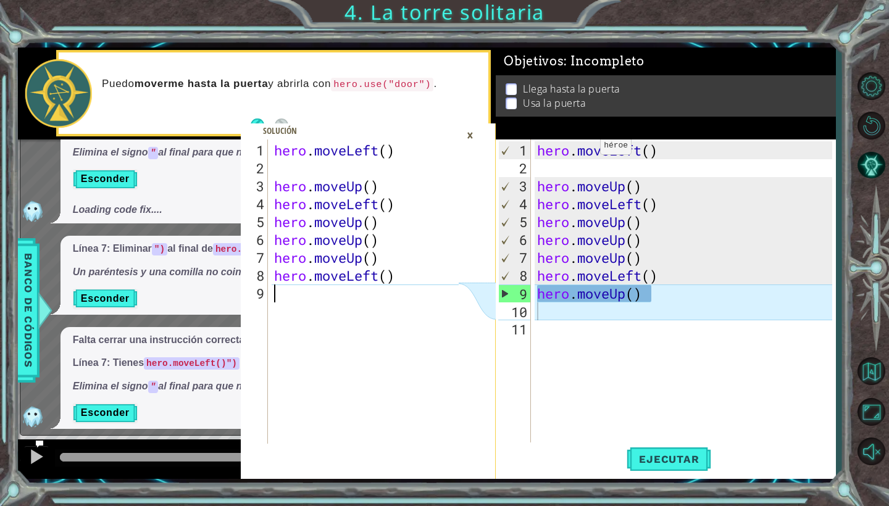
click at [357, 291] on div "hero . moveLeft ( ) hero . moveUp ( ) hero . moveLeft ( ) hero . moveUp ( ) her…" at bounding box center [368, 311] width 193 height 340
click at [508, 112] on div "Llega hasta la puerta Usa la puerta" at bounding box center [666, 107] width 340 height 41
click at [477, 128] on div "×" at bounding box center [470, 135] width 19 height 21
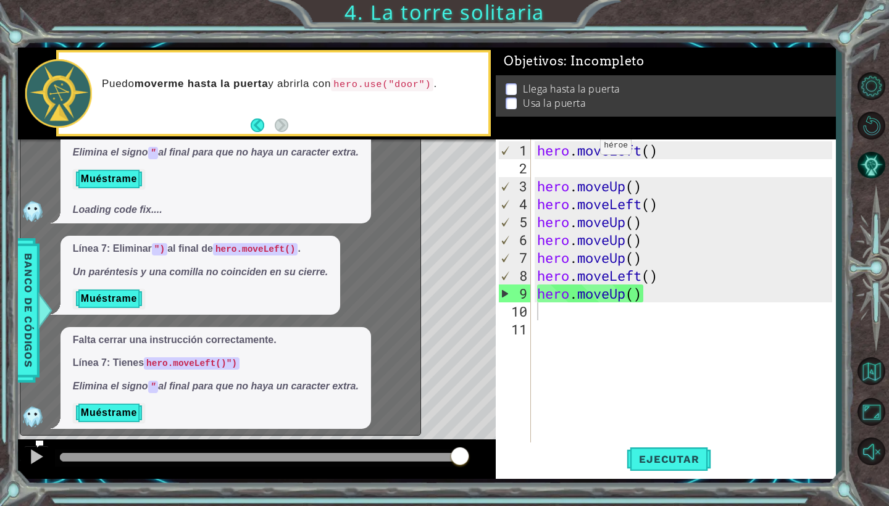
click at [473, 197] on div "Level Map" at bounding box center [303, 322] width 571 height 364
click at [473, 196] on div "Level Map" at bounding box center [303, 322] width 571 height 364
click at [472, 196] on div "Level Map" at bounding box center [303, 322] width 571 height 364
click at [265, 122] on button "Back" at bounding box center [263, 126] width 24 height 14
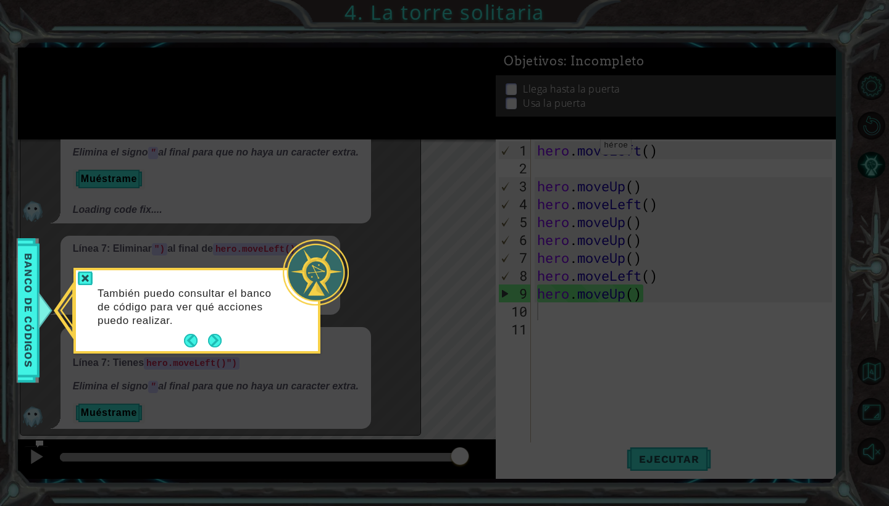
click at [265, 122] on icon at bounding box center [444, 253] width 889 height 506
click at [194, 340] on button "Back" at bounding box center [196, 341] width 24 height 14
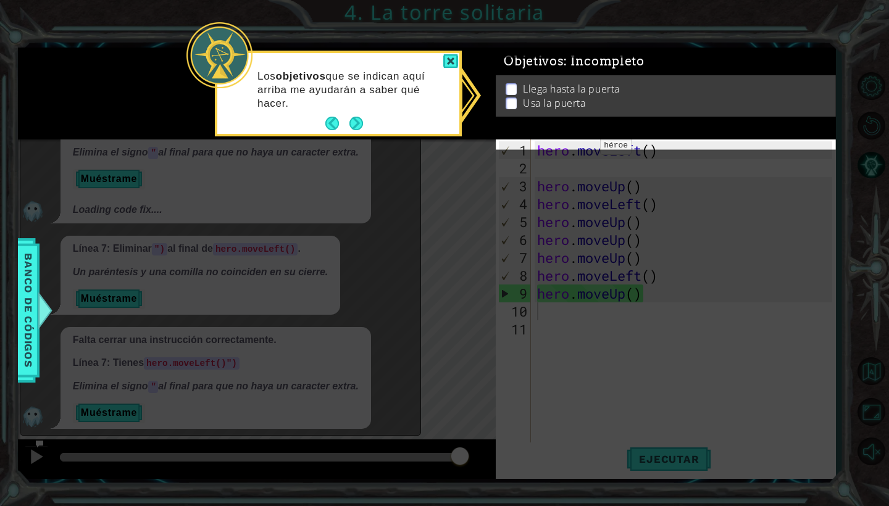
click at [194, 340] on icon at bounding box center [444, 253] width 889 height 506
click at [355, 118] on button "Next" at bounding box center [357, 124] width 14 height 14
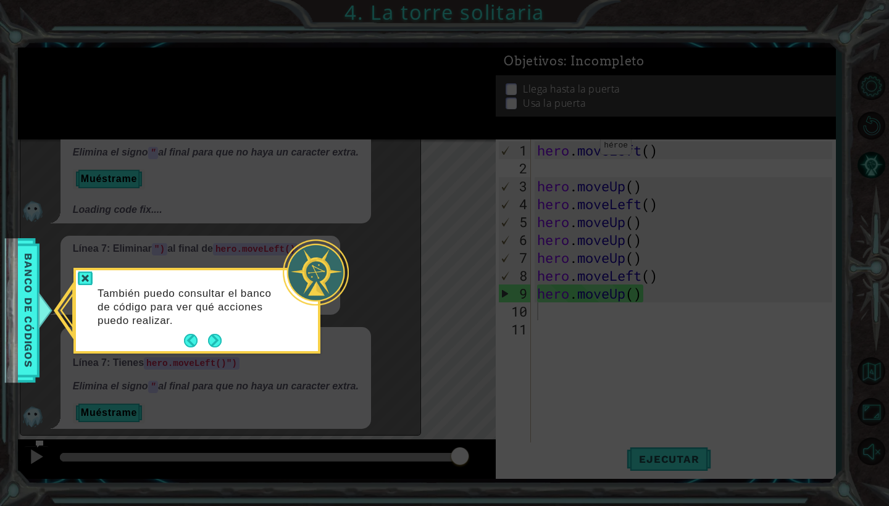
click at [355, 118] on icon at bounding box center [444, 253] width 889 height 506
click at [220, 343] on button "Next" at bounding box center [215, 341] width 17 height 17
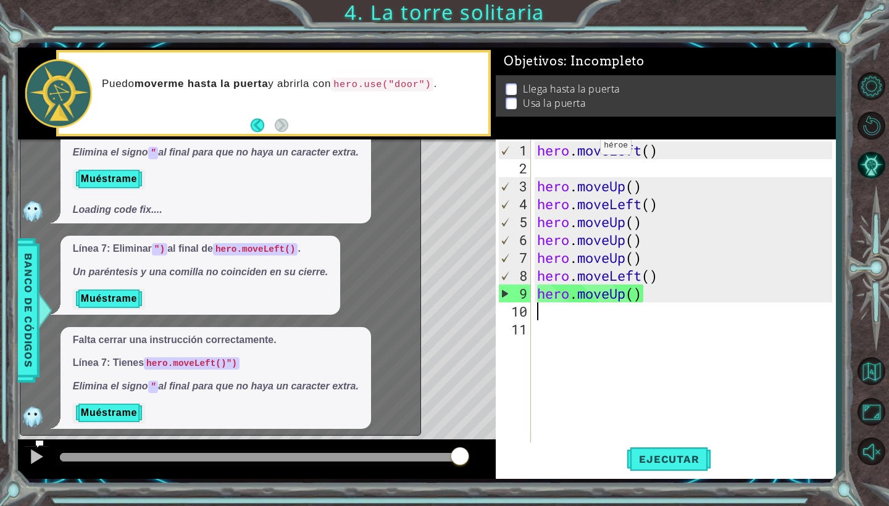
click at [397, 242] on div "Línea 7: Eliminar ") al final de hero.moveLeft() . Un paréntesis y una comilla …" at bounding box center [217, 275] width 394 height 79
click at [464, 427] on div "Level Map" at bounding box center [303, 322] width 571 height 364
click at [33, 412] on img at bounding box center [32, 416] width 25 height 25
click at [3, 269] on div "1 2 3 4 5 6 7 8 9 hero . moveLeft ( ) hero . moveUp ( ) hero . moveLeft ( ) her…" at bounding box center [444, 253] width 889 height 506
click at [28, 272] on span "Banco de códigos" at bounding box center [19, 311] width 20 height 128
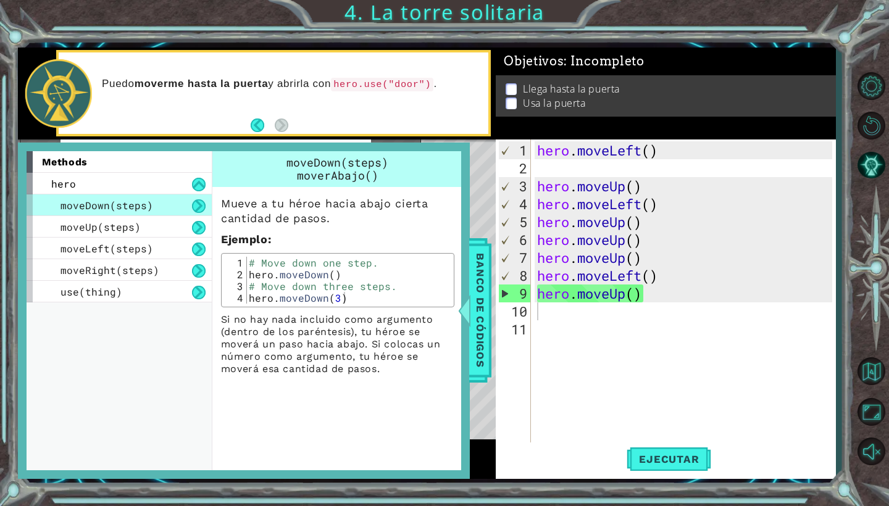
click at [269, 249] on div "Mueve a tu héroe hacia abajo cierta cantidad de pasos. Ejemplo : 1 2 3 4 # Move…" at bounding box center [337, 281] width 251 height 188
click at [195, 222] on button at bounding box center [199, 228] width 14 height 14
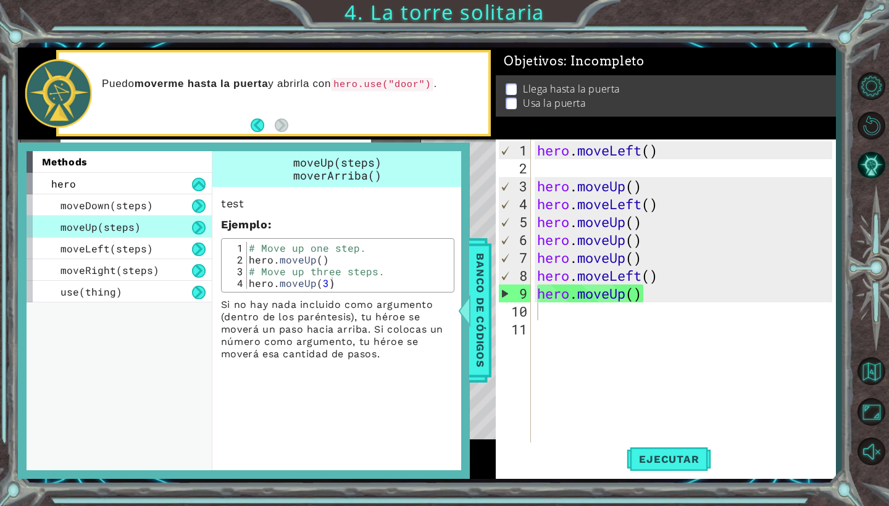
click at [157, 232] on div "moveUp(steps)" at bounding box center [119, 227] width 185 height 22
click at [157, 245] on div "moveLeft(steps)" at bounding box center [119, 249] width 185 height 22
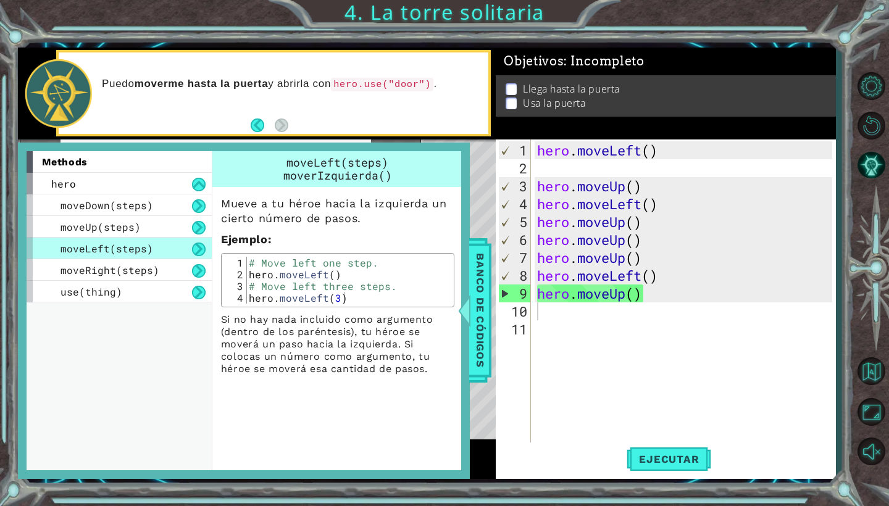
click at [157, 256] on div "moveLeft(steps)" at bounding box center [119, 249] width 185 height 22
click at [157, 263] on div "moveRight(steps)" at bounding box center [119, 270] width 185 height 22
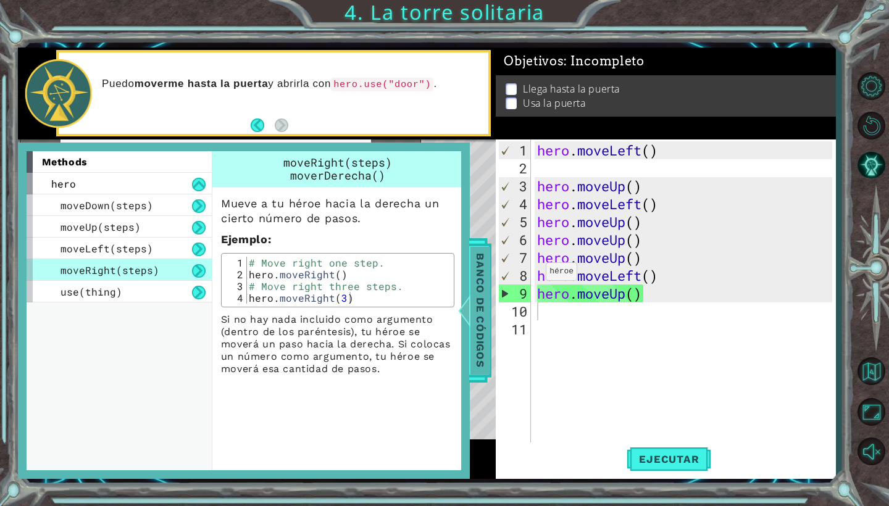
click at [475, 306] on span "Banco de códigos" at bounding box center [470, 311] width 20 height 128
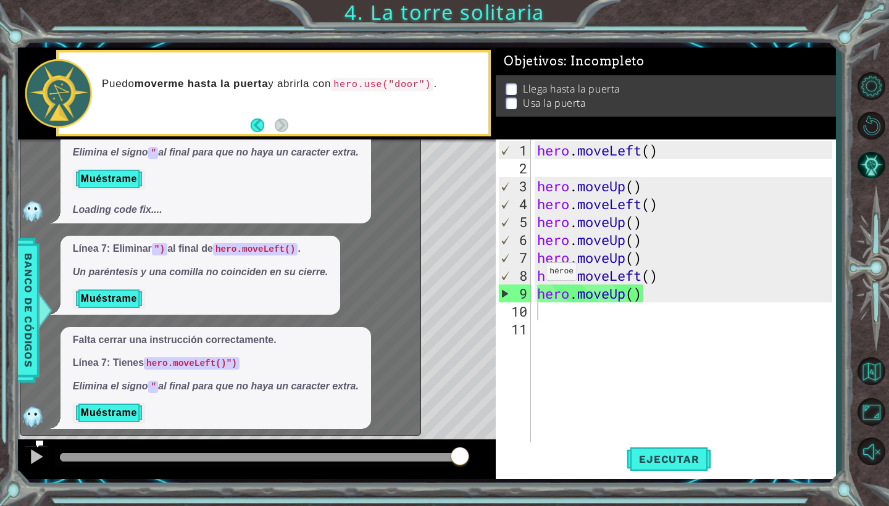
click at [553, 308] on div "hero . moveLeft ( ) hero . moveUp ( ) hero . moveLeft ( ) hero . moveUp ( ) her…" at bounding box center [687, 311] width 304 height 340
click at [505, 293] on div "9" at bounding box center [515, 294] width 32 height 18
type textarea "hero.moveUp()"
click at [648, 337] on div "hero . moveLeft ( ) hero . moveUp ( ) hero . moveLeft ( ) hero . moveUp ( ) her…" at bounding box center [687, 311] width 304 height 340
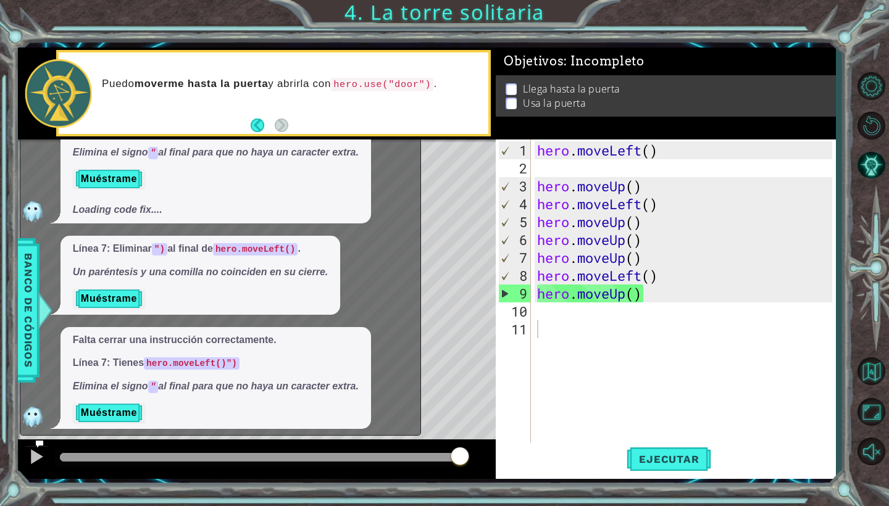
click at [378, 409] on div "Falta cerrar una instrucción correctamente. Línea 7: Tienes hero.moveLeft()") E…" at bounding box center [217, 378] width 394 height 103
click at [684, 450] on button "Ejecutar" at bounding box center [669, 460] width 85 height 34
click at [876, 127] on button "Reiniciar nivel" at bounding box center [871, 125] width 36 height 36
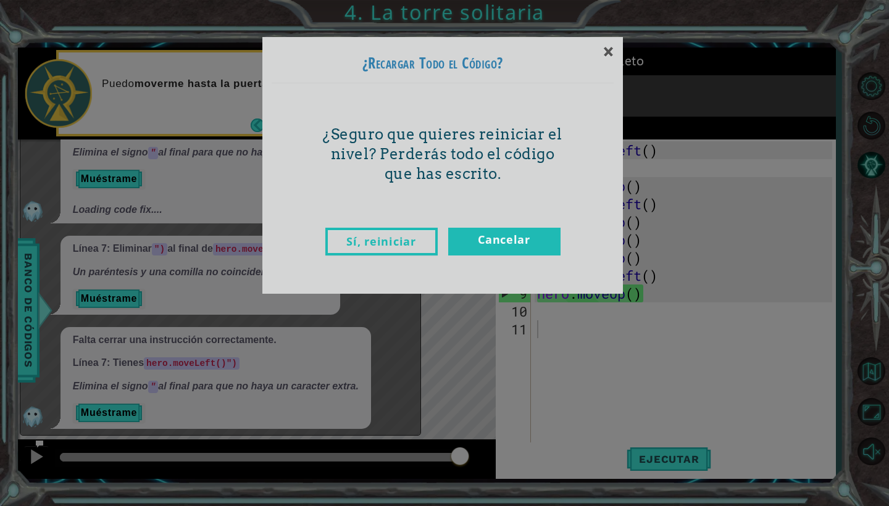
click at [486, 248] on link "Cancelar" at bounding box center [504, 242] width 112 height 28
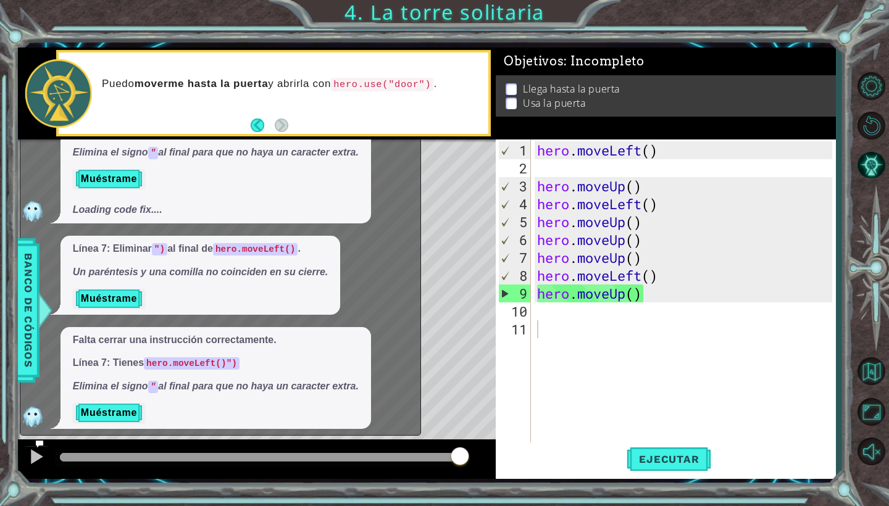
click at [31, 416] on img at bounding box center [32, 416] width 25 height 25
click at [26, 296] on span "Banco de códigos" at bounding box center [16, 311] width 20 height 128
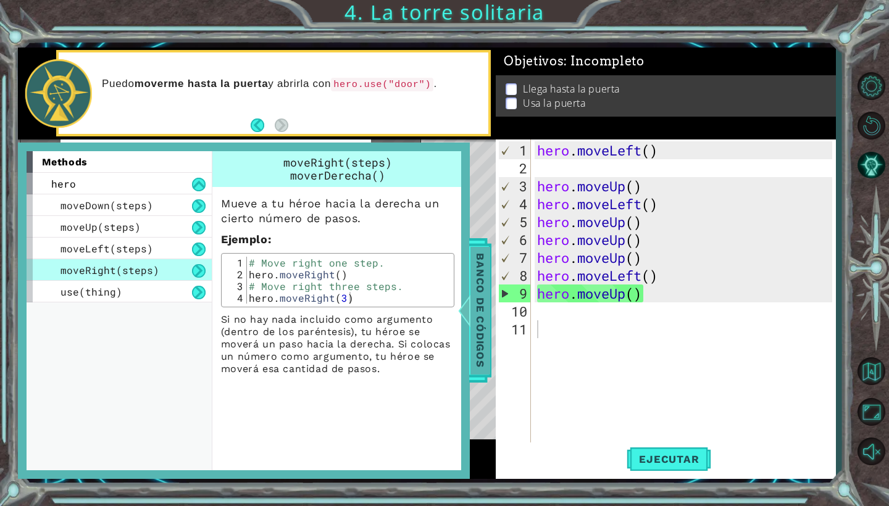
click at [478, 288] on span "Banco de códigos" at bounding box center [468, 311] width 20 height 128
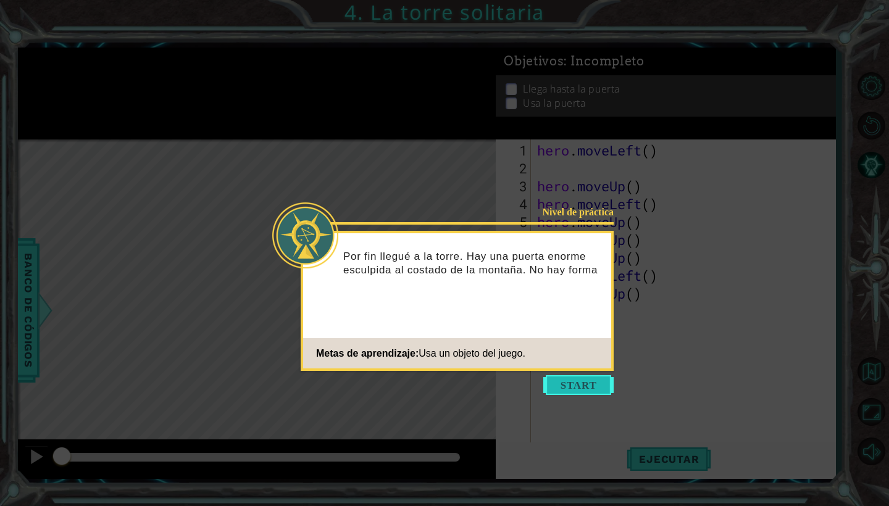
click at [565, 381] on button "Start" at bounding box center [578, 385] width 70 height 20
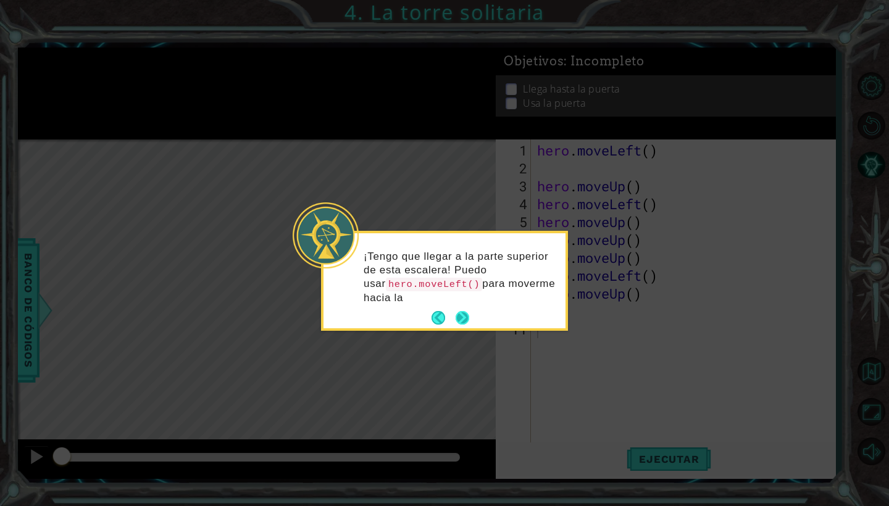
click at [467, 303] on p "¡Tengo que llegar a la parte superior de esta escalera! Puedo usar hero.moveLef…" at bounding box center [460, 277] width 193 height 55
click at [467, 317] on button "Next" at bounding box center [463, 318] width 14 height 14
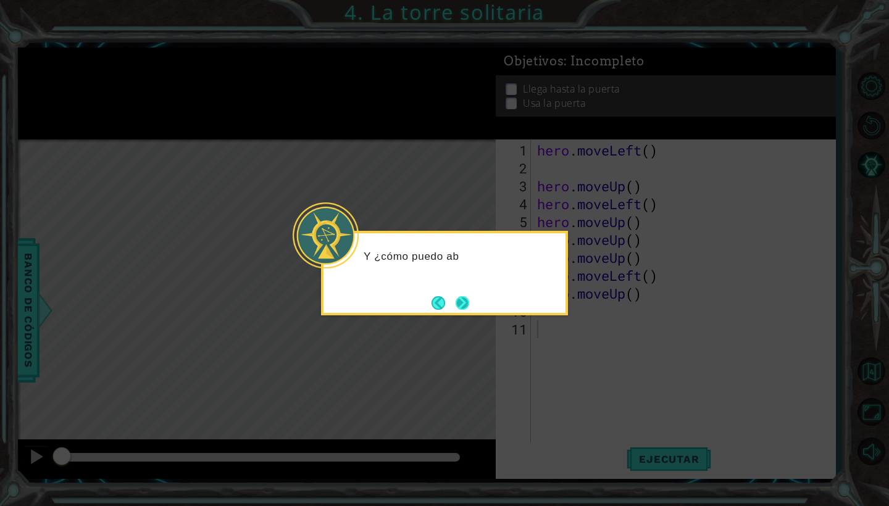
click at [464, 304] on button "Next" at bounding box center [462, 302] width 15 height 15
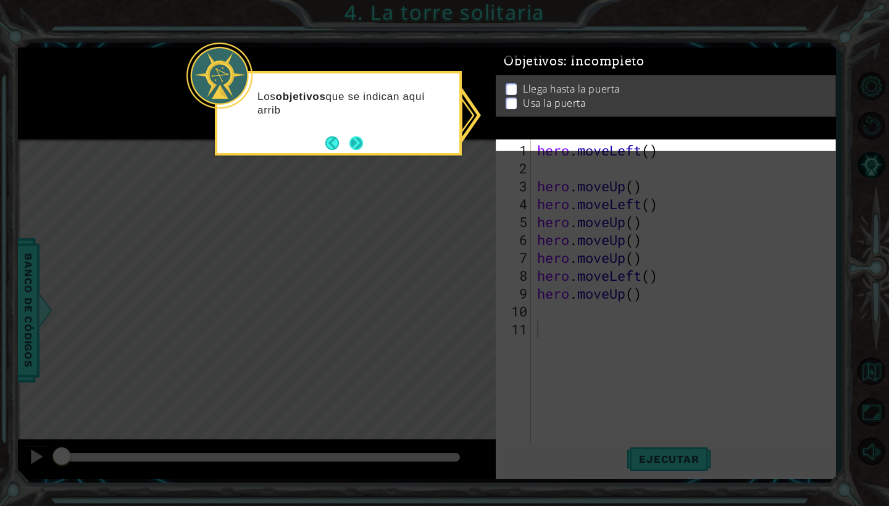
click at [359, 142] on button "Next" at bounding box center [357, 143] width 14 height 14
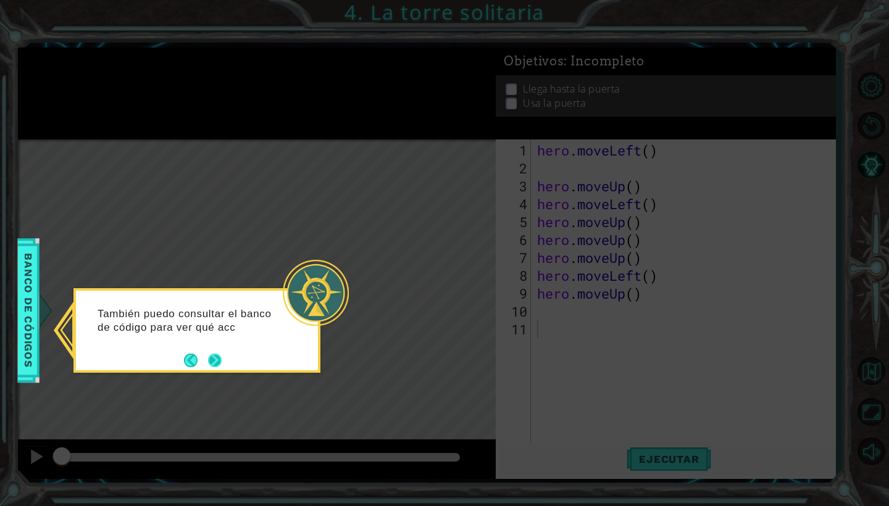
click at [220, 357] on button "Next" at bounding box center [215, 361] width 14 height 14
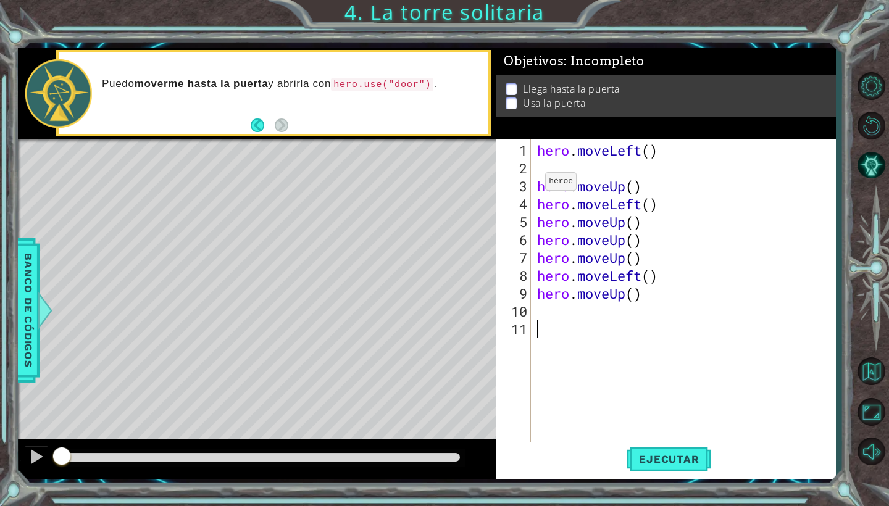
click at [535, 185] on div "hero . moveLeft ( ) hero . moveUp ( ) hero . moveLeft ( ) hero . moveUp ( ) her…" at bounding box center [684, 292] width 298 height 304
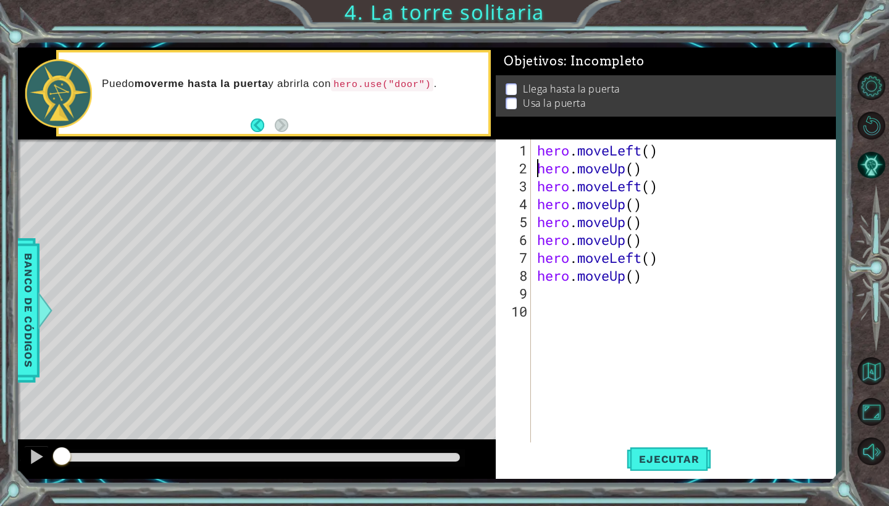
click at [657, 156] on div "hero . moveLeft ( ) hero . moveUp ( ) hero . moveLeft ( ) hero . moveUp ( ) her…" at bounding box center [687, 311] width 304 height 340
click at [655, 153] on div "hero . moveLeft ( ) hero . moveUp ( ) hero . moveLeft ( ) hero . moveUp ( ) her…" at bounding box center [687, 311] width 304 height 340
click at [640, 172] on div "hero . moveLeft ( 2 ) hero . moveUp ( ) hero . moveLeft ( ) hero . moveUp ( ) h…" at bounding box center [687, 311] width 304 height 340
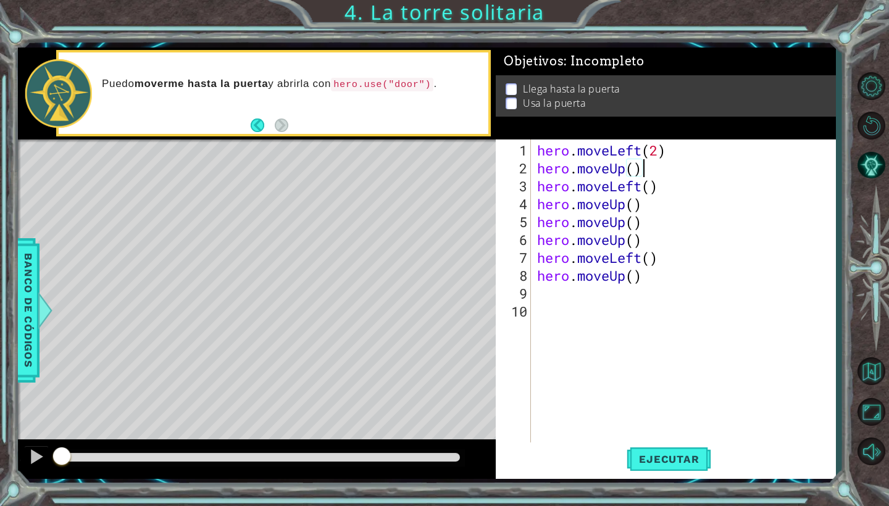
click at [658, 157] on div "hero . moveLeft ( 2 ) hero . moveUp ( ) hero . moveLeft ( ) hero . moveUp ( ) h…" at bounding box center [687, 311] width 304 height 340
click at [658, 156] on div "hero . moveLeft ( 2 ) hero . moveUp ( ) hero . moveLeft ( ) hero . moveUp ( ) h…" at bounding box center [687, 311] width 304 height 340
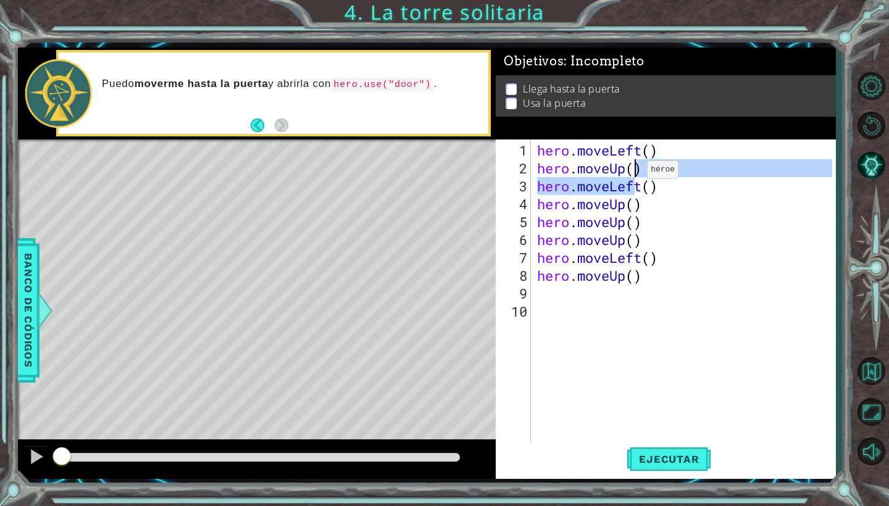
click at [637, 175] on div "hero . moveLeft ( ) hero . moveUp ( ) hero . moveLeft ( ) hero . moveUp ( ) her…" at bounding box center [687, 311] width 304 height 340
type textarea "hero.moveUp()"
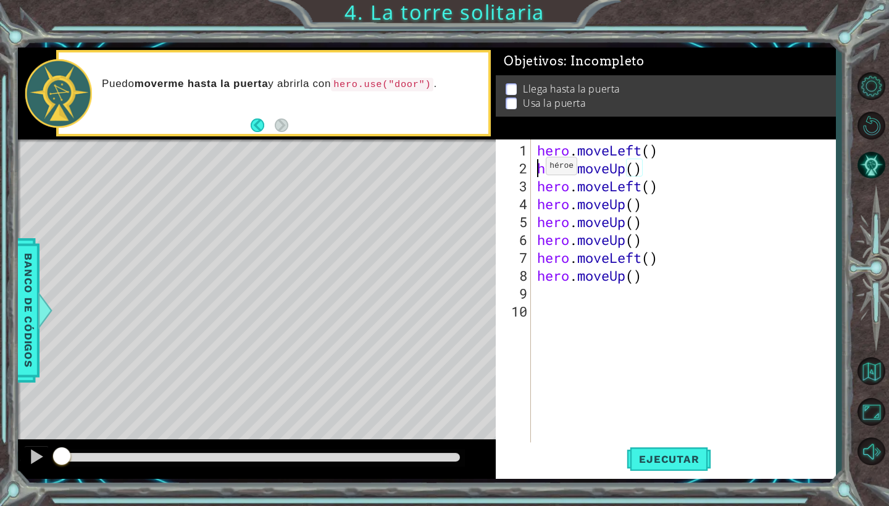
click at [535, 171] on div "hero . moveLeft ( ) hero . moveUp ( ) hero . moveLeft ( ) hero . moveUp ( ) her…" at bounding box center [687, 311] width 304 height 340
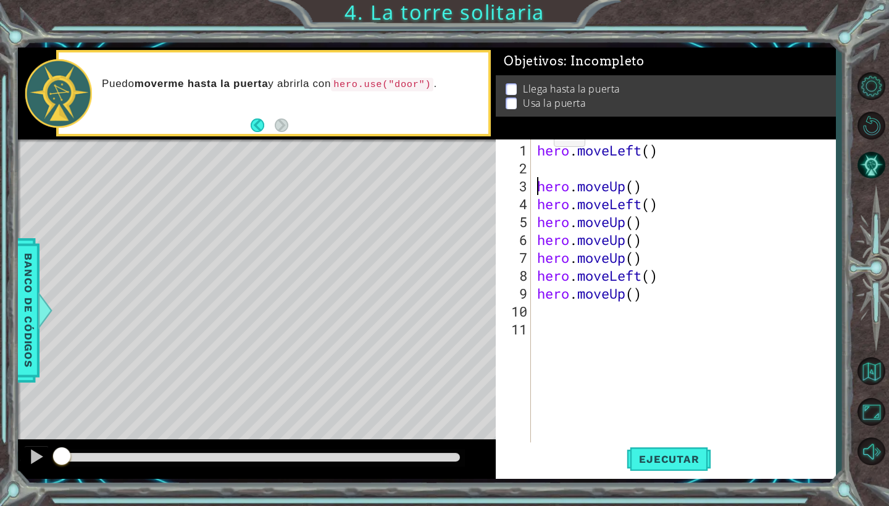
scroll to position [0, 0]
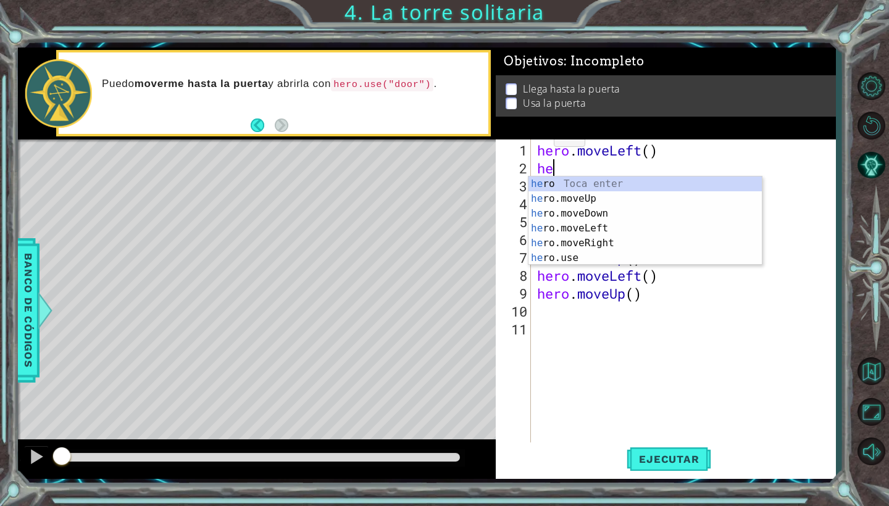
type textarea "her"
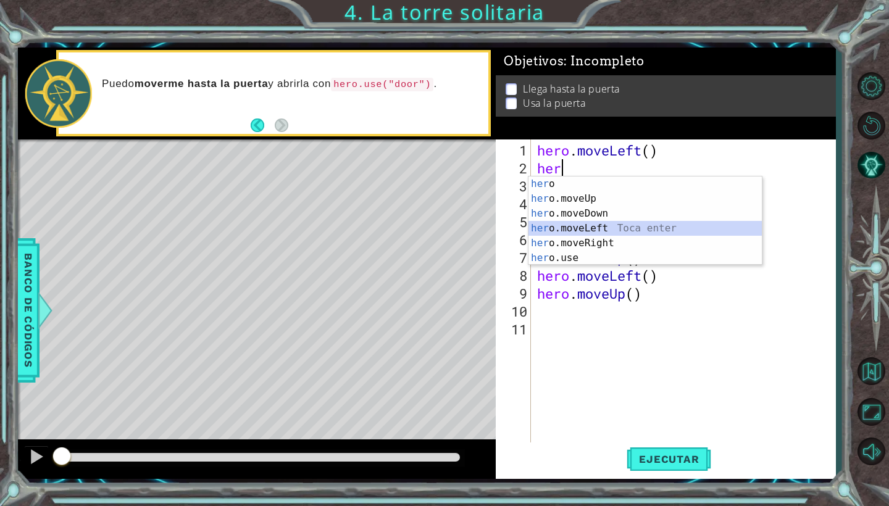
click at [625, 228] on div "her o Toca enter her o.moveUp Toca enter her o.moveDown Toca enter her o.moveLe…" at bounding box center [645, 236] width 233 height 119
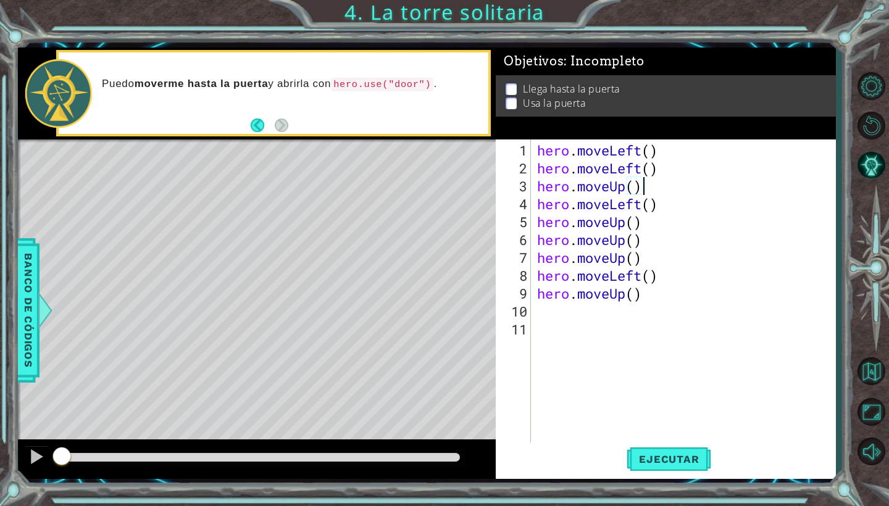
click at [653, 185] on div "hero . moveLeft ( ) hero . moveLeft ( ) hero . moveUp ( ) hero . moveLeft ( ) h…" at bounding box center [687, 311] width 304 height 340
type textarea "hero.moveUp()"
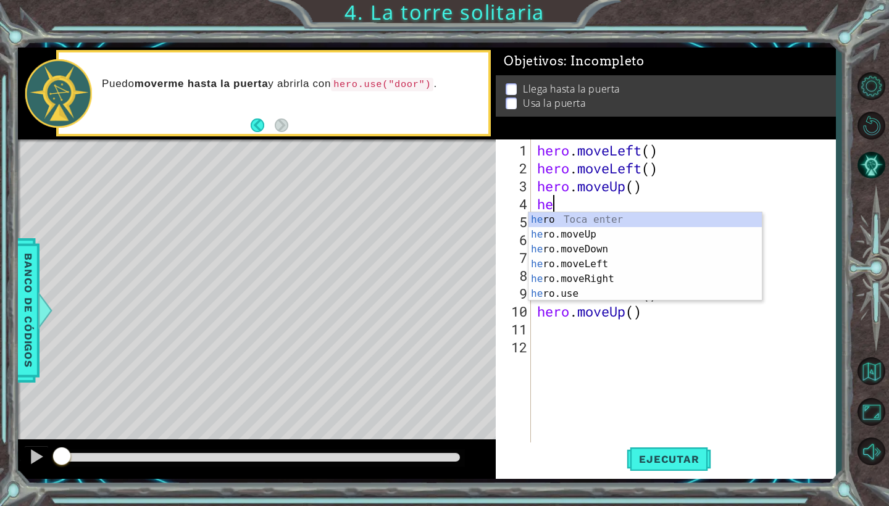
type textarea "her"
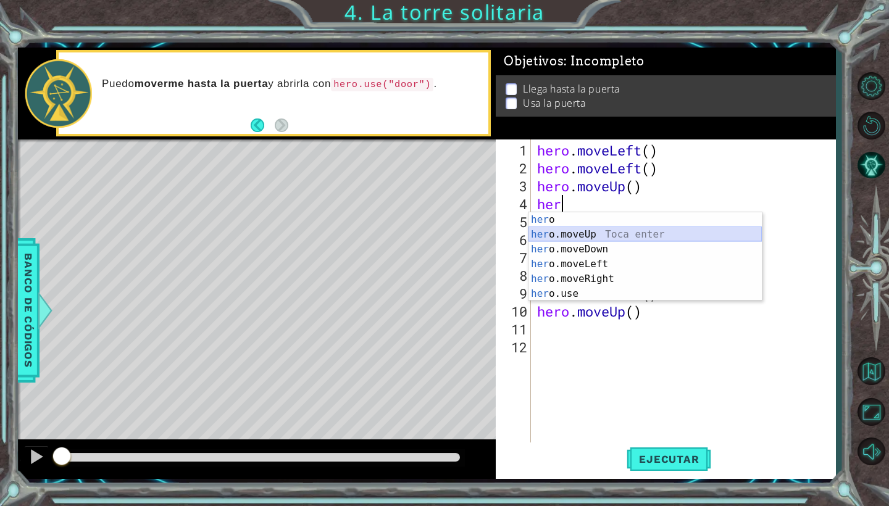
click at [622, 230] on div "her o Toca enter her o.moveUp Toca enter her o.moveDown Toca enter her o.moveLe…" at bounding box center [645, 271] width 233 height 119
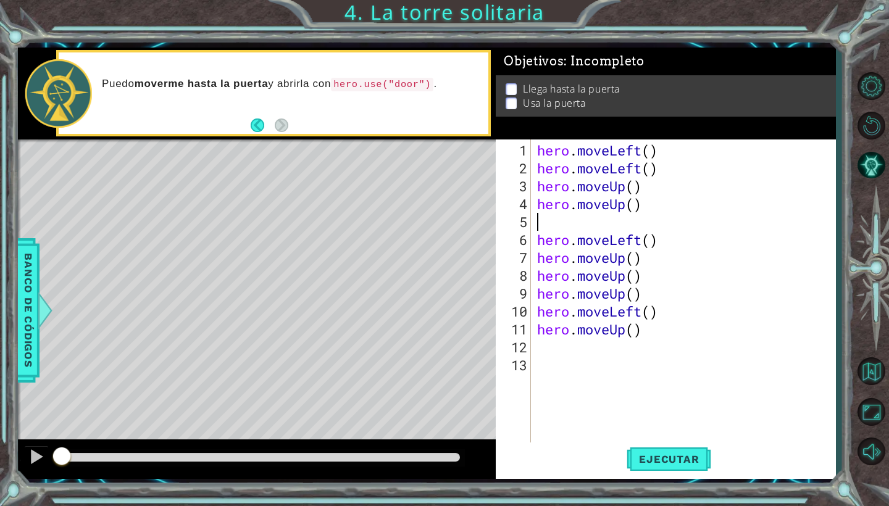
scroll to position [0, 0]
click at [624, 225] on div "hero . moveLeft ( ) hero . moveLeft ( ) hero . moveUp ( ) hero . moveUp ( ) her…" at bounding box center [687, 311] width 304 height 340
type textarea "hero.moveLeft()"
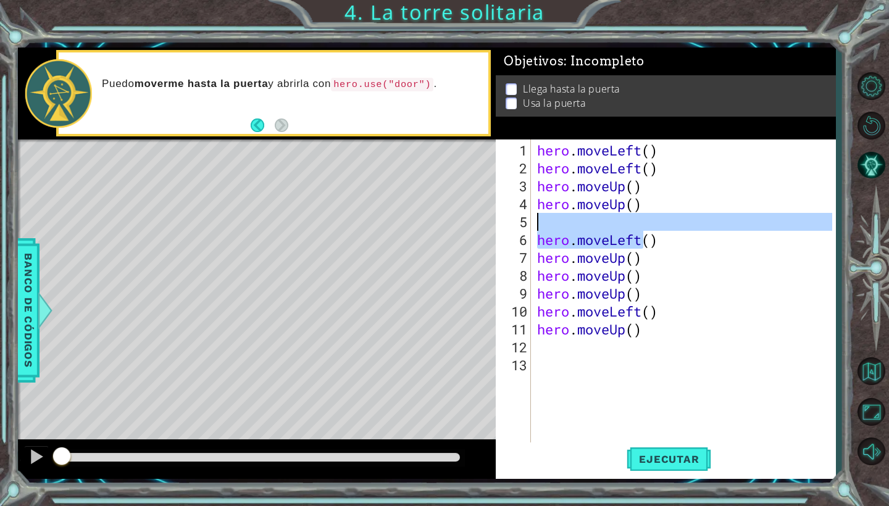
click at [630, 220] on div "hero . moveLeft ( ) hero . moveLeft ( ) hero . moveUp ( ) hero . moveUp ( ) her…" at bounding box center [684, 292] width 298 height 304
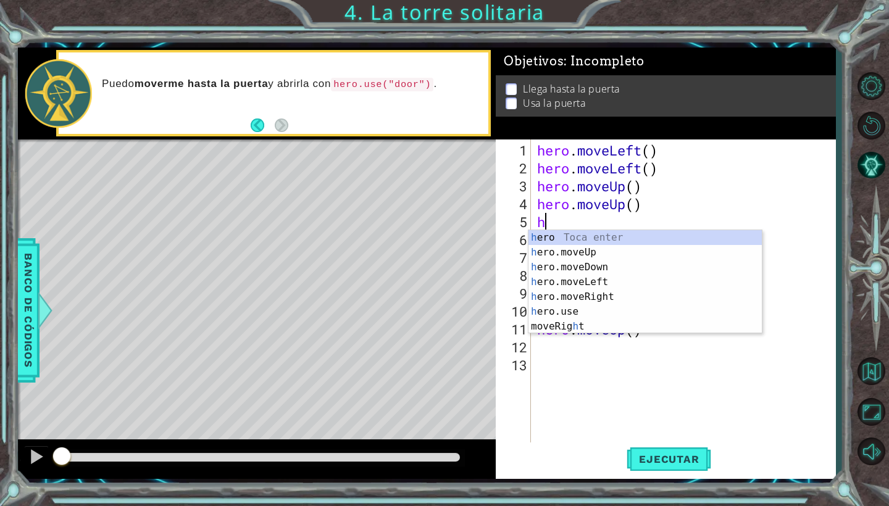
type textarea "her"
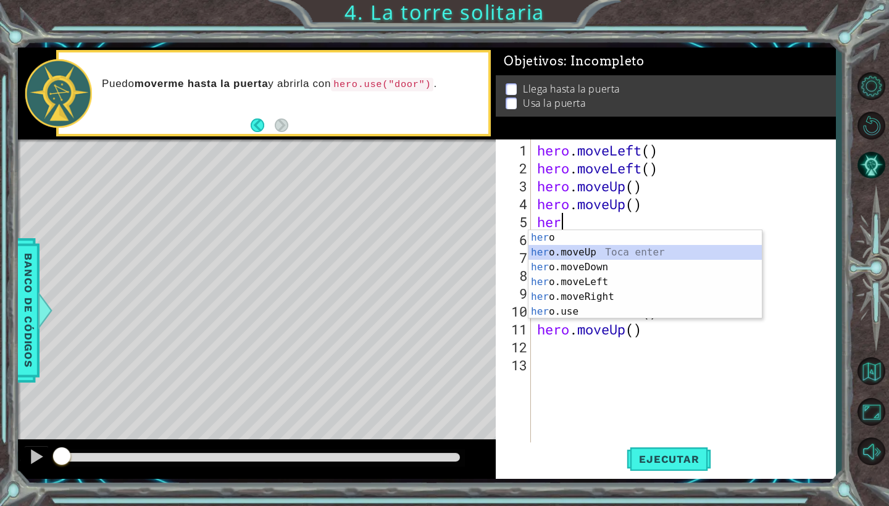
click at [596, 252] on div "her o Toca enter her o.moveUp Toca enter her o.moveDown Toca enter her o.moveLe…" at bounding box center [645, 289] width 233 height 119
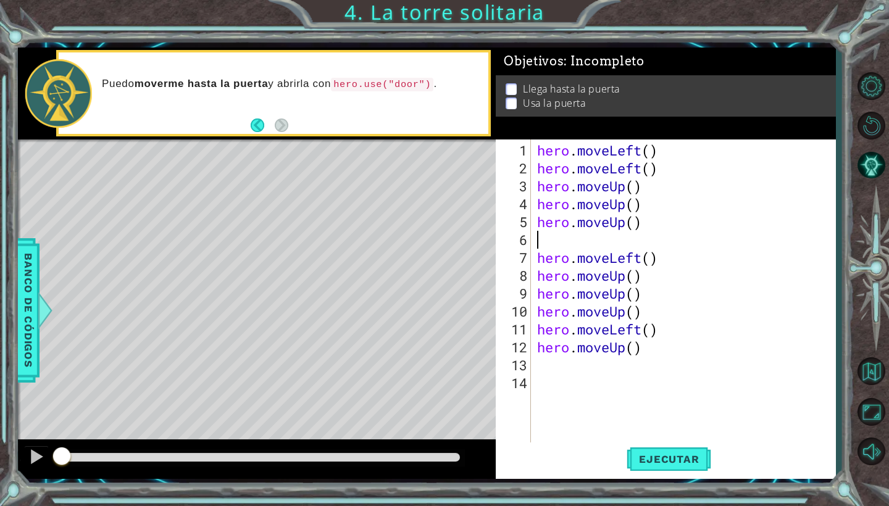
scroll to position [0, 0]
click at [663, 259] on div "hero . moveLeft ( ) hero . moveLeft ( ) hero . moveUp ( ) hero . moveUp ( ) her…" at bounding box center [687, 311] width 304 height 340
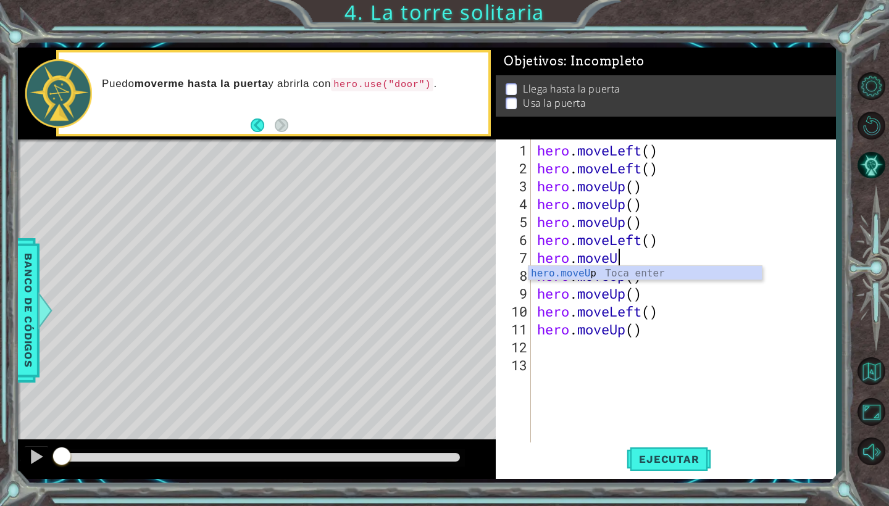
type textarea "hero.move"
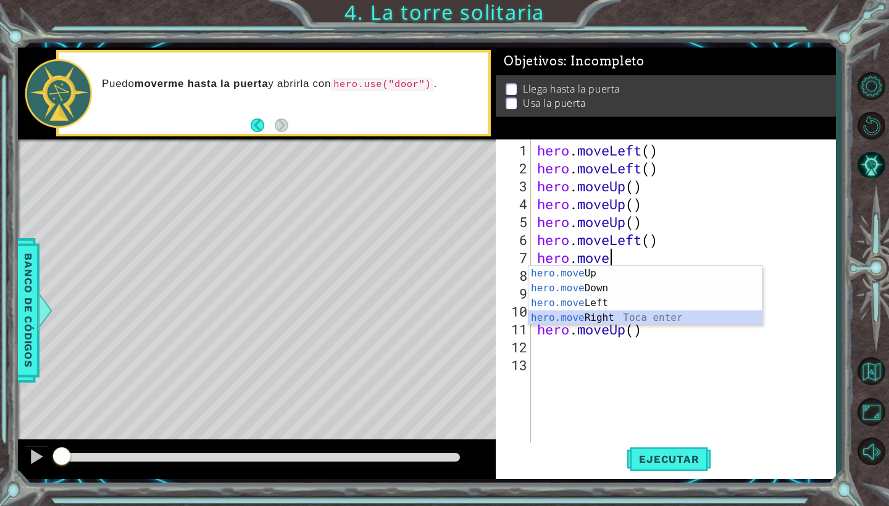
click at [661, 315] on div "hero.move Up Toca enter hero.move Down Toca enter hero.move Left Toca enter her…" at bounding box center [645, 310] width 233 height 89
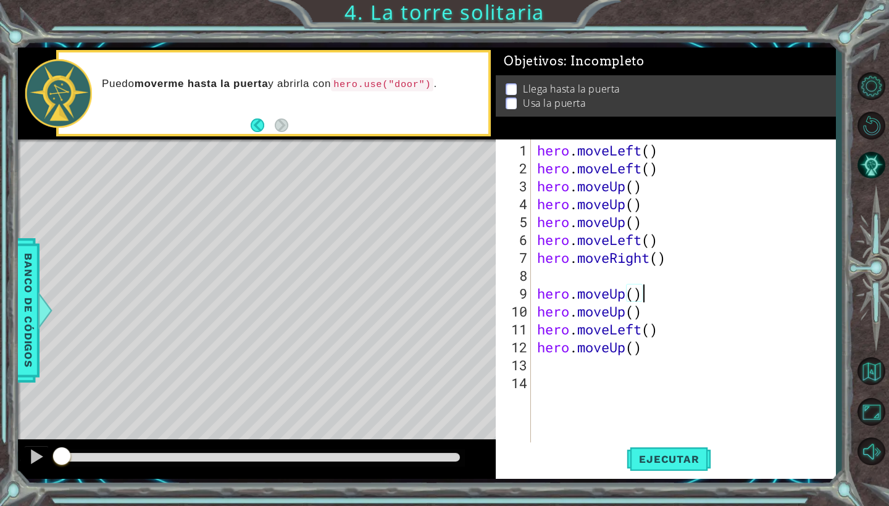
click at [670, 296] on div "hero . moveLeft ( ) hero . moveLeft ( ) hero . moveUp ( ) hero . moveUp ( ) her…" at bounding box center [687, 311] width 304 height 340
type textarea "hero.move"
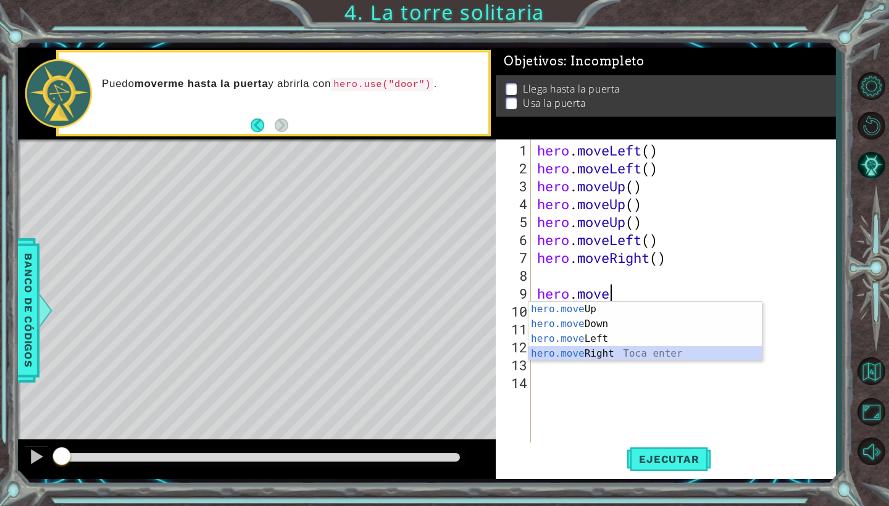
click at [613, 351] on div "hero.move Up Toca enter hero.move Down Toca enter hero.move Left Toca enter her…" at bounding box center [645, 346] width 233 height 89
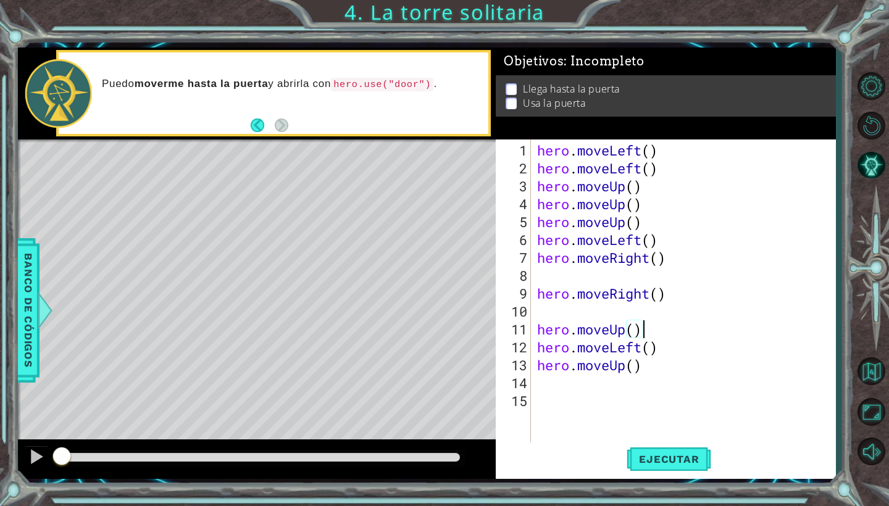
drag, startPoint x: 654, startPoint y: 325, endPoint x: 665, endPoint y: 297, distance: 30.5
click at [654, 325] on div "hero . moveLeft ( ) hero . moveLeft ( ) hero . moveUp ( ) hero . moveUp ( ) her…" at bounding box center [687, 311] width 304 height 340
type textarea "hero.move"
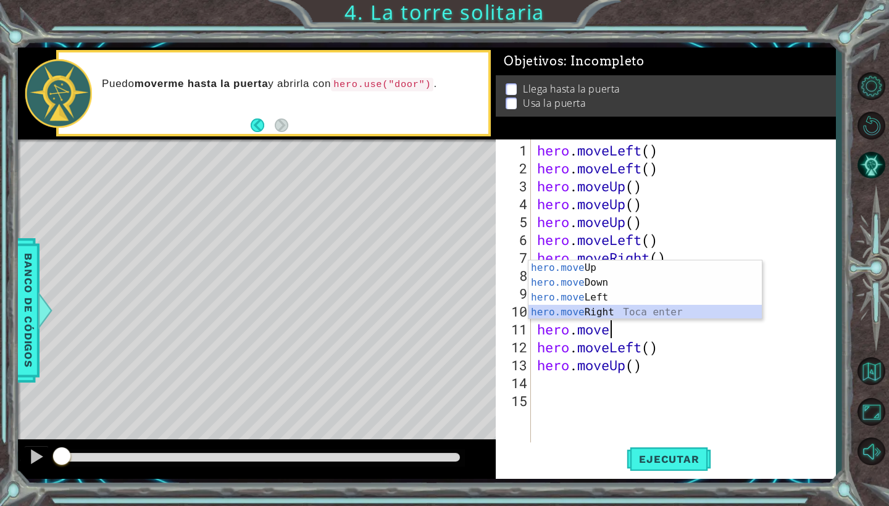
click at [643, 307] on div "hero.move Up Toca enter hero.move Down Toca enter hero.move Left Toca enter her…" at bounding box center [645, 305] width 233 height 89
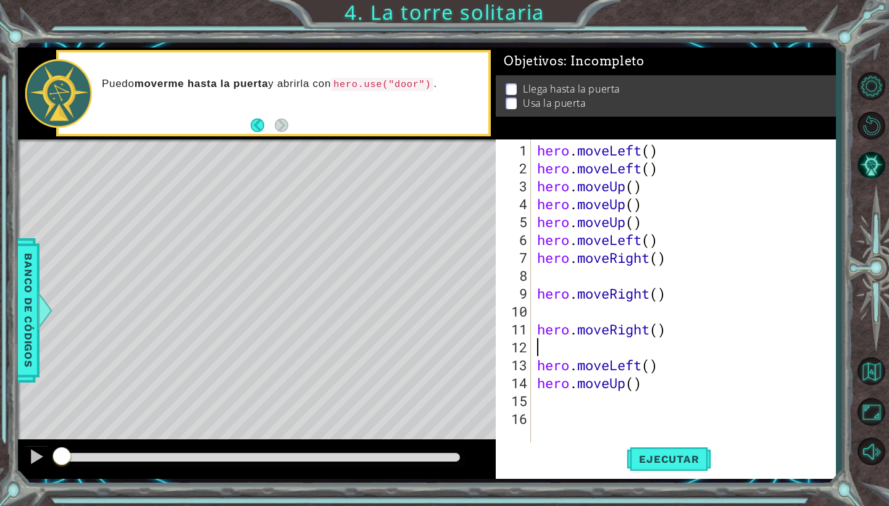
type textarea "hero.moveRight()"
click at [580, 311] on div "hero . moveLeft ( ) hero . moveLeft ( ) hero . moveUp ( ) hero . moveUp ( ) her…" at bounding box center [687, 311] width 304 height 340
type textarea "hero.moveRight()"
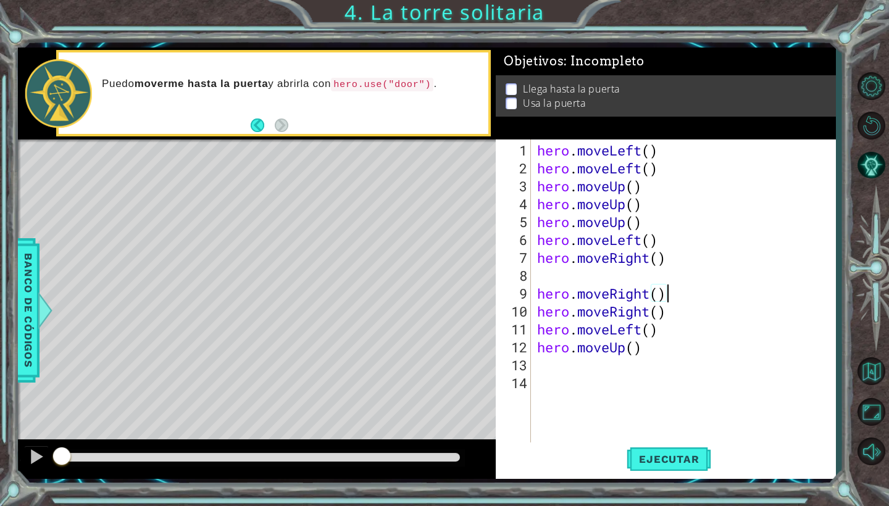
click at [567, 278] on div "hero . moveLeft ( ) hero . moveLeft ( ) hero . moveUp ( ) hero . moveUp ( ) her…" at bounding box center [687, 311] width 304 height 340
drag, startPoint x: 682, startPoint y: 340, endPoint x: 648, endPoint y: 336, distance: 33.6
click at [648, 336] on div "hero . moveLeft ( ) hero . moveLeft ( ) hero . moveUp ( ) hero . moveUp ( ) her…" at bounding box center [687, 311] width 304 height 340
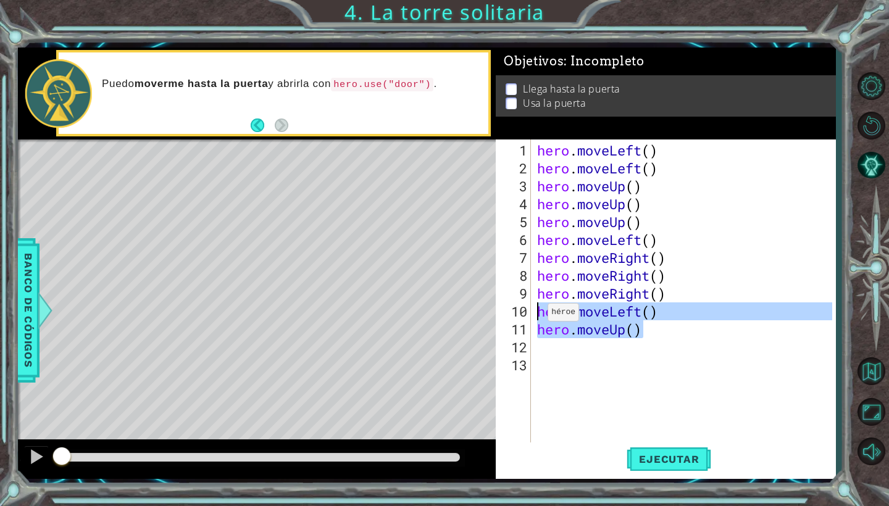
drag, startPoint x: 658, startPoint y: 331, endPoint x: 537, endPoint y: 317, distance: 121.9
click at [537, 317] on div "hero . moveLeft ( ) hero . moveLeft ( ) hero . moveUp ( ) hero . moveUp ( ) her…" at bounding box center [687, 311] width 304 height 340
type textarea "hero.moveLeft() hero.moveUp()"
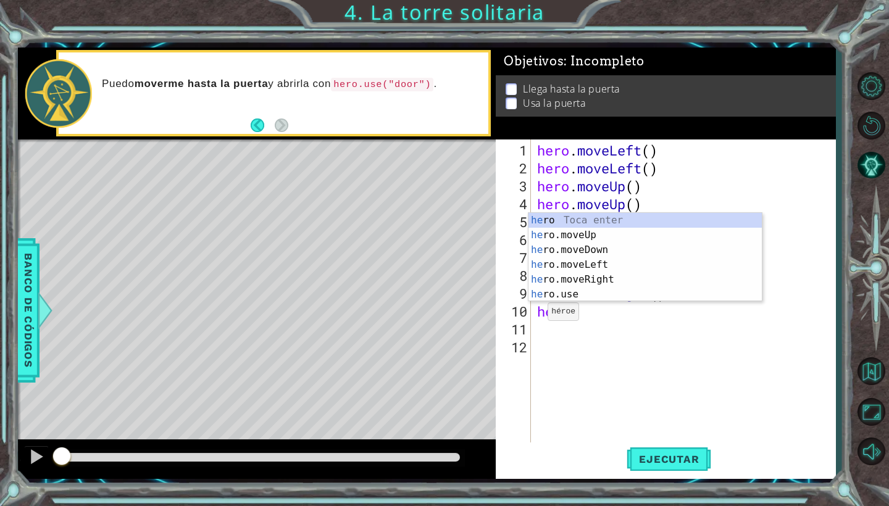
scroll to position [0, 1]
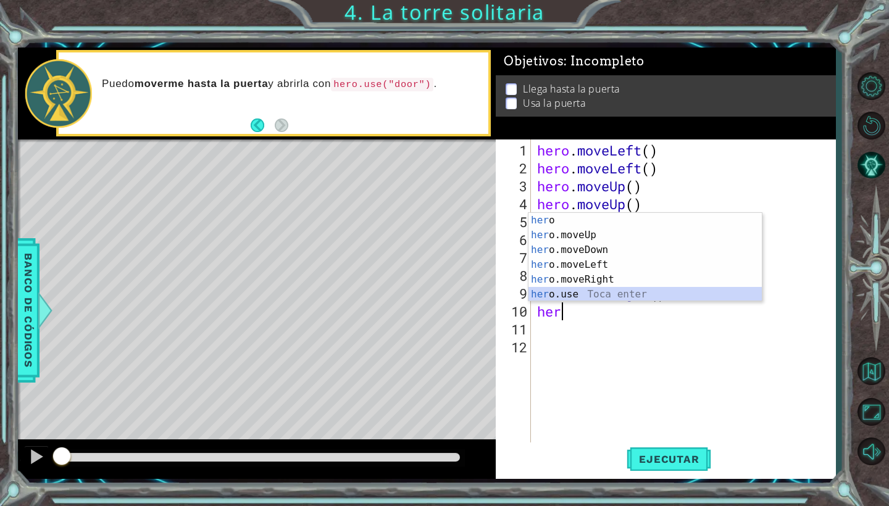
click at [588, 293] on div "her o Toca enter her o.moveUp Toca enter her o.moveDown Toca enter her o.moveLe…" at bounding box center [645, 272] width 233 height 119
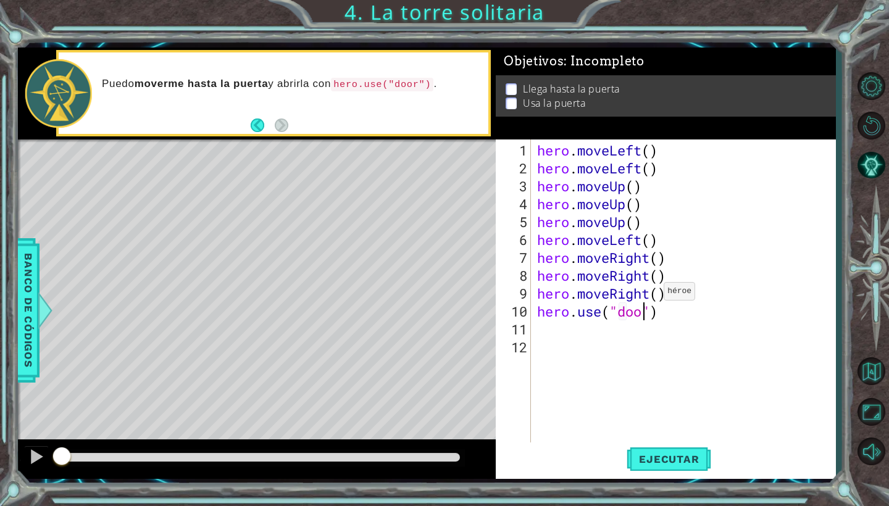
scroll to position [0, 6]
type textarea "hero.use("door")"
click at [695, 453] on button "Ejecutar" at bounding box center [669, 460] width 85 height 34
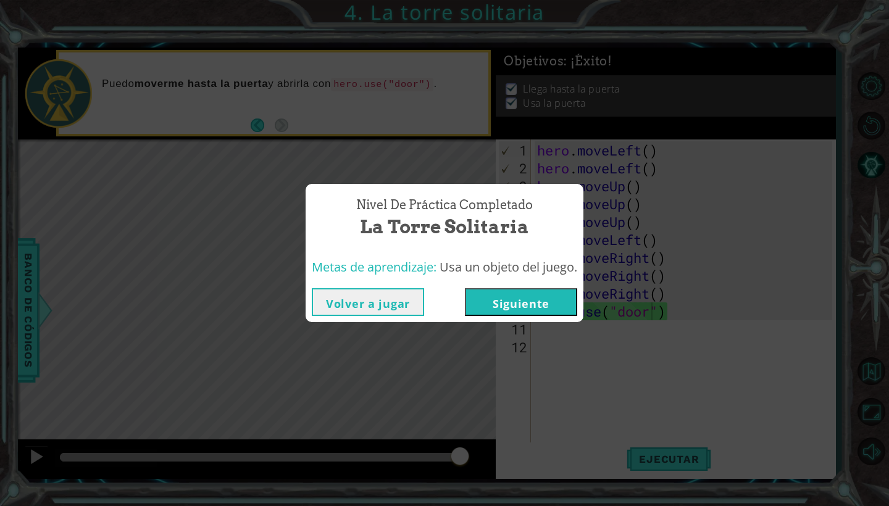
click at [560, 299] on button "Siguiente" at bounding box center [521, 302] width 112 height 28
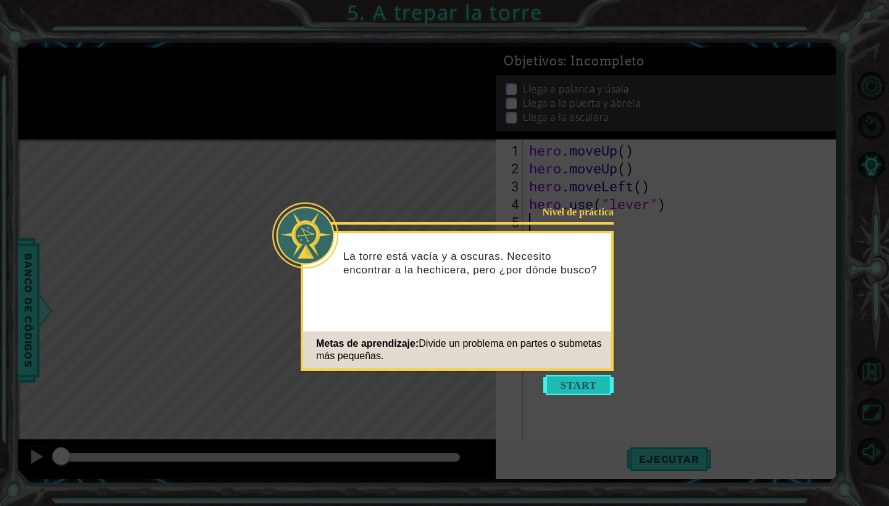
click at [576, 379] on button "Start" at bounding box center [578, 385] width 70 height 20
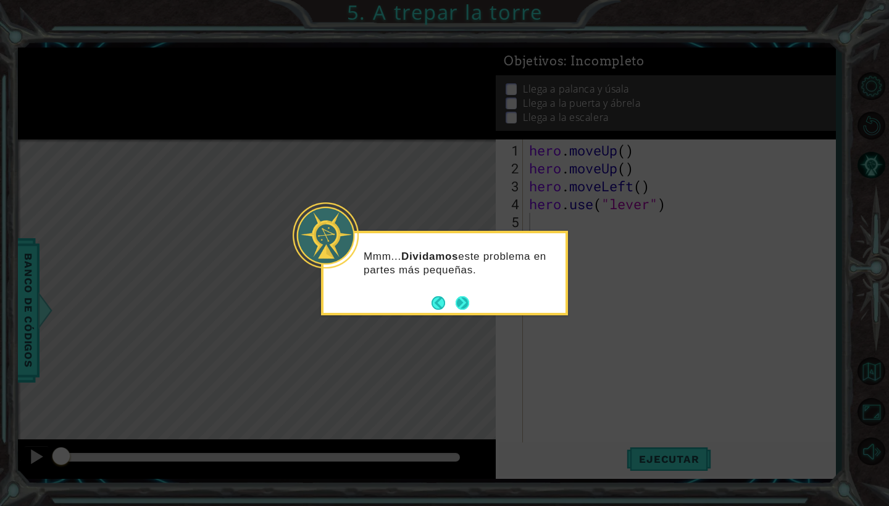
click at [463, 296] on button "Next" at bounding box center [463, 303] width 14 height 14
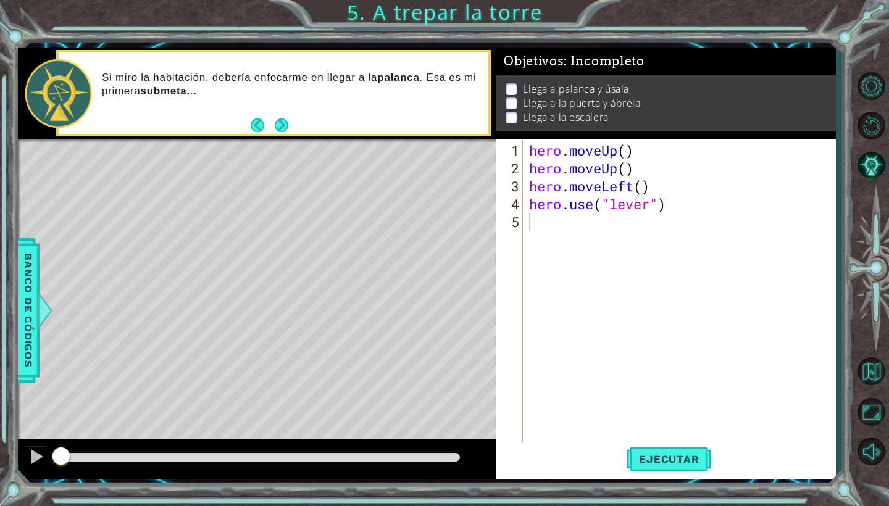
click at [291, 125] on div "Si miro la habitación, debería enfocarme en llegar a la palanca . Esa es mi pri…" at bounding box center [274, 93] width 430 height 82
click at [645, 449] on button "Ejecutar" at bounding box center [669, 460] width 85 height 34
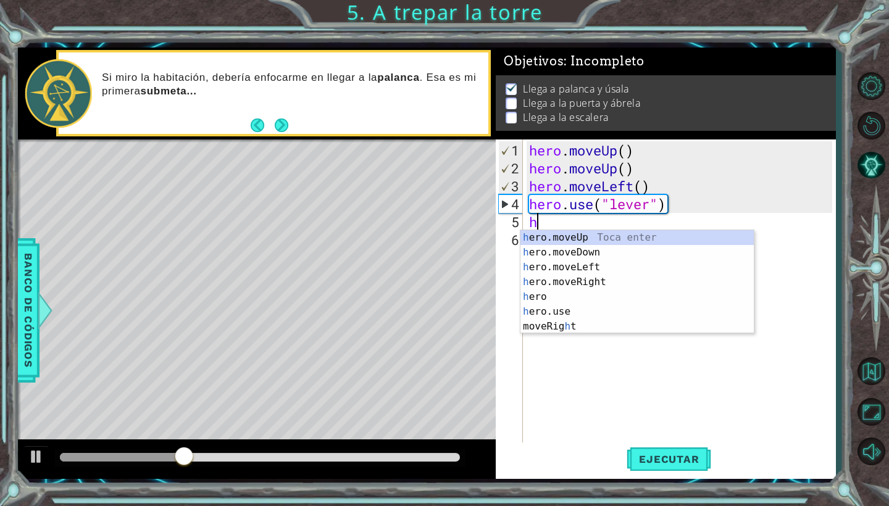
type textarea "her"
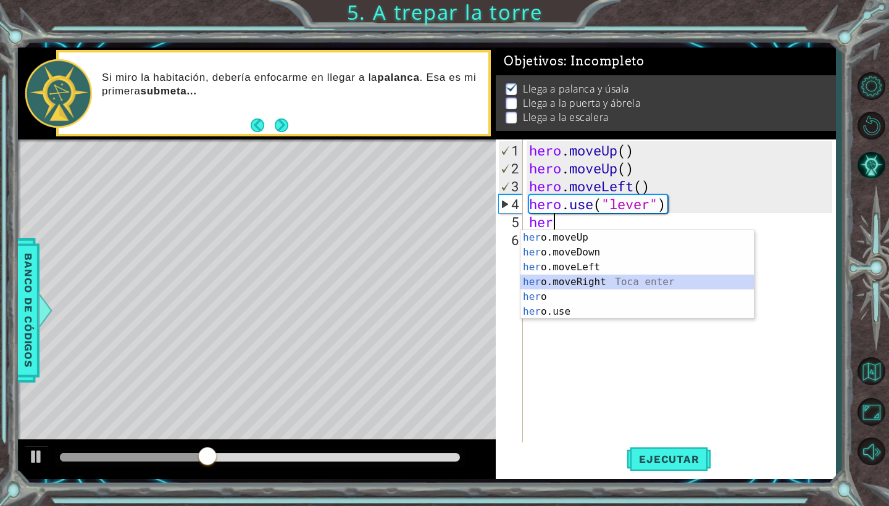
click at [585, 280] on div "her o.moveUp Toca enter her o.moveDown Toca enter her o.moveLeft Toca enter her…" at bounding box center [637, 289] width 233 height 119
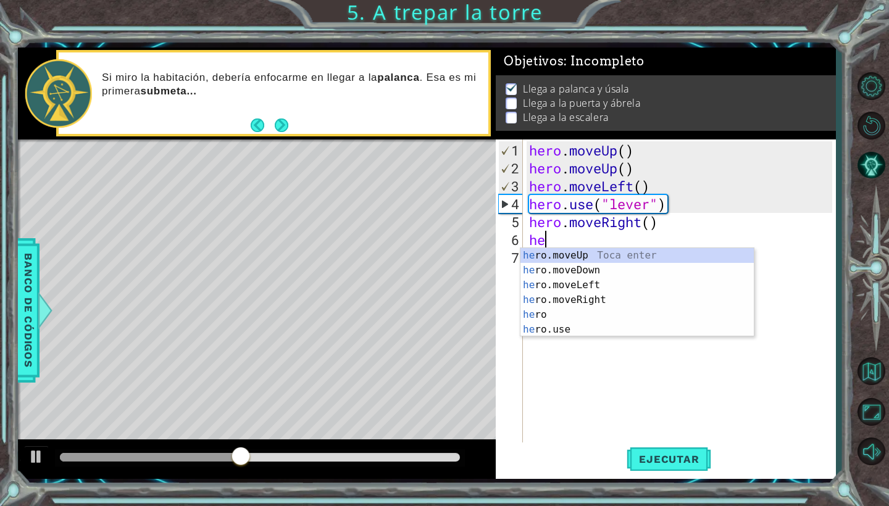
type textarea "her"
click at [585, 255] on div "her o.moveUp Toca enter her o.moveDown Toca enter her o.moveLeft Toca enter her…" at bounding box center [637, 307] width 233 height 119
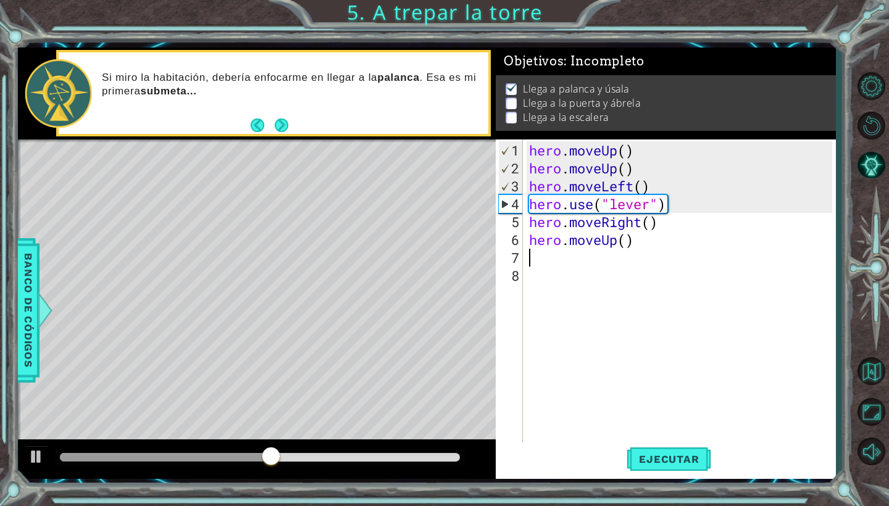
scroll to position [0, 0]
click at [626, 248] on div "hero . moveUp ( ) hero . moveUp ( ) hero . moveLeft ( ) hero . use ( "lever" ) …" at bounding box center [683, 311] width 312 height 340
click at [627, 241] on div "hero . moveUp ( ) hero . moveUp ( ) hero . moveLeft ( ) hero . use ( "lever" ) …" at bounding box center [683, 311] width 312 height 340
type textarea "hero.moveUp(2)"
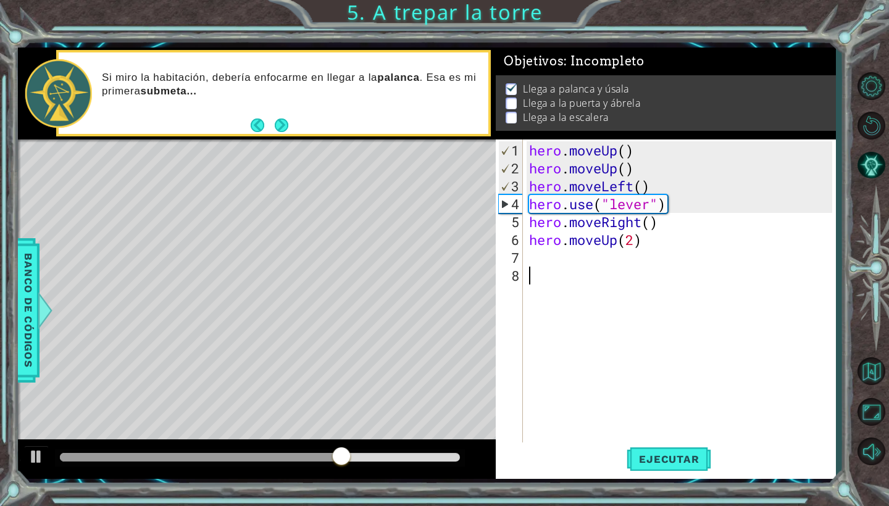
click at [629, 281] on div "hero . moveUp ( ) hero . moveUp ( ) hero . moveLeft ( ) hero . use ( "lever" ) …" at bounding box center [683, 311] width 312 height 340
click at [624, 264] on div "hero . moveUp ( ) hero . moveUp ( ) hero . moveLeft ( ) hero . use ( "lever" ) …" at bounding box center [683, 311] width 312 height 340
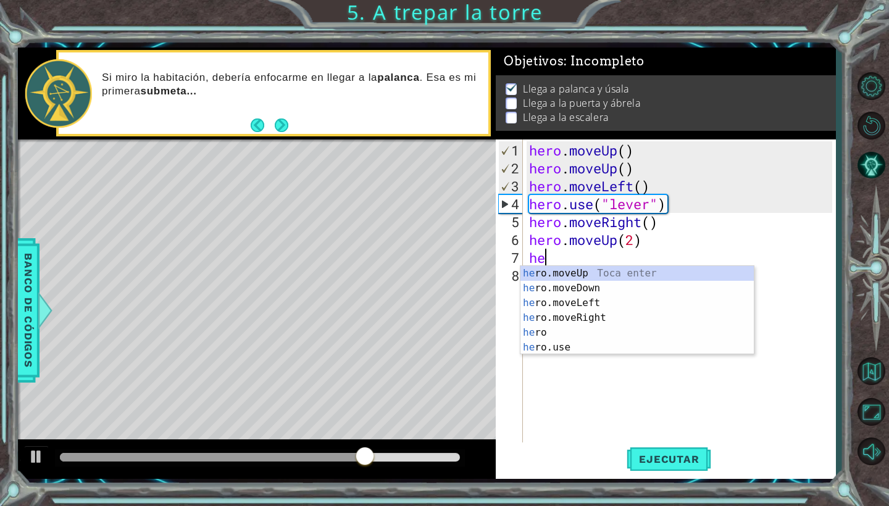
scroll to position [0, 1]
click at [609, 351] on div "her o.moveUp Toca enter her o.moveDown Toca enter her o.moveLeft Toca enter her…" at bounding box center [637, 325] width 233 height 119
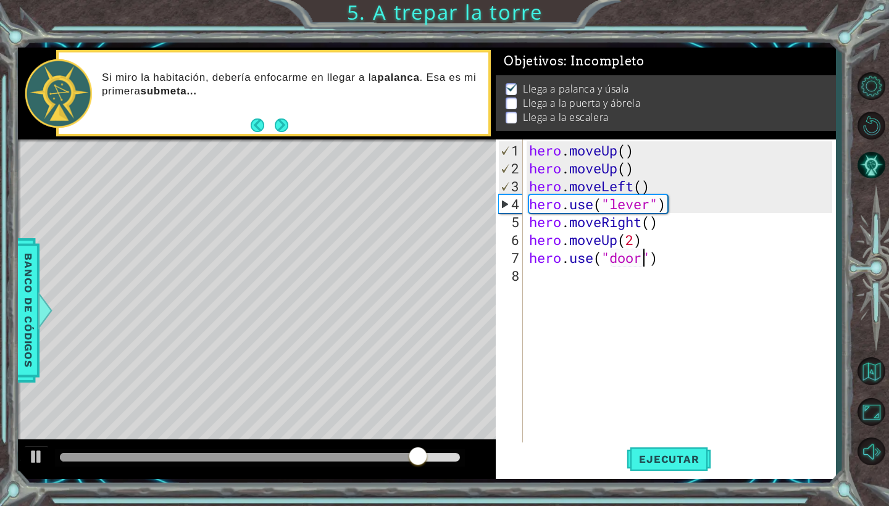
scroll to position [0, 6]
click at [661, 464] on span "Ejecutar" at bounding box center [669, 459] width 85 height 12
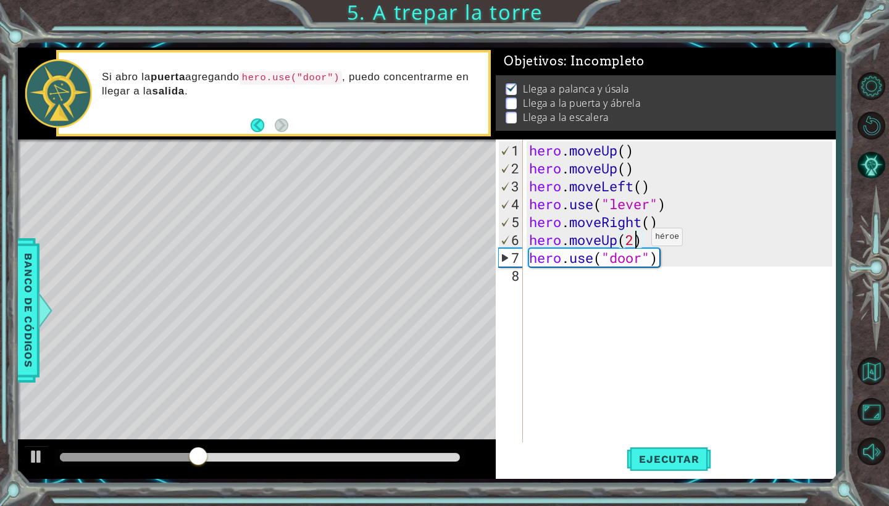
click at [633, 242] on div "hero . moveUp ( ) hero . moveUp ( ) hero . moveLeft ( ) hero . use ( "lever" ) …" at bounding box center [683, 311] width 312 height 340
click at [530, 264] on div "hero . moveUp ( ) hero . moveUp ( ) hero . moveLeft ( ) hero . use ( "lever" ) …" at bounding box center [683, 311] width 312 height 340
type textarea "hero.use("door")"
click at [530, 264] on div "hero . moveUp ( ) hero . moveUp ( ) hero . moveLeft ( ) hero . use ( "lever" ) …" at bounding box center [683, 311] width 312 height 340
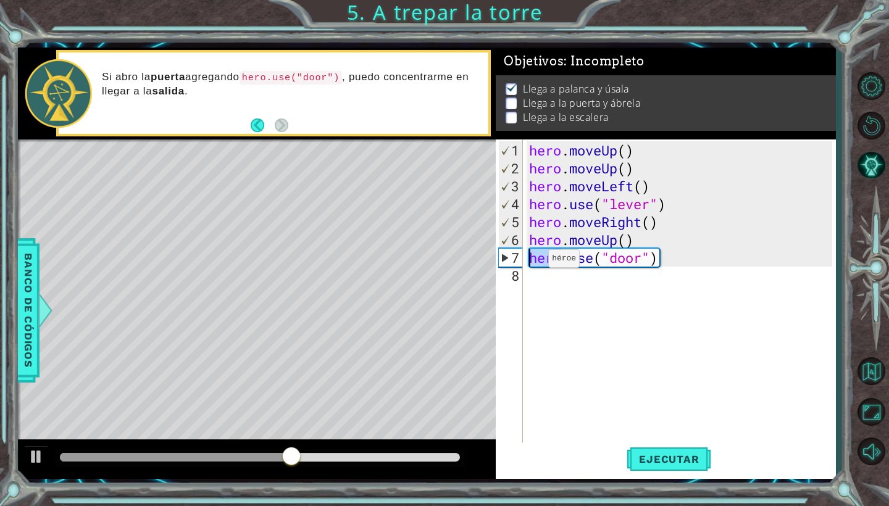
click at [530, 264] on div "hero . moveUp ( ) hero . moveUp ( ) hero . moveLeft ( ) hero . use ( "lever" ) …" at bounding box center [683, 311] width 312 height 340
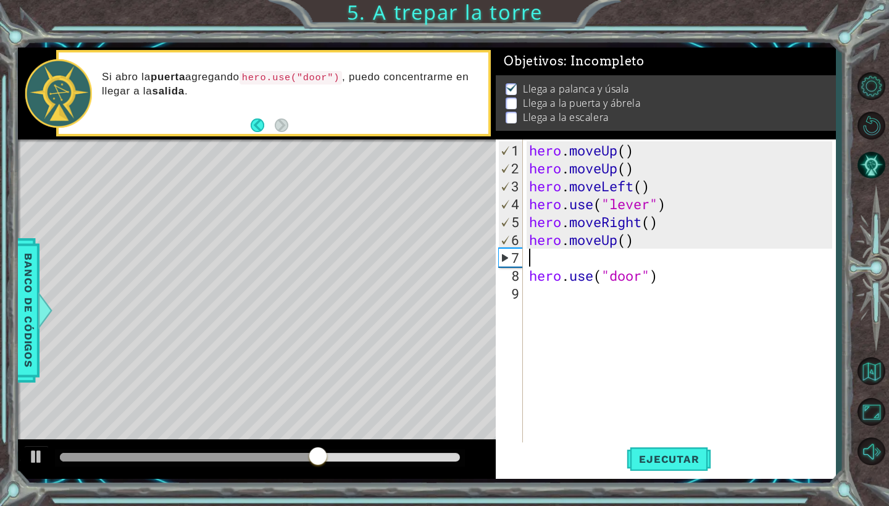
click at [541, 260] on div "hero . moveUp ( ) hero . moveUp ( ) hero . moveLeft ( ) hero . use ( "lever" ) …" at bounding box center [683, 311] width 312 height 340
type textarea "h"
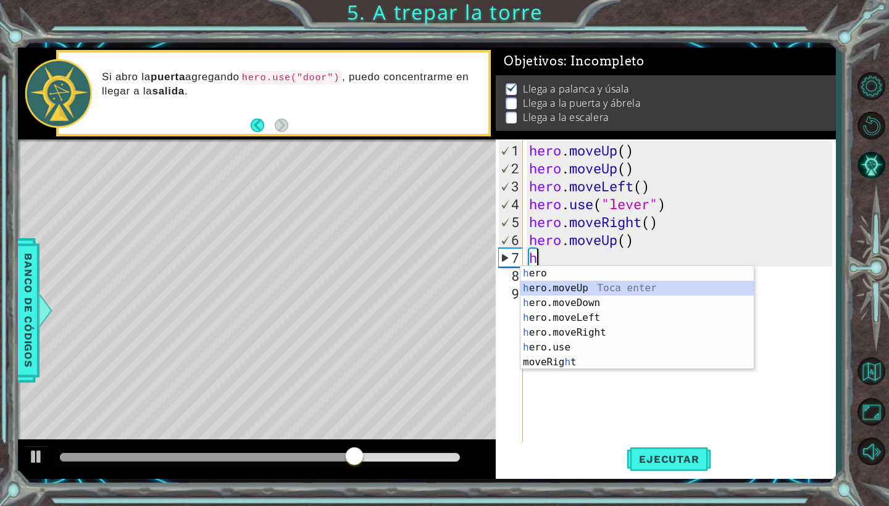
click at [590, 291] on div "h ero Toca enter h ero.moveUp Toca enter h ero.moveDown Toca enter h ero.moveLe…" at bounding box center [637, 332] width 233 height 133
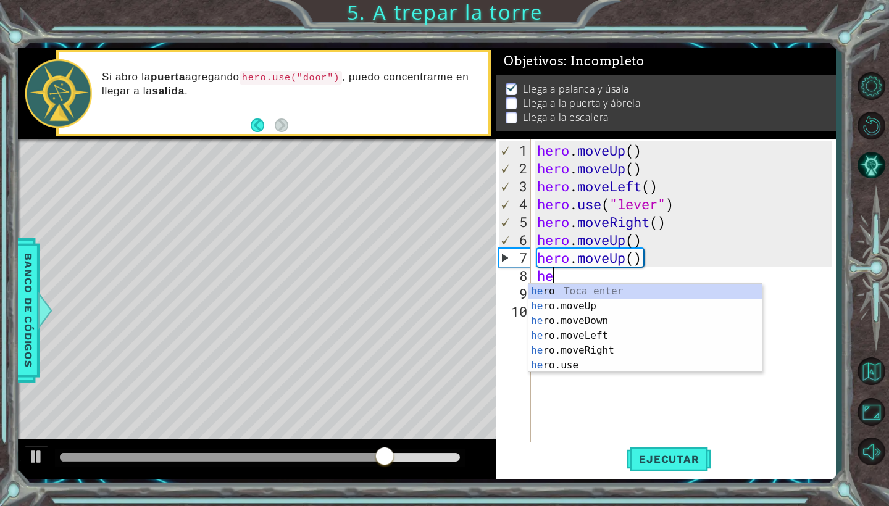
type textarea "her"
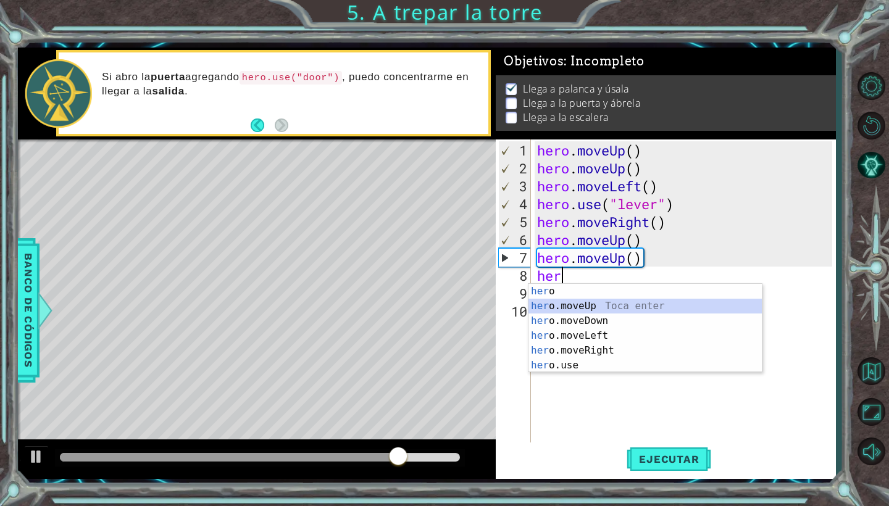
click at [597, 303] on div "her o Toca enter her o.moveUp Toca enter her o.moveDown Toca enter her o.moveLe…" at bounding box center [645, 343] width 233 height 119
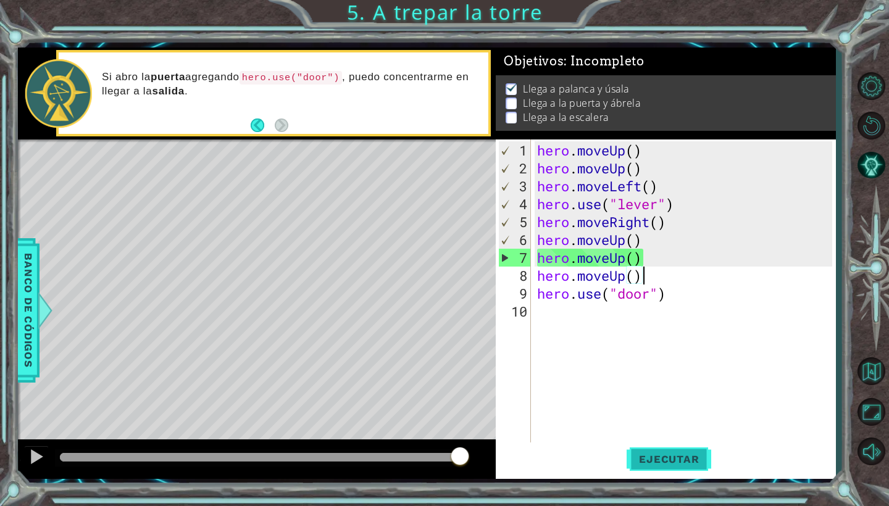
click at [655, 465] on span "Ejecutar" at bounding box center [669, 459] width 85 height 12
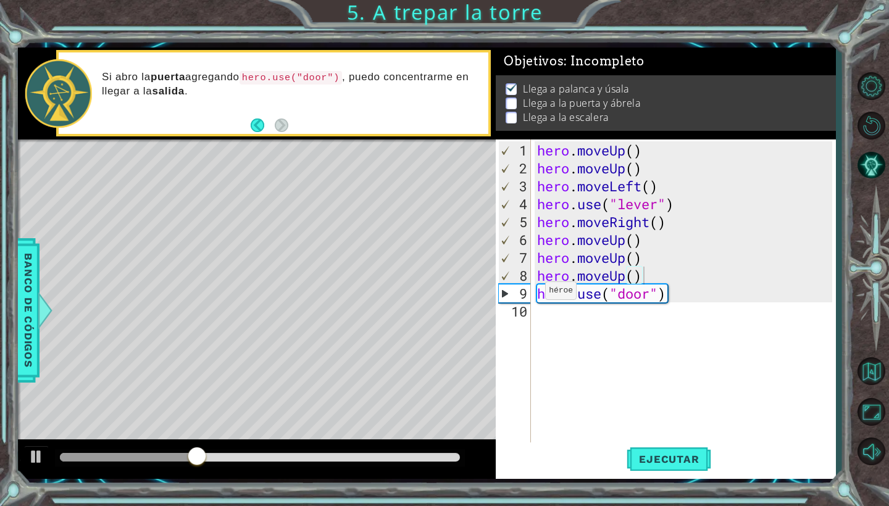
click at [534, 294] on div "hero.moveUp() 1 2 3 4 5 6 7 8 9 10 hero . moveUp ( ) hero . moveUp ( ) hero . m…" at bounding box center [664, 292] width 337 height 304
click at [535, 294] on div "hero . moveUp ( ) hero . moveUp ( ) hero . moveLeft ( ) hero . use ( "lever" ) …" at bounding box center [687, 311] width 304 height 340
type textarea "hero.use("door")"
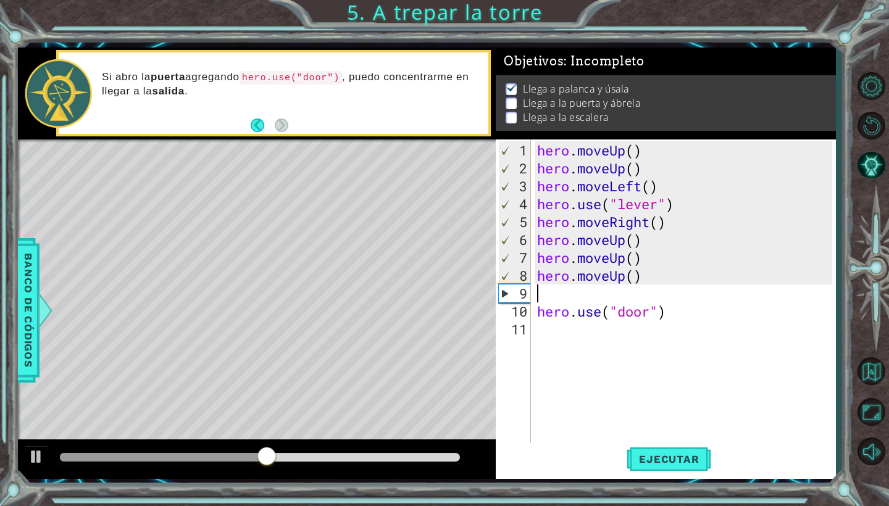
click at [552, 300] on div "hero . moveUp ( ) hero . moveUp ( ) hero . moveLeft ( ) hero . use ( "lever" ) …" at bounding box center [687, 311] width 304 height 340
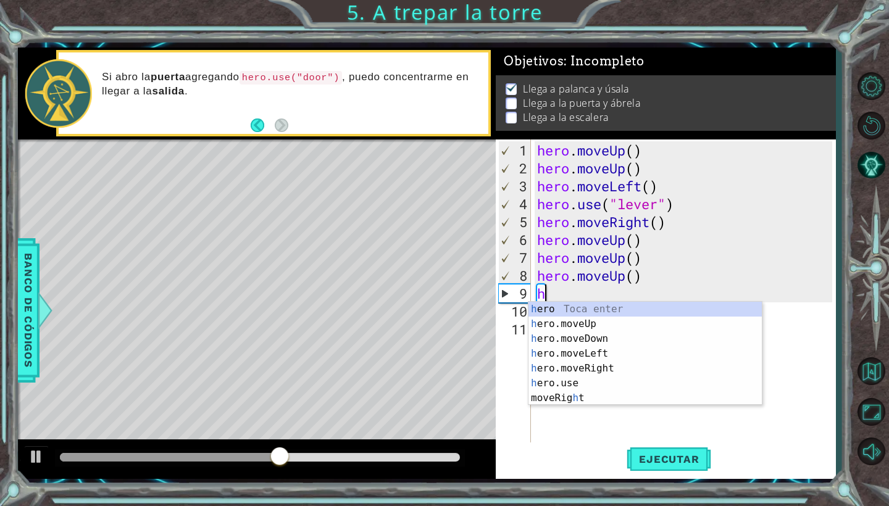
type textarea "her"
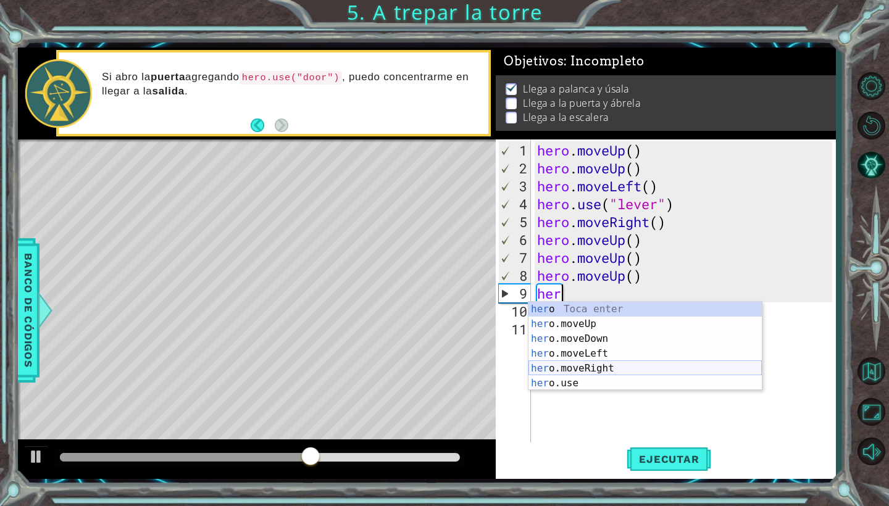
click at [607, 362] on div "her o Toca enter her o.moveUp Toca enter her o.moveDown Toca enter her o.moveLe…" at bounding box center [645, 361] width 233 height 119
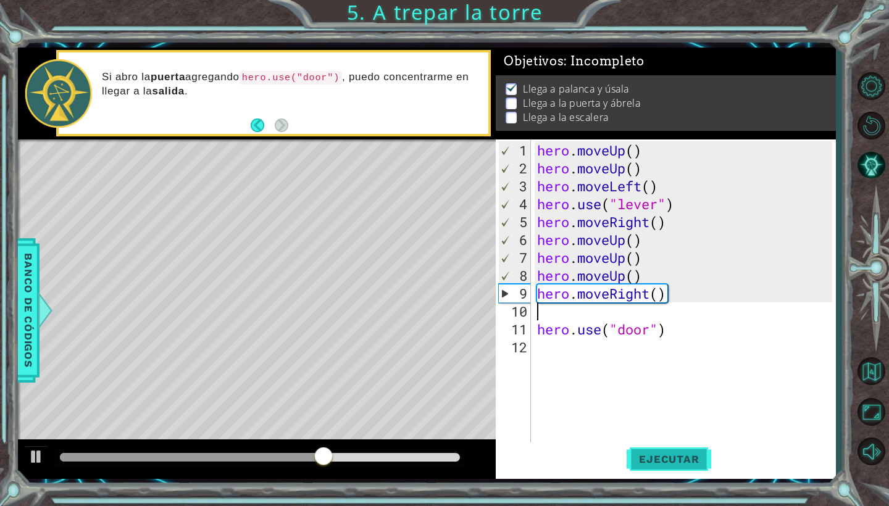
click at [643, 458] on span "Ejecutar" at bounding box center [669, 459] width 85 height 12
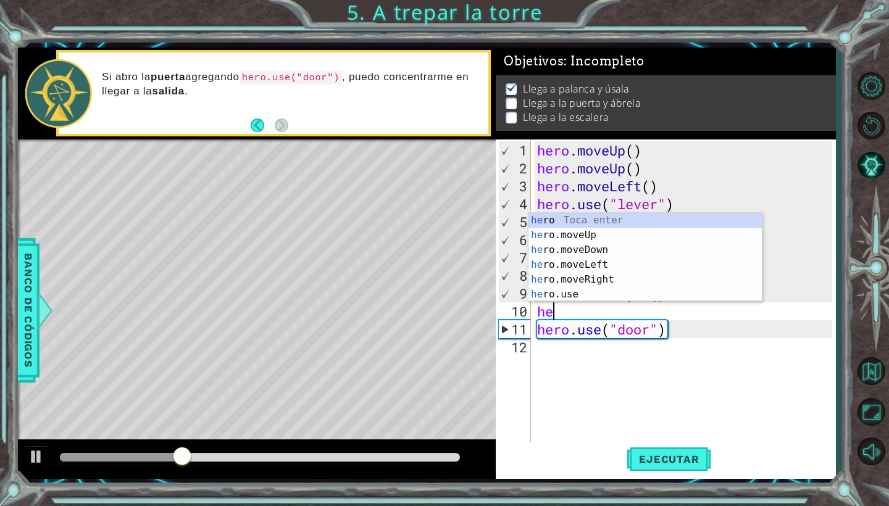
type textarea "her"
click at [613, 275] on div "her o Toca enter her o.moveUp Toca enter her o.moveDown Toca enter her o.moveLe…" at bounding box center [645, 272] width 233 height 119
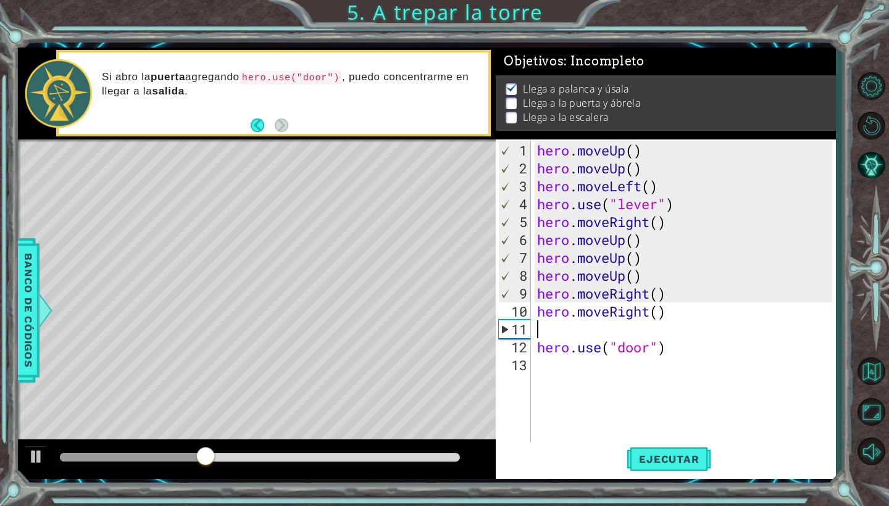
scroll to position [0, 0]
click at [539, 348] on div "hero . moveUp ( ) hero . moveUp ( ) hero . moveLeft ( ) hero . use ( "lever" ) …" at bounding box center [687, 311] width 304 height 340
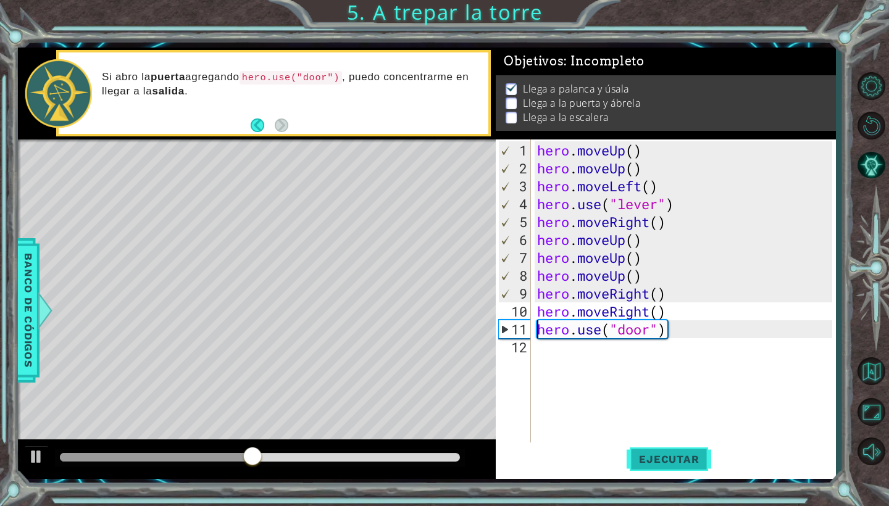
click at [660, 463] on span "Ejecutar" at bounding box center [669, 459] width 85 height 12
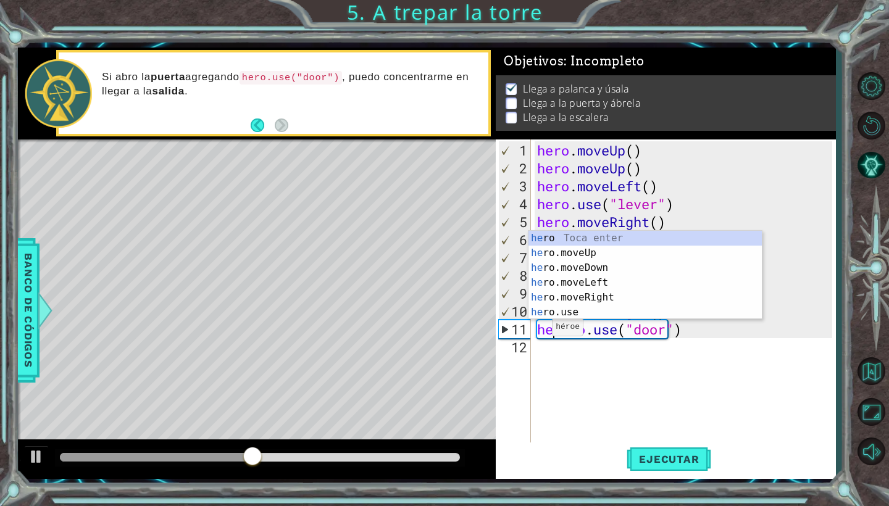
scroll to position [0, 1]
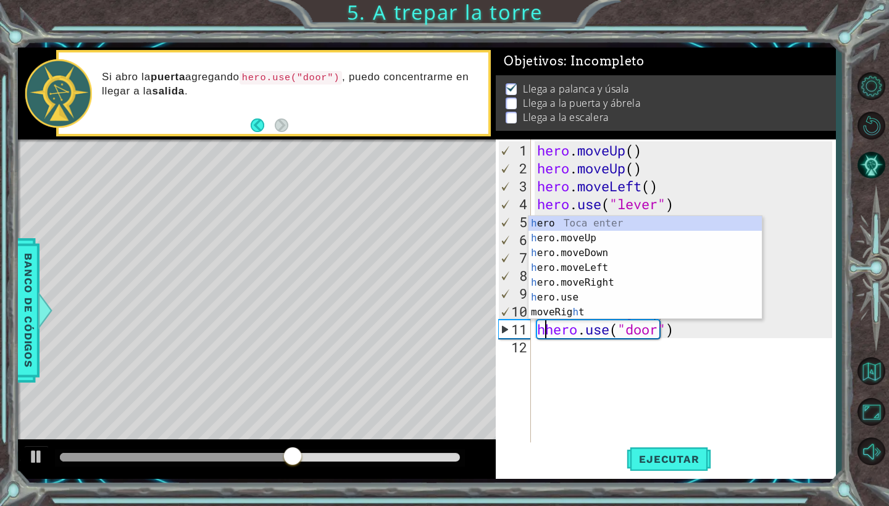
type textarea "hero.use("door")"
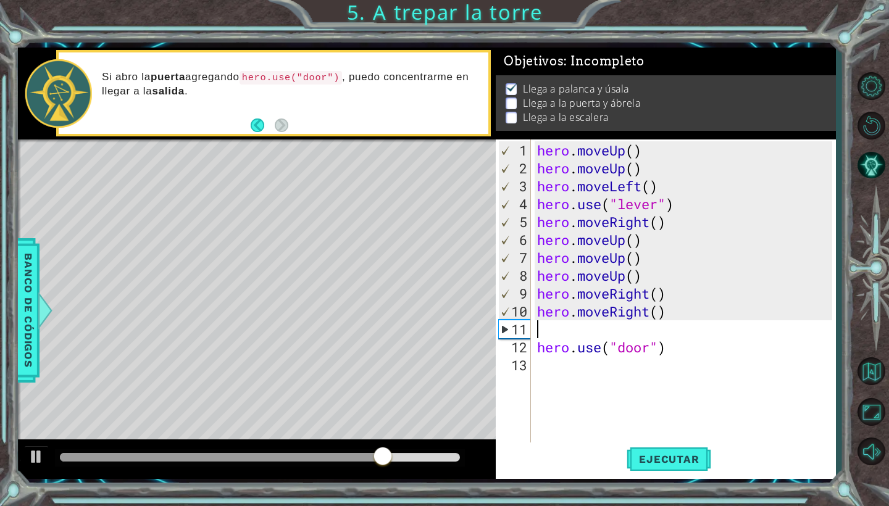
click at [566, 330] on div "hero . moveUp ( ) hero . moveUp ( ) hero . moveLeft ( ) hero . use ( "lever" ) …" at bounding box center [687, 311] width 304 height 340
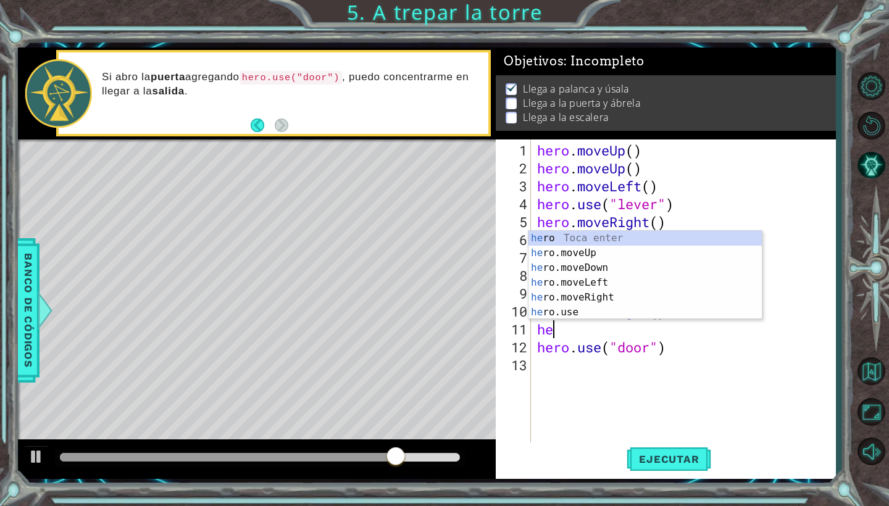
scroll to position [0, 1]
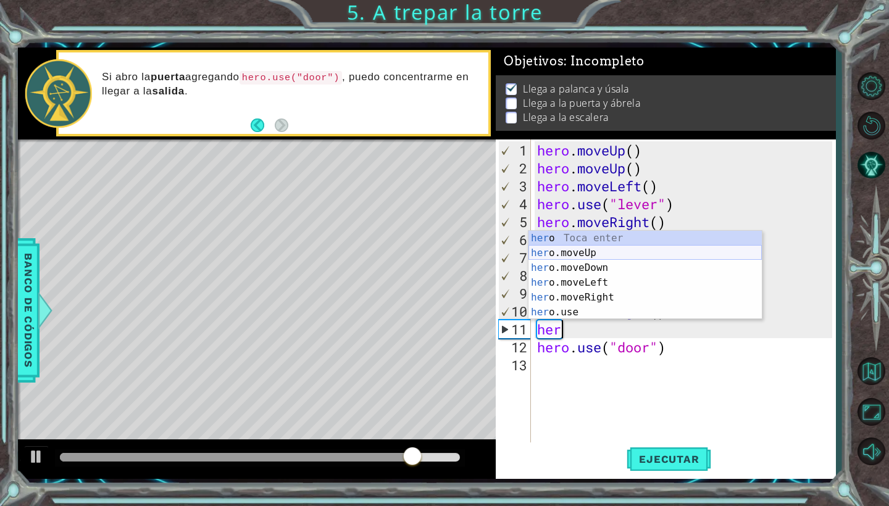
click at [609, 244] on div "her o Toca enter her o.moveUp Toca enter her o.moveDown Toca enter her o.moveLe…" at bounding box center [645, 290] width 233 height 119
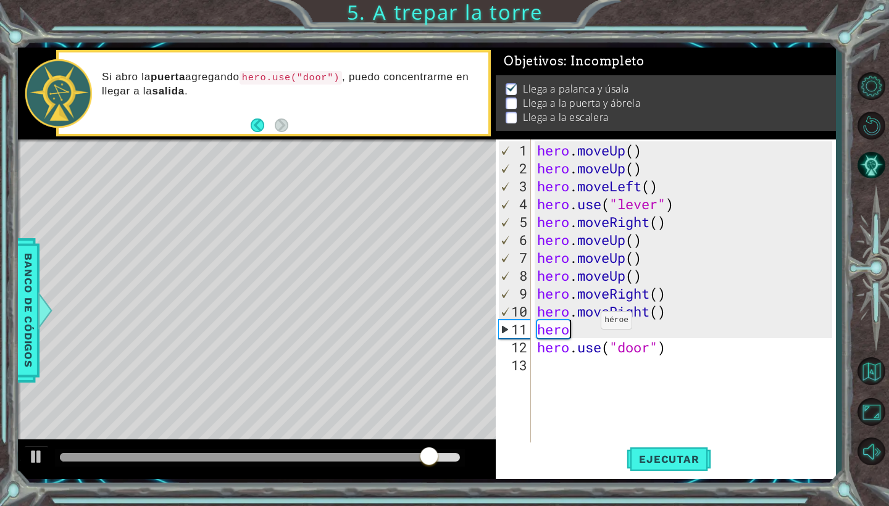
click at [590, 325] on div "hero . moveUp ( ) hero . moveUp ( ) hero . moveLeft ( ) hero . use ( "lever" ) …" at bounding box center [687, 311] width 304 height 340
click at [577, 338] on div "hero . moveUp ( ) hero . moveUp ( ) hero . moveLeft ( ) hero . use ( "lever" ) …" at bounding box center [687, 311] width 304 height 340
click at [584, 330] on div "hero . moveUp ( ) hero . moveUp ( ) hero . moveLeft ( ) hero . use ( "lever" ) …" at bounding box center [687, 311] width 304 height 340
type textarea "hero"
click at [584, 330] on div "hero . moveUp ( ) hero . moveUp ( ) hero . moveLeft ( ) hero . use ( "lever" ) …" at bounding box center [687, 311] width 304 height 340
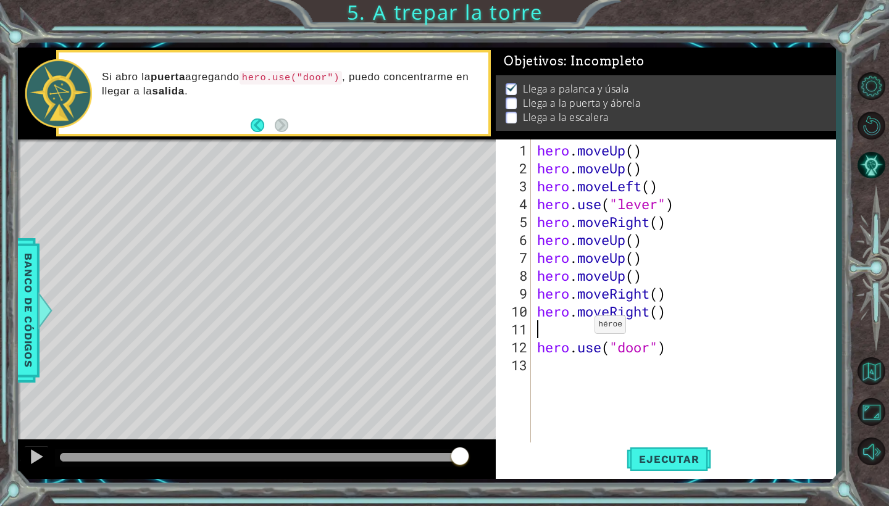
scroll to position [0, 0]
type textarea "h"
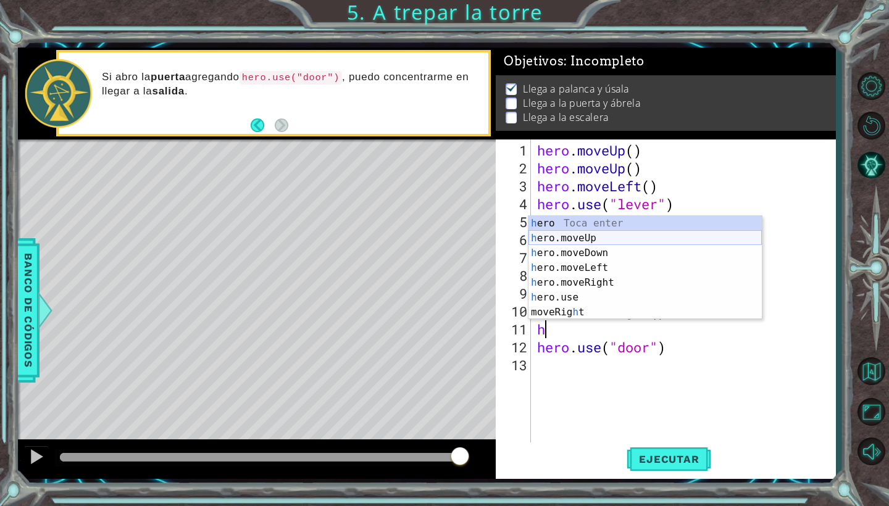
click at [593, 237] on div "h ero Toca enter h ero.moveUp Toca enter h ero.moveDown Toca enter h ero.moveLe…" at bounding box center [645, 282] width 233 height 133
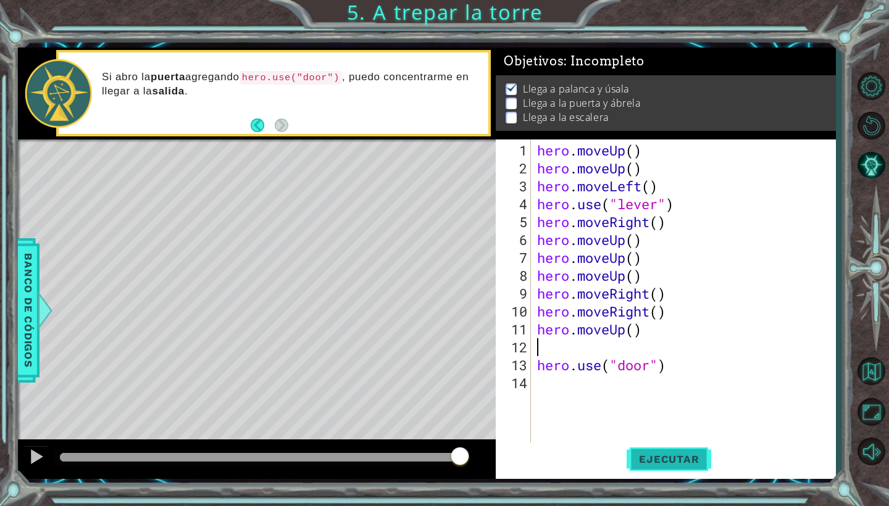
click at [667, 463] on span "Ejecutar" at bounding box center [669, 459] width 85 height 12
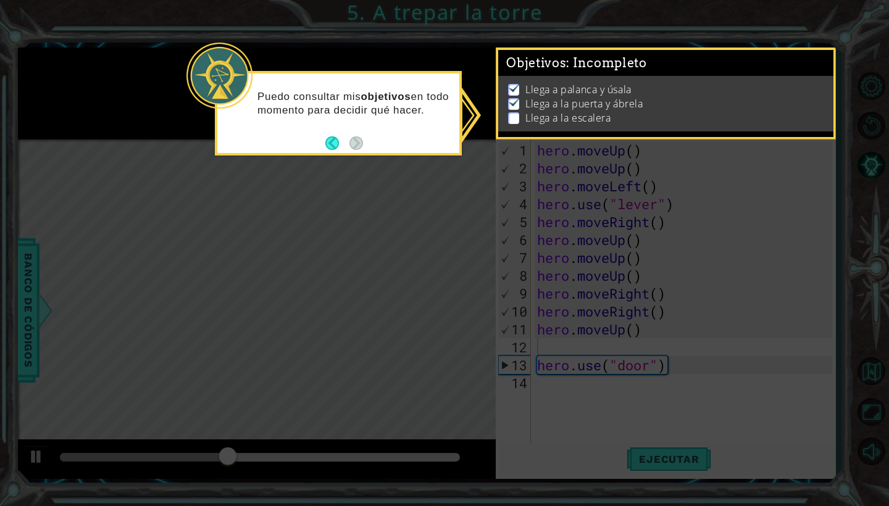
click at [607, 226] on icon at bounding box center [444, 253] width 889 height 506
click at [517, 120] on p at bounding box center [513, 118] width 11 height 12
click at [517, 119] on p at bounding box center [513, 118] width 11 height 12
click at [694, 196] on icon at bounding box center [444, 253] width 889 height 506
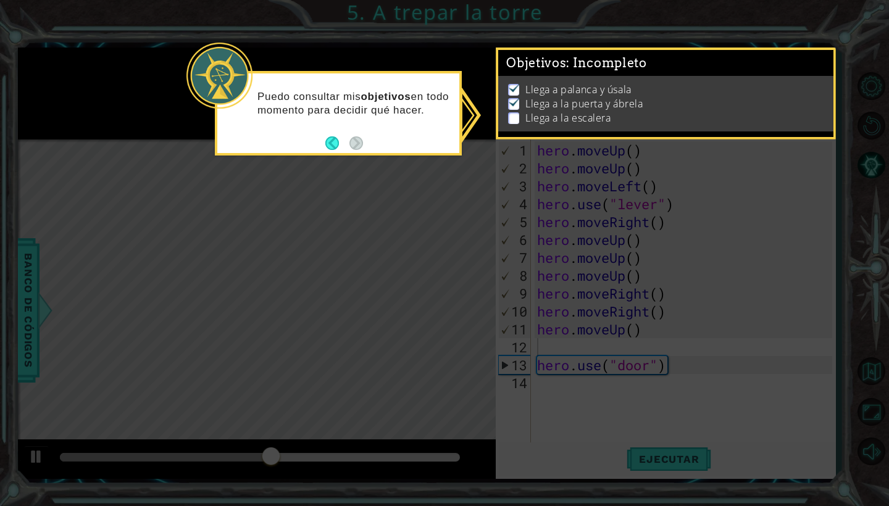
click at [694, 196] on icon at bounding box center [444, 253] width 889 height 506
click at [316, 136] on div "Puedo consultar mis objetivos en todo momento para decidir qué hacer." at bounding box center [338, 109] width 242 height 62
click at [314, 135] on div "Puedo consultar mis objetivos en todo momento para decidir qué hacer." at bounding box center [338, 109] width 242 height 62
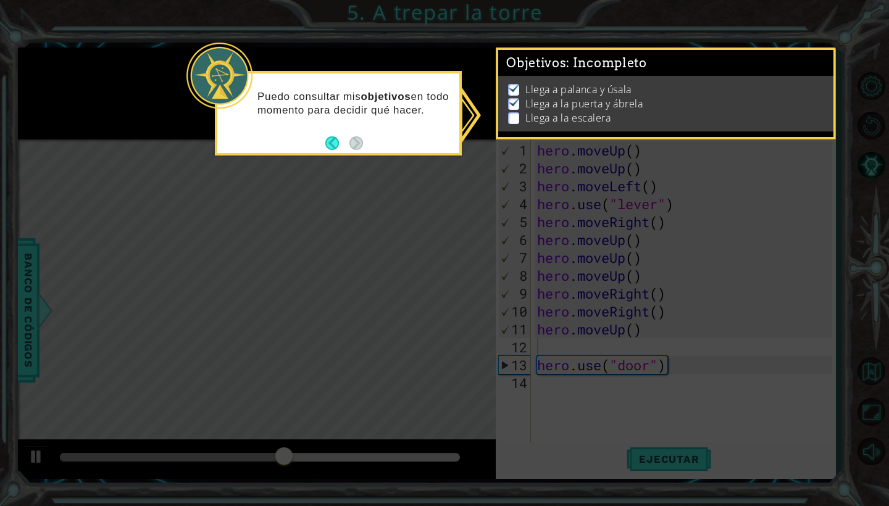
click at [314, 135] on div "Puedo consultar mis objetivos en todo momento para decidir qué hacer." at bounding box center [338, 109] width 242 height 62
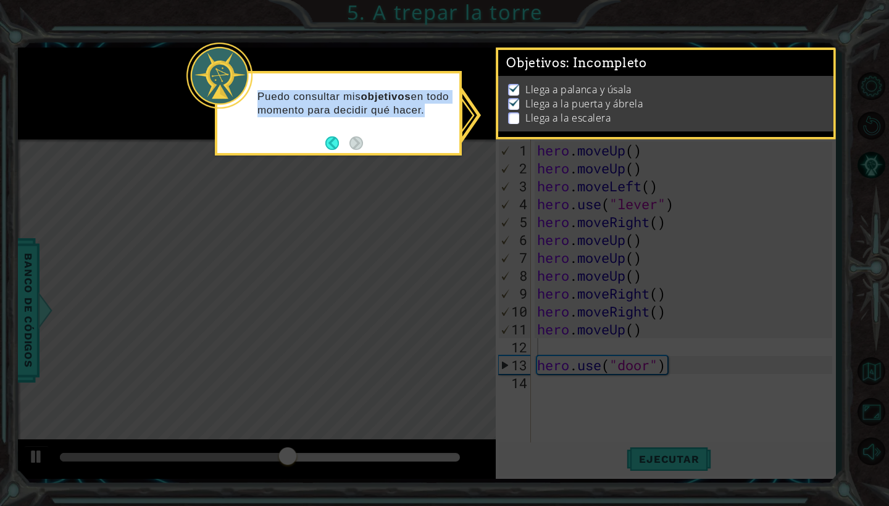
click at [314, 135] on div "Puedo consultar mis objetivos en todo momento para decidir qué hacer." at bounding box center [338, 109] width 242 height 62
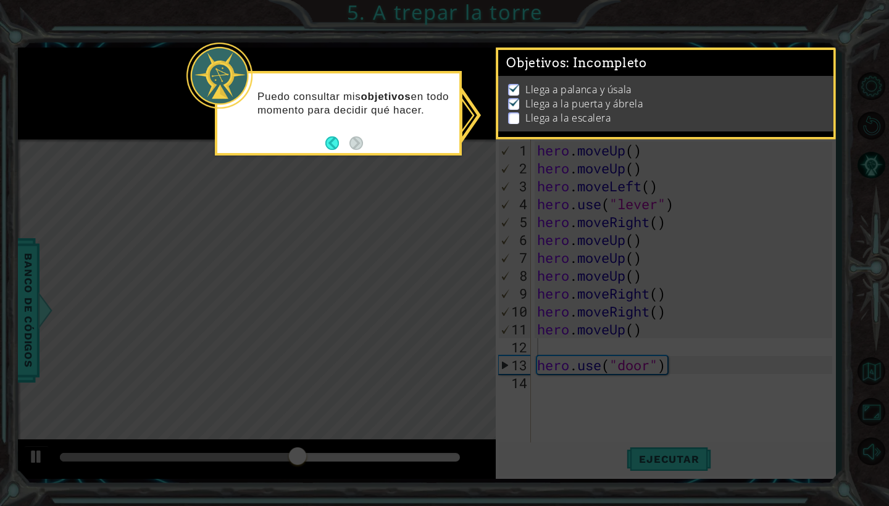
click at [553, 167] on icon at bounding box center [444, 253] width 889 height 506
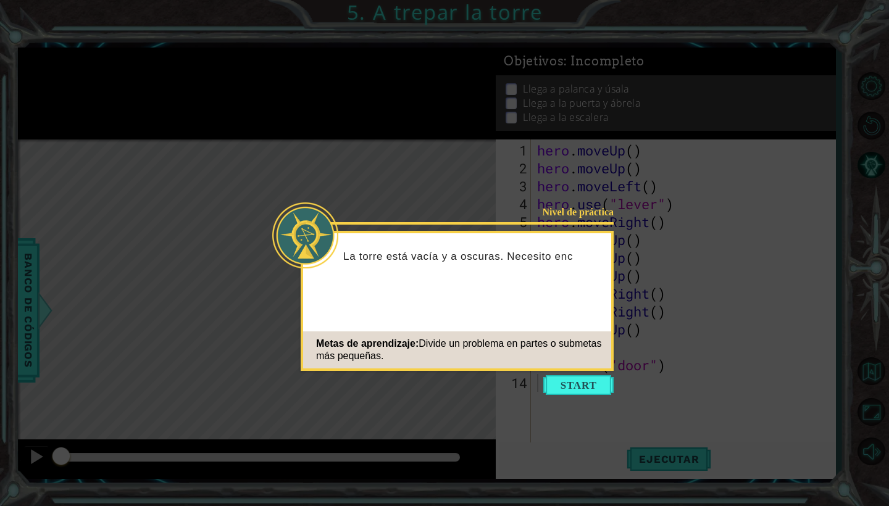
click at [585, 367] on div "Metas de aprendizaje: Divide un problema en partes o submetas más pequeñas." at bounding box center [457, 350] width 308 height 37
click at [587, 383] on button "Start" at bounding box center [578, 385] width 70 height 20
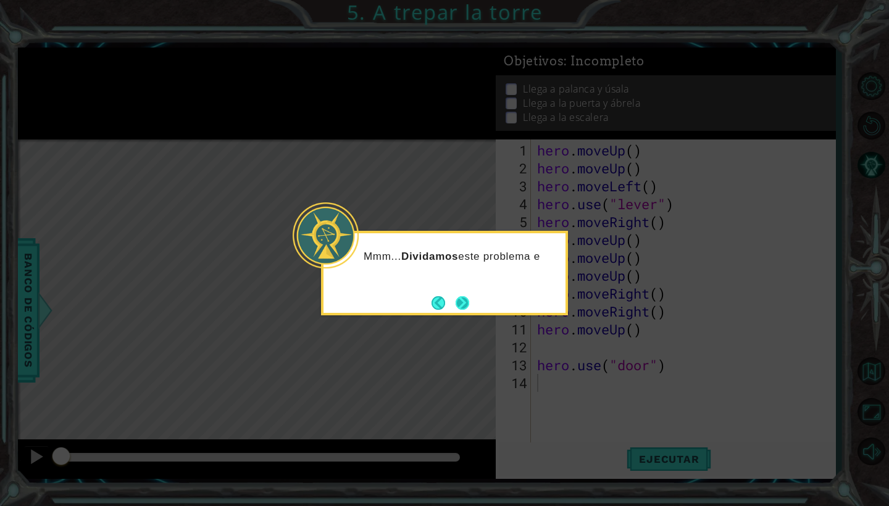
click at [464, 298] on button "Next" at bounding box center [463, 303] width 14 height 14
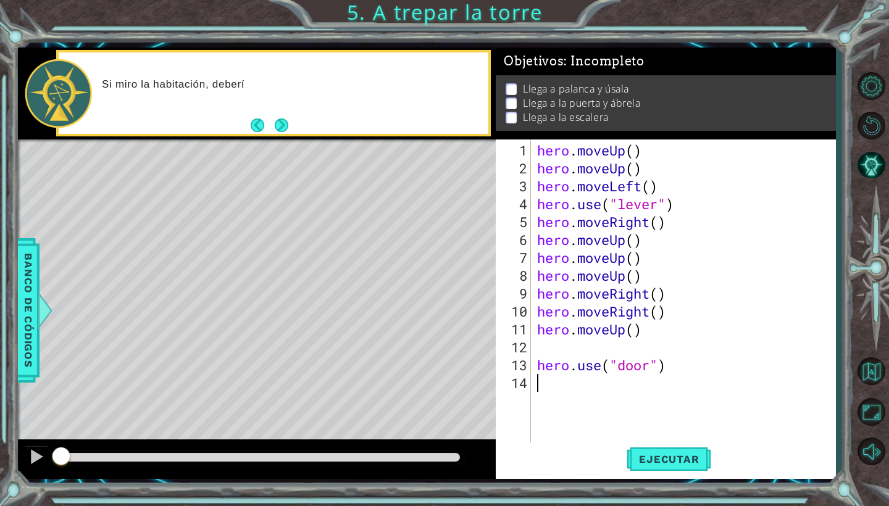
click at [555, 351] on div "hero . moveUp ( ) hero . moveUp ( ) hero . moveLeft ( ) hero . use ( "lever" ) …" at bounding box center [687, 311] width 304 height 340
click at [537, 368] on div "hero . moveUp ( ) hero . moveUp ( ) hero . moveLeft ( ) hero . use ( "lever" ) …" at bounding box center [687, 311] width 304 height 340
type textarea "hero.use("door")"
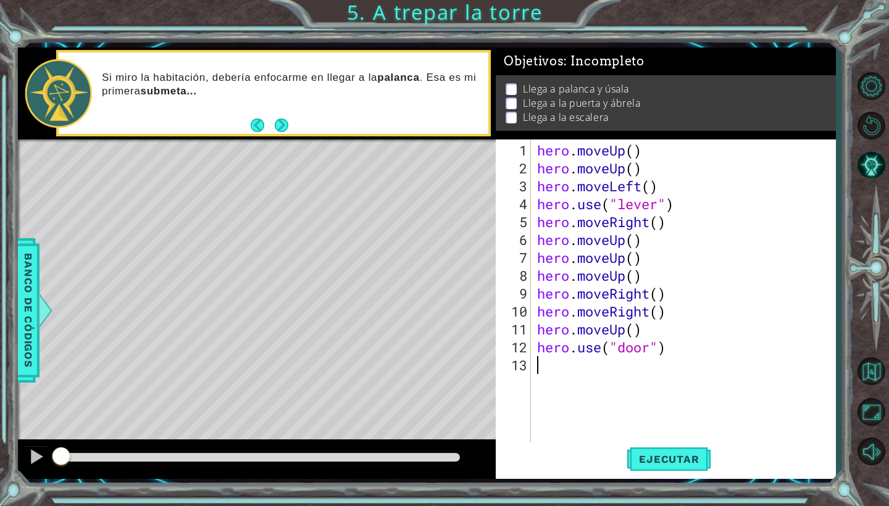
click at [544, 373] on div "hero . moveUp ( ) hero . moveUp ( ) hero . moveLeft ( ) hero . use ( "lever" ) …" at bounding box center [687, 311] width 304 height 340
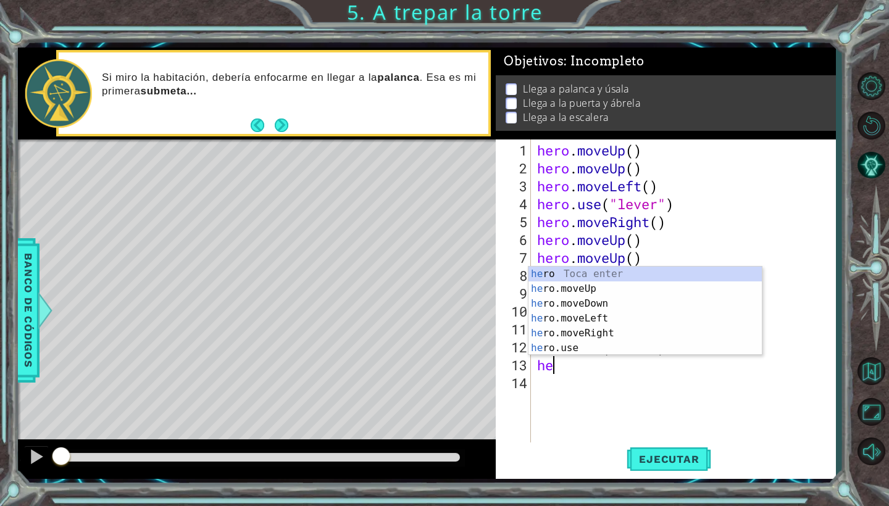
scroll to position [0, 1]
type textarea "hero"
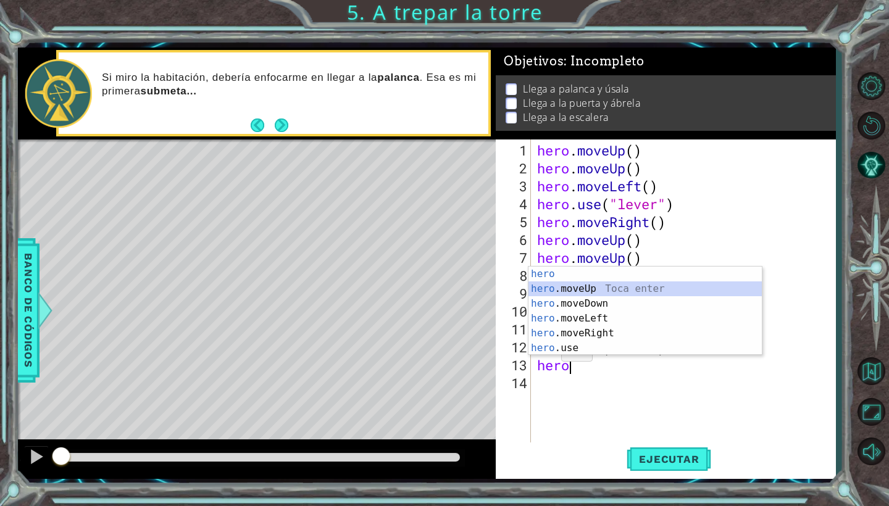
click at [559, 289] on div "hero Toca enter hero .moveUp Toca enter hero .moveDown Toca enter hero .moveLef…" at bounding box center [645, 326] width 233 height 119
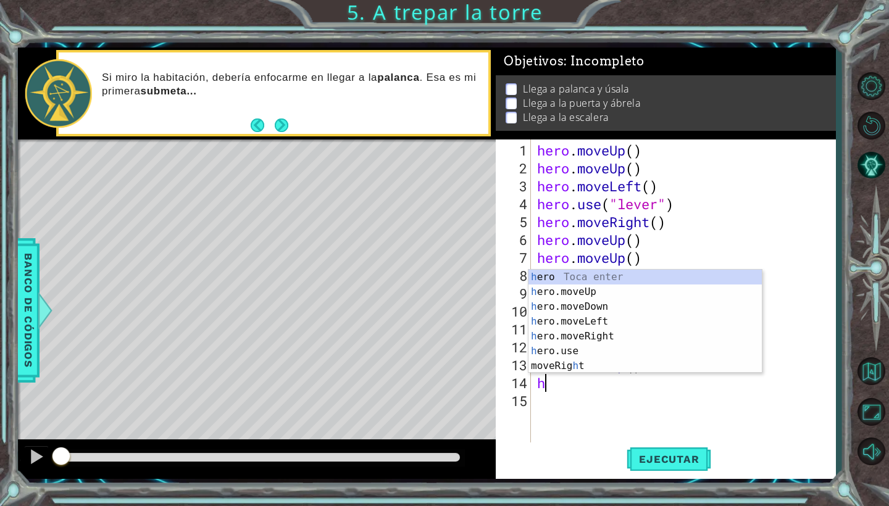
type textarea "he"
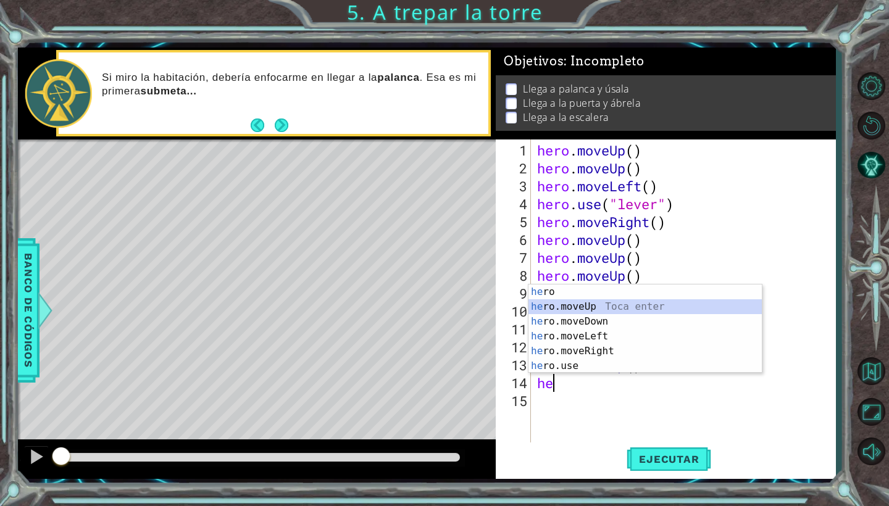
click at [542, 304] on div "he ro Toca enter he ro.moveUp Toca enter he ro.moveDown Toca enter he ro.moveLe…" at bounding box center [645, 344] width 233 height 119
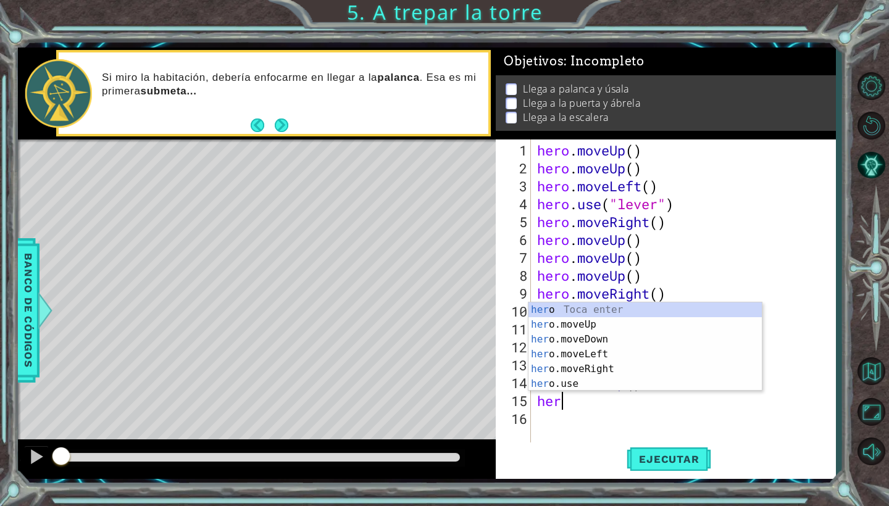
scroll to position [0, 1]
type textarea "hero"
click at [600, 350] on div "hero Toca enter hero .moveUp Toca enter hero .moveDown Toca enter hero .moveLef…" at bounding box center [645, 362] width 233 height 119
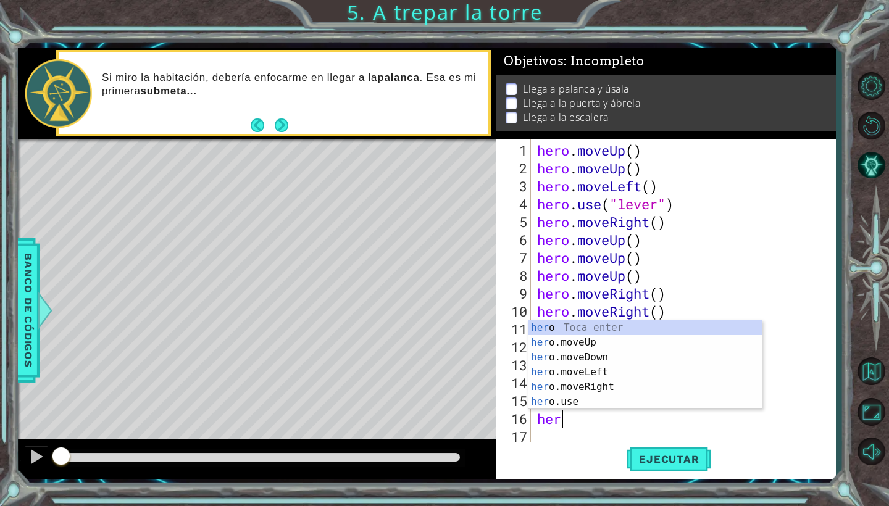
type textarea "hero"
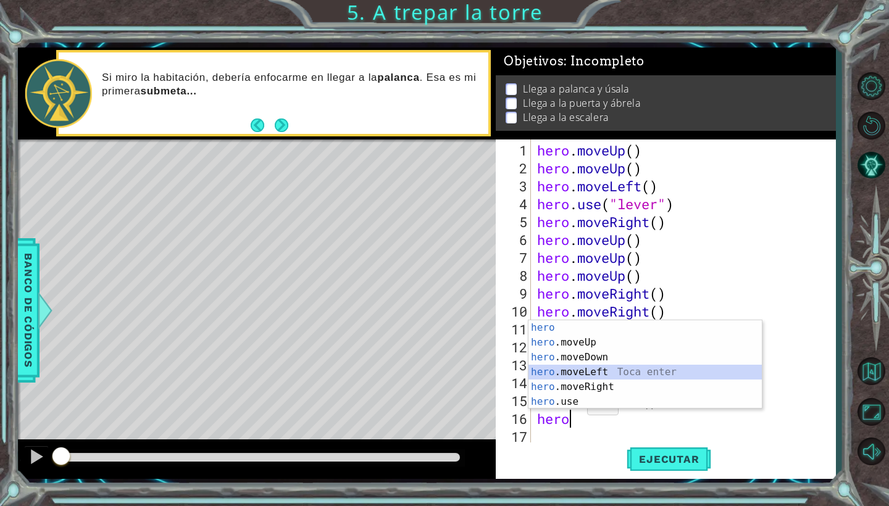
click at [600, 372] on div "hero Toca enter hero .moveUp Toca enter hero .moveDown Toca enter hero .moveLef…" at bounding box center [645, 379] width 233 height 119
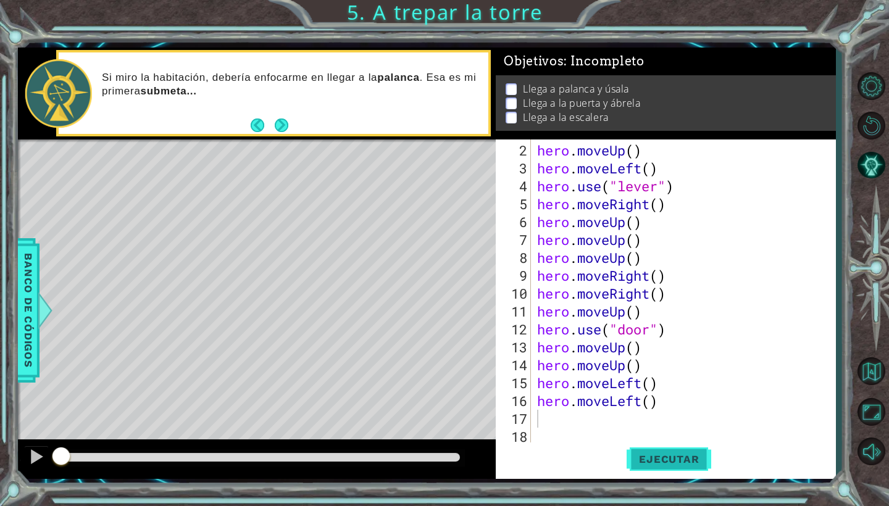
click at [667, 459] on span "Ejecutar" at bounding box center [669, 459] width 85 height 12
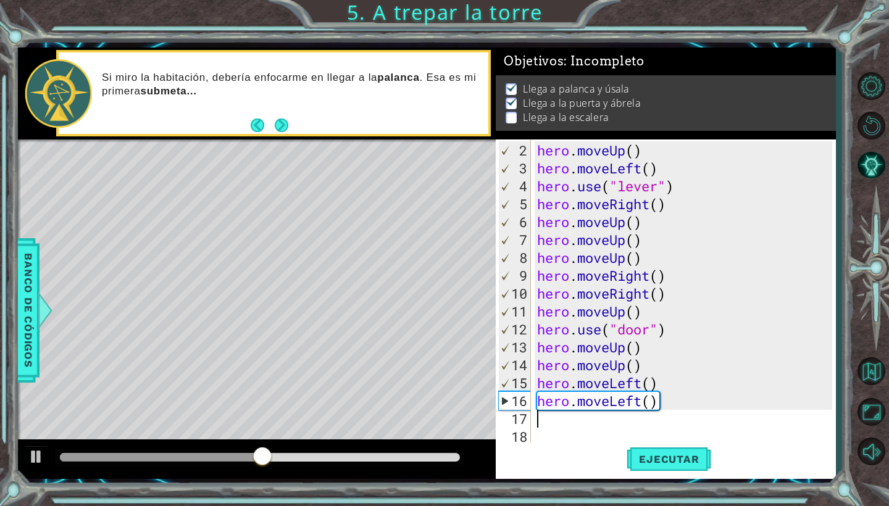
type textarea "h"
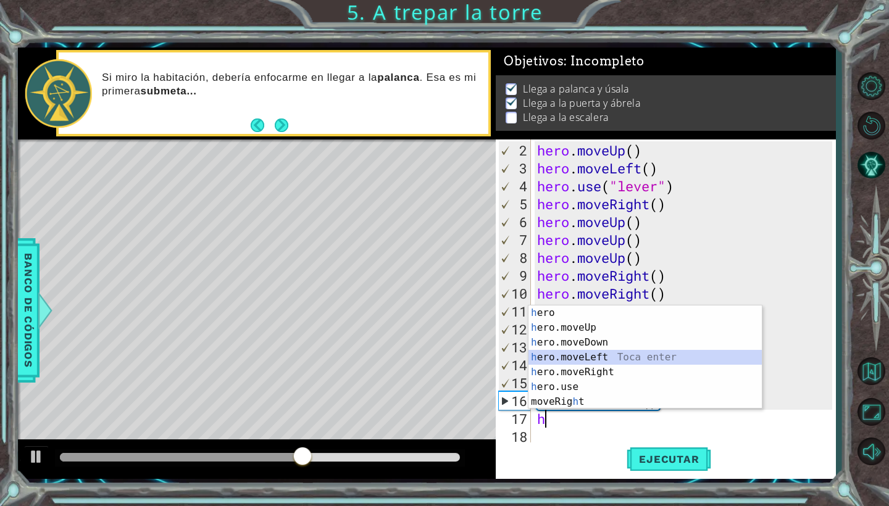
click at [617, 354] on div "h ero Toca enter h ero.moveUp Toca enter h ero.moveDown Toca enter h ero.moveLe…" at bounding box center [645, 372] width 233 height 133
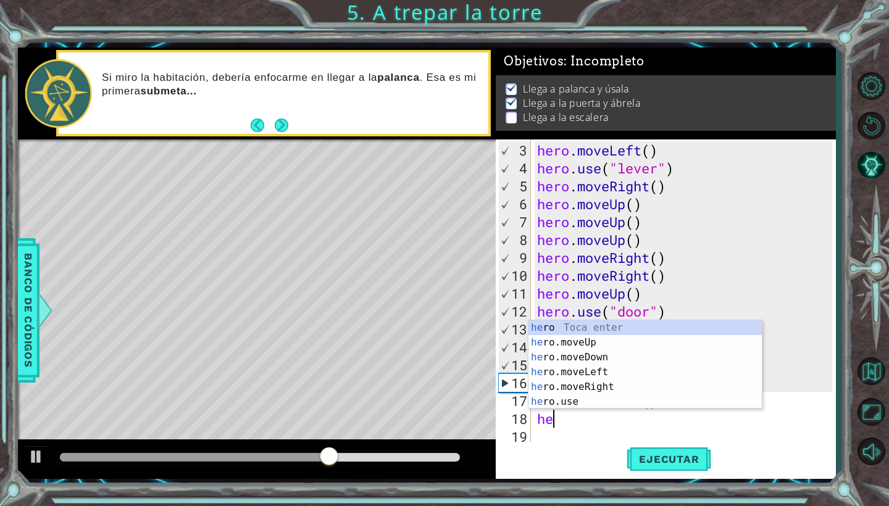
scroll to position [0, 1]
type textarea "hero"
click at [588, 346] on div "hero Toca enter hero .moveUp Toca enter hero .moveDown Toca enter hero .moveLef…" at bounding box center [645, 379] width 233 height 119
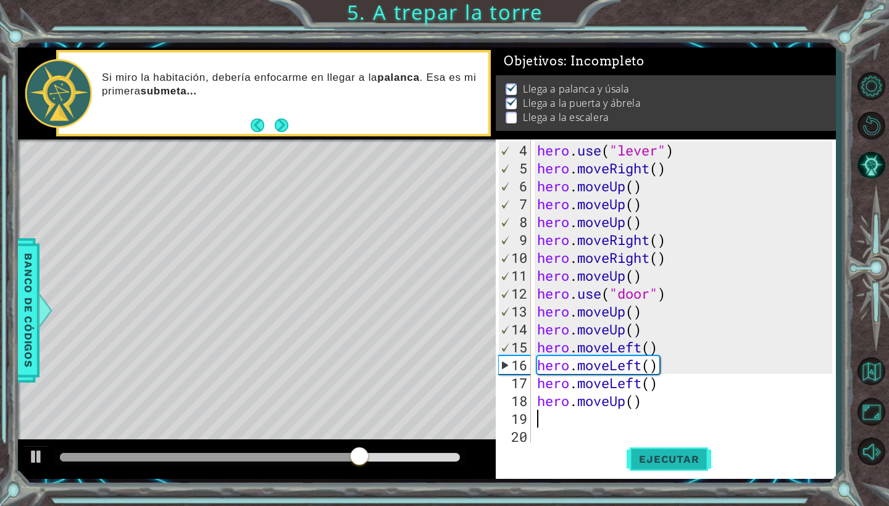
click at [658, 463] on span "Ejecutar" at bounding box center [669, 459] width 85 height 12
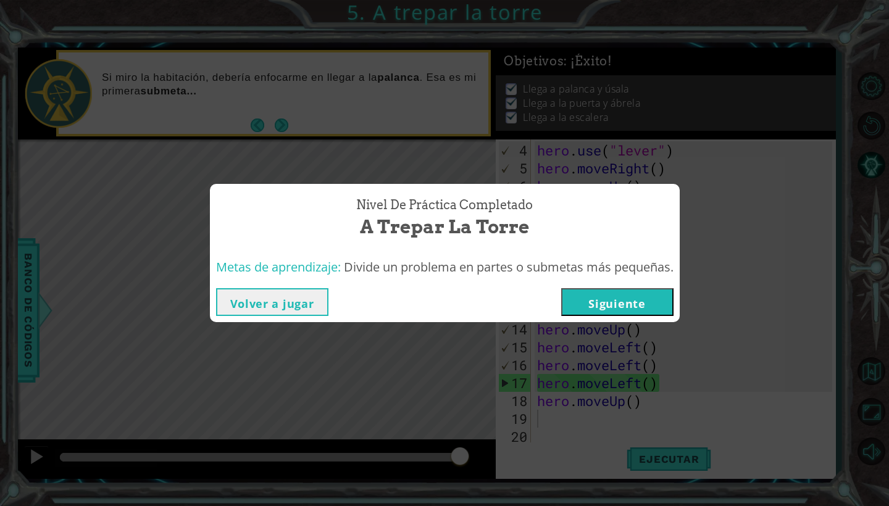
click at [613, 304] on button "Siguiente" at bounding box center [617, 302] width 112 height 28
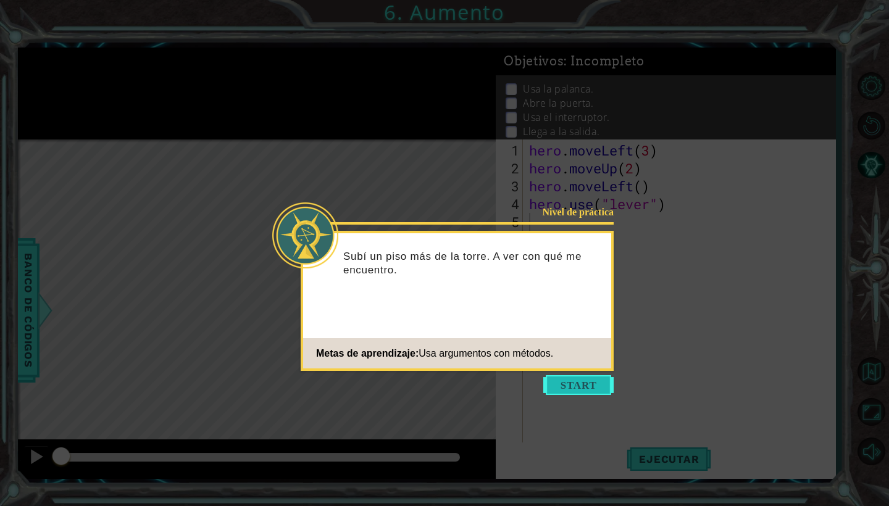
drag, startPoint x: 617, startPoint y: 428, endPoint x: 592, endPoint y: 394, distance: 42.0
click at [601, 403] on icon at bounding box center [444, 253] width 889 height 506
click at [592, 394] on button "Start" at bounding box center [578, 385] width 70 height 20
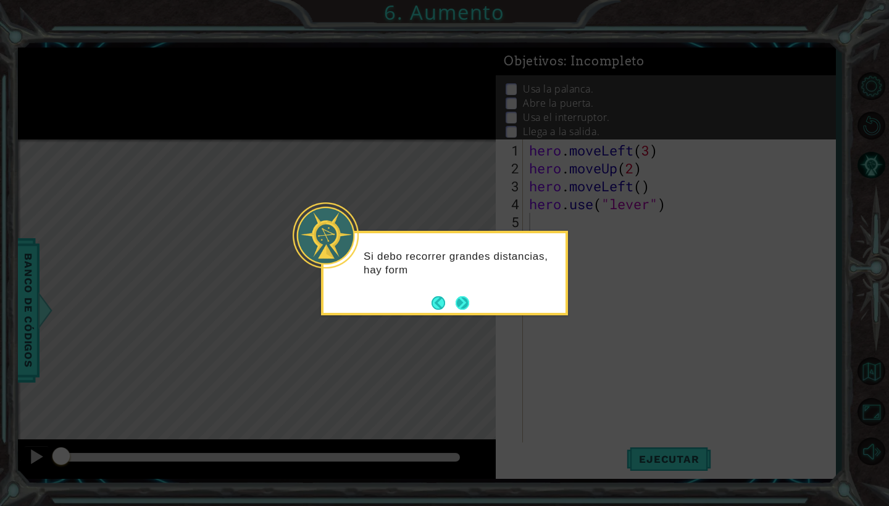
click at [470, 308] on button "Next" at bounding box center [463, 303] width 14 height 14
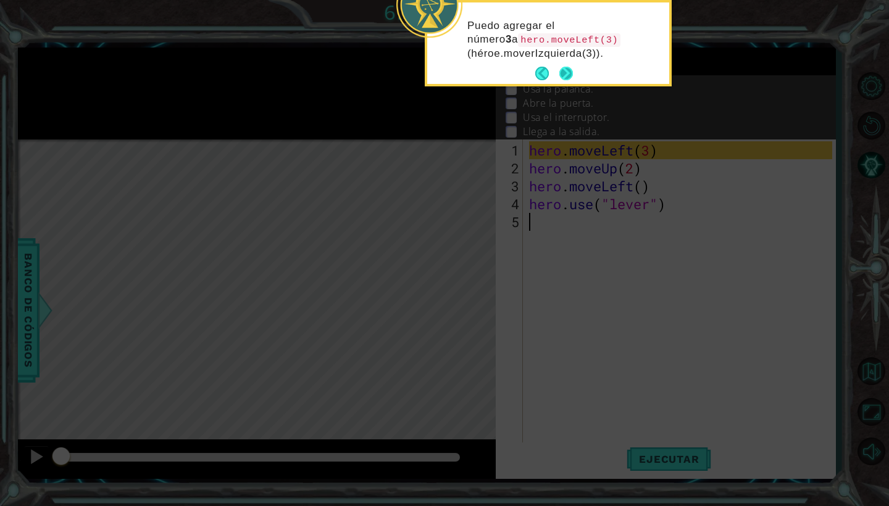
click at [568, 72] on button "Next" at bounding box center [566, 74] width 14 height 14
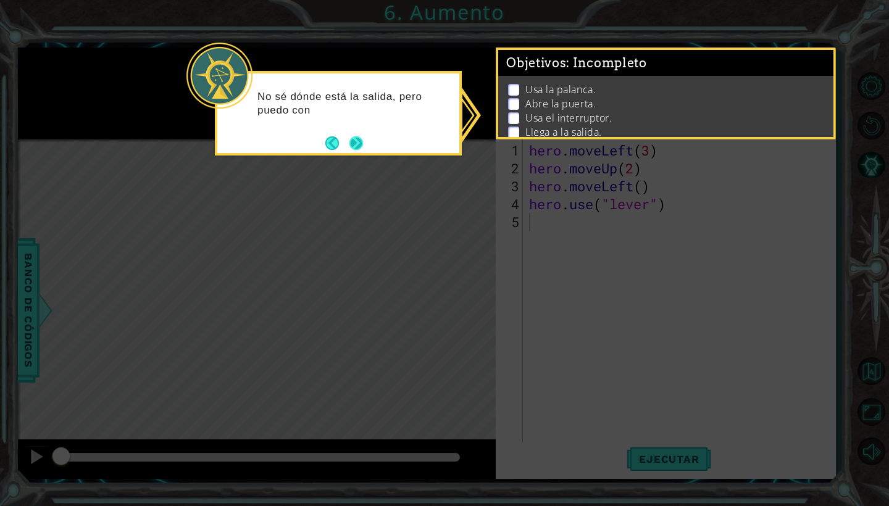
click at [355, 149] on button "Next" at bounding box center [357, 143] width 14 height 14
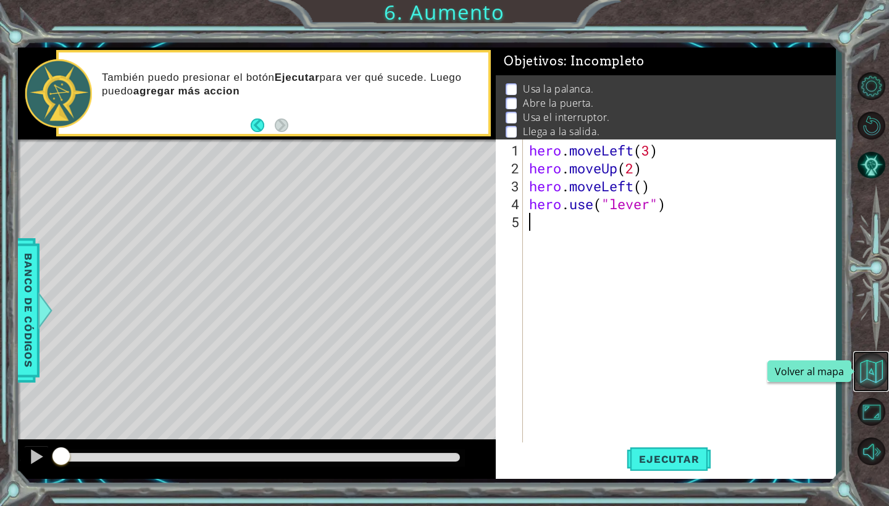
click at [887, 376] on button "Volver al mapa" at bounding box center [871, 371] width 36 height 36
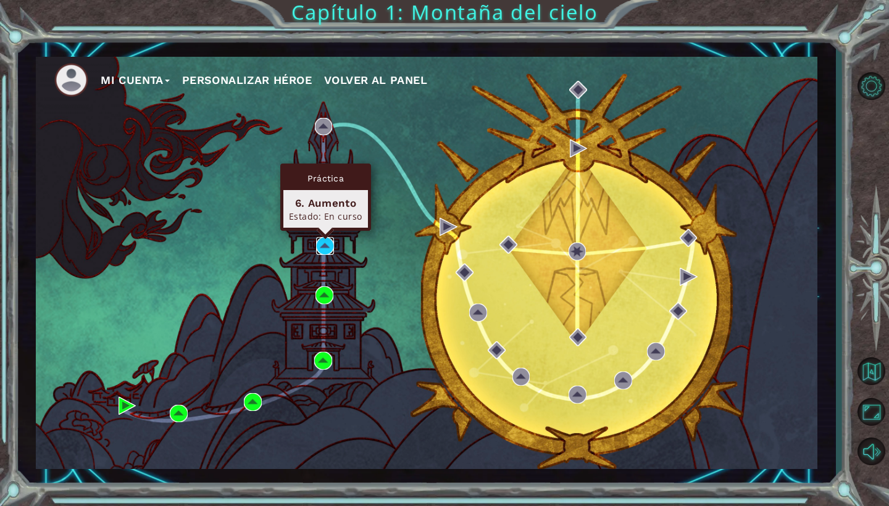
click at [326, 250] on img at bounding box center [325, 246] width 18 height 18
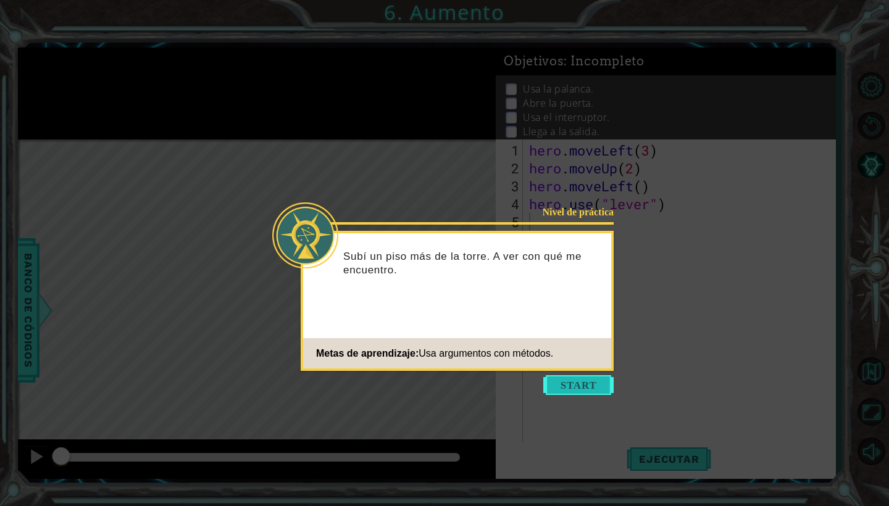
click at [570, 381] on button "Start" at bounding box center [578, 385] width 70 height 20
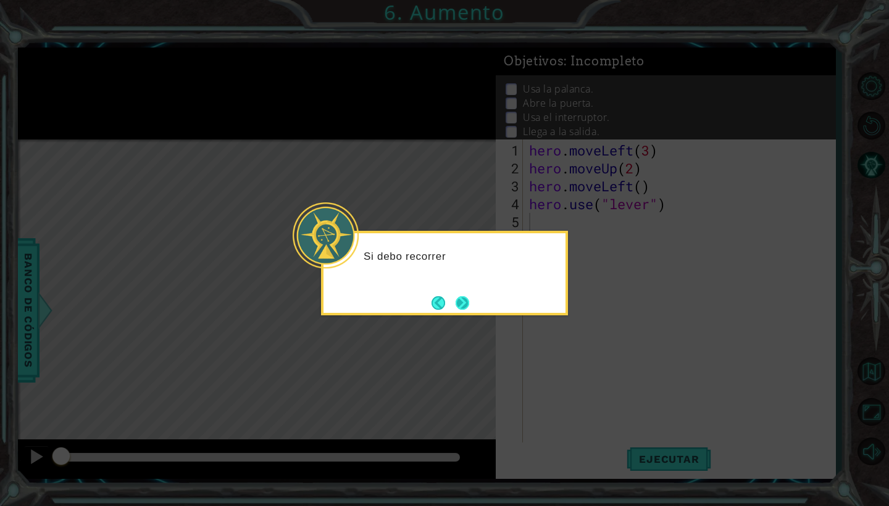
click at [462, 296] on button "Next" at bounding box center [463, 303] width 14 height 14
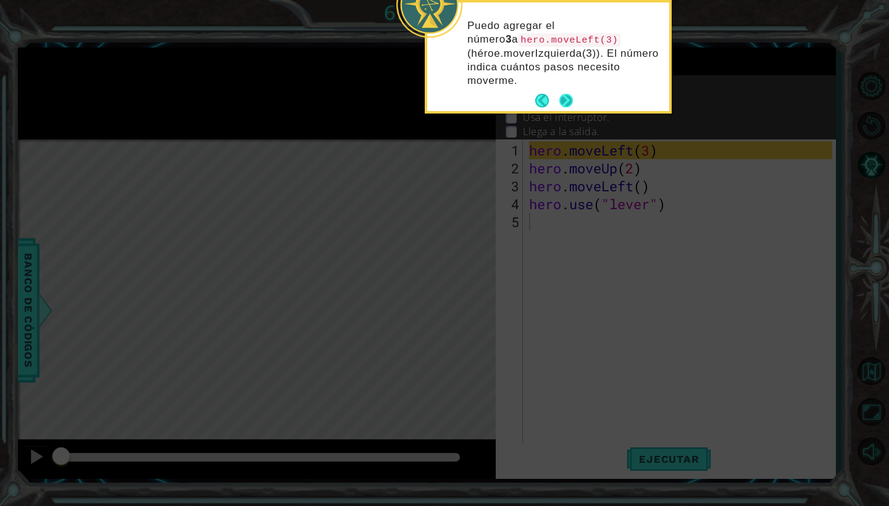
click at [567, 97] on button "Next" at bounding box center [566, 101] width 16 height 16
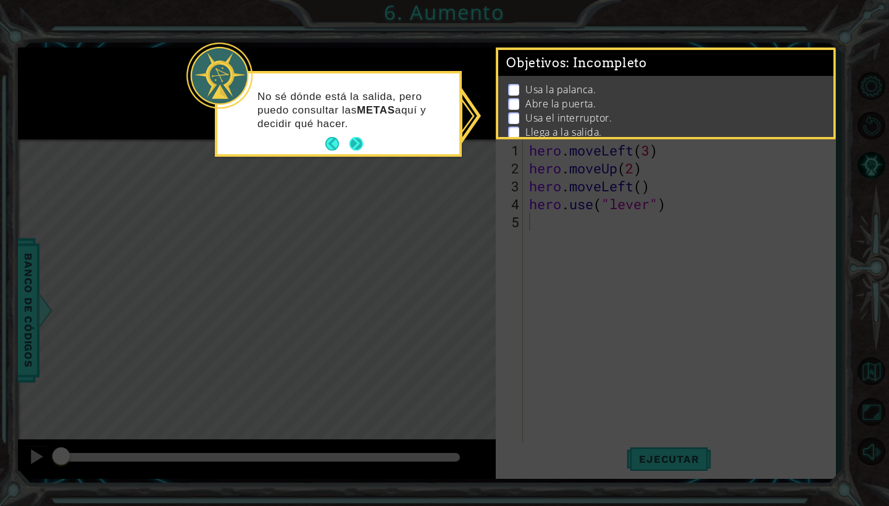
click at [353, 148] on button "Next" at bounding box center [357, 144] width 14 height 14
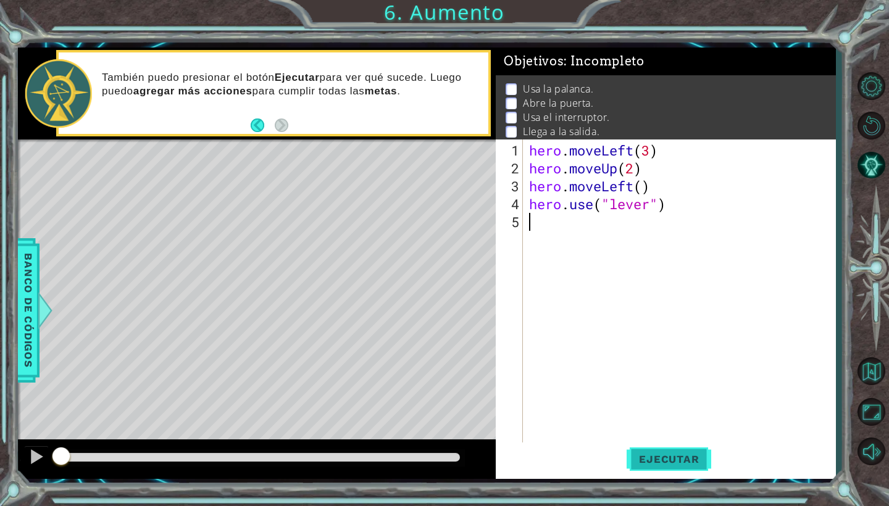
click at [651, 454] on span "Ejecutar" at bounding box center [669, 459] width 85 height 12
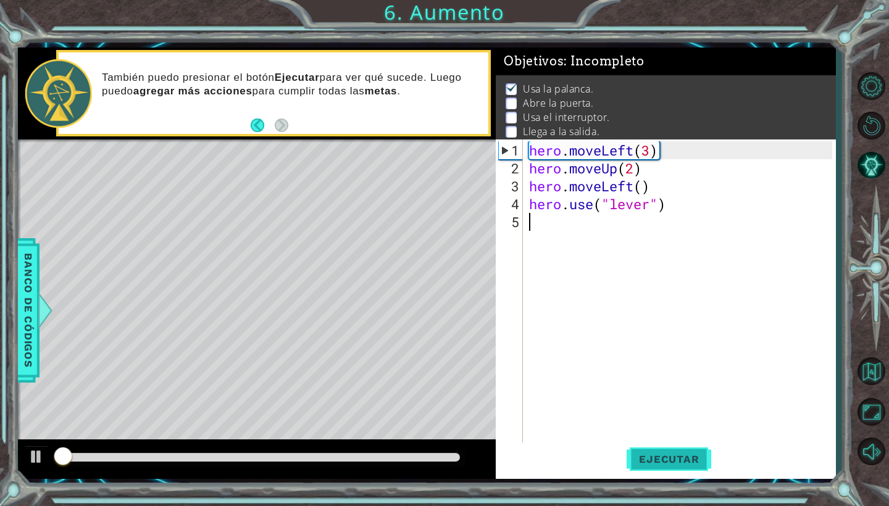
scroll to position [2, 0]
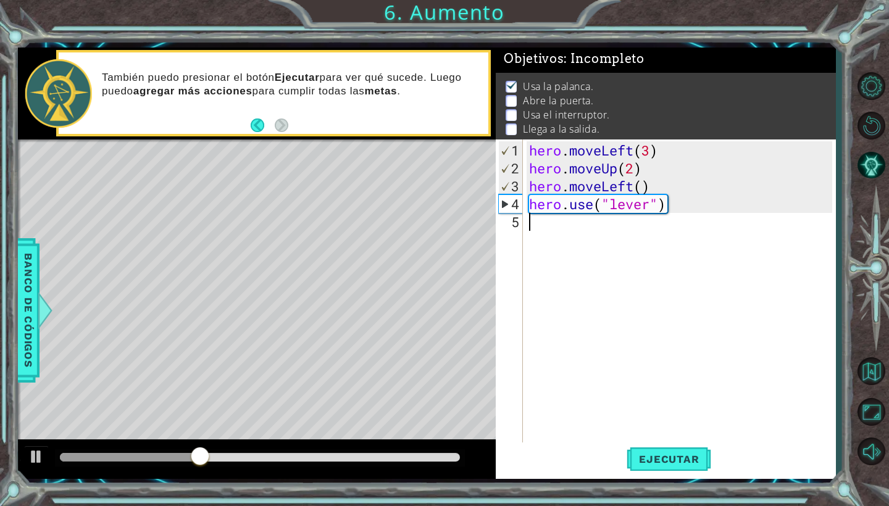
click at [630, 230] on div "hero . moveLeft ( 3 ) hero . moveUp ( 2 ) hero . moveLeft ( ) hero . use ( "lev…" at bounding box center [683, 311] width 312 height 340
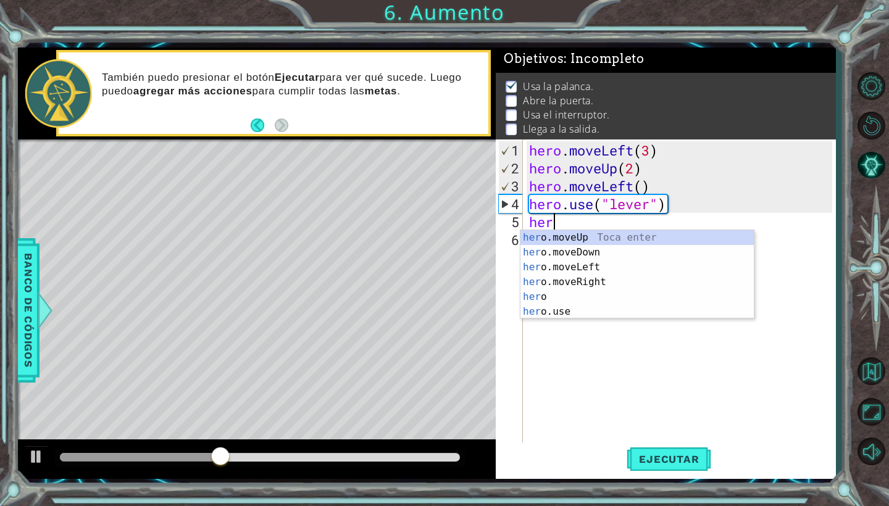
scroll to position [0, 1]
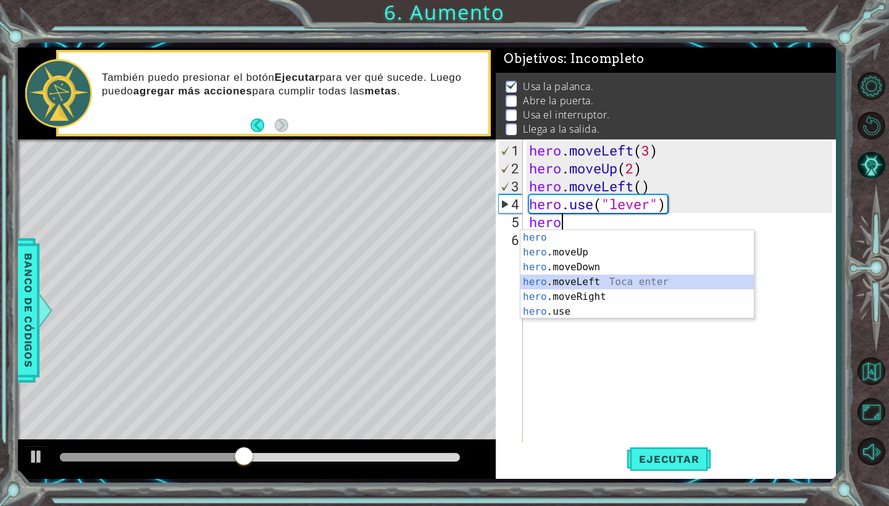
click at [640, 278] on div "hero Toca enter hero .moveUp Toca enter hero .moveDown Toca enter hero .moveLef…" at bounding box center [637, 289] width 233 height 119
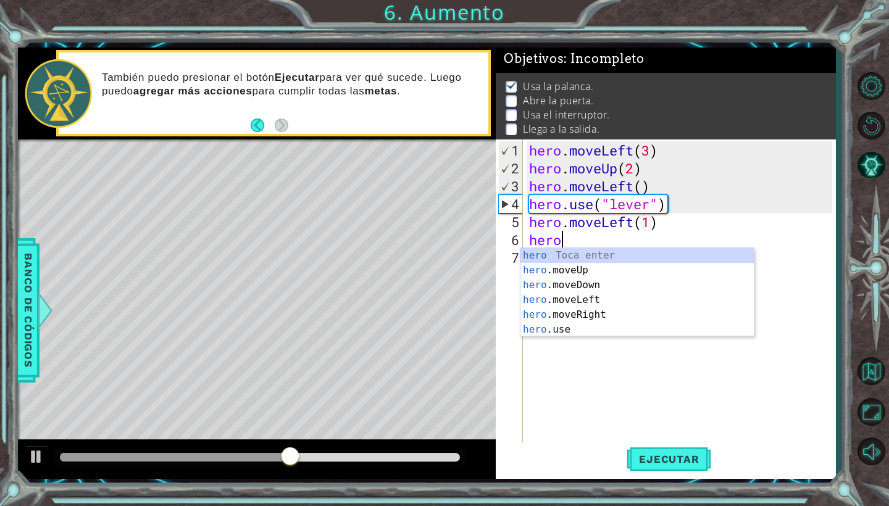
scroll to position [0, 7]
click at [599, 325] on div "hero Toca enter hero .moveUp Toca enter hero .moveDown Toca enter hero .moveLef…" at bounding box center [637, 307] width 233 height 119
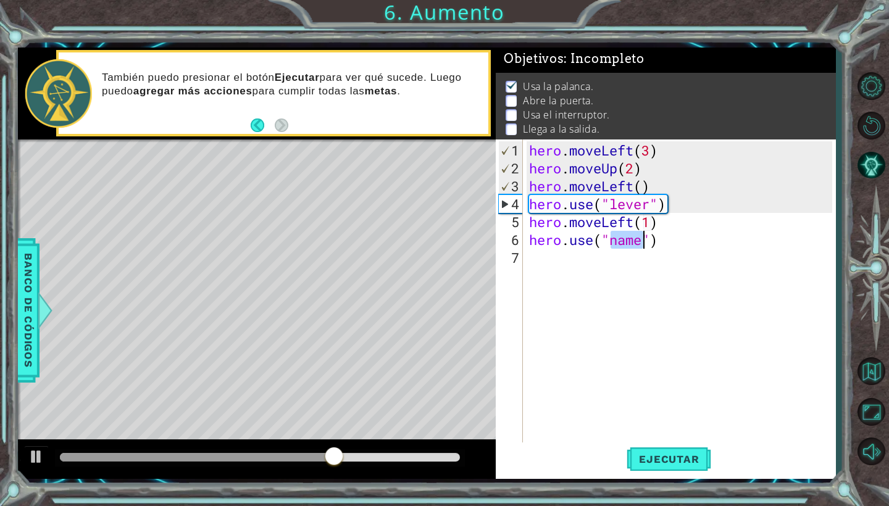
scroll to position [0, 6]
type textarea "hero.use("door")"
click at [537, 262] on div "hero . moveLeft ( 3 ) hero . moveUp ( 2 ) hero . moveLeft ( ) hero . use ( "lev…" at bounding box center [683, 311] width 312 height 340
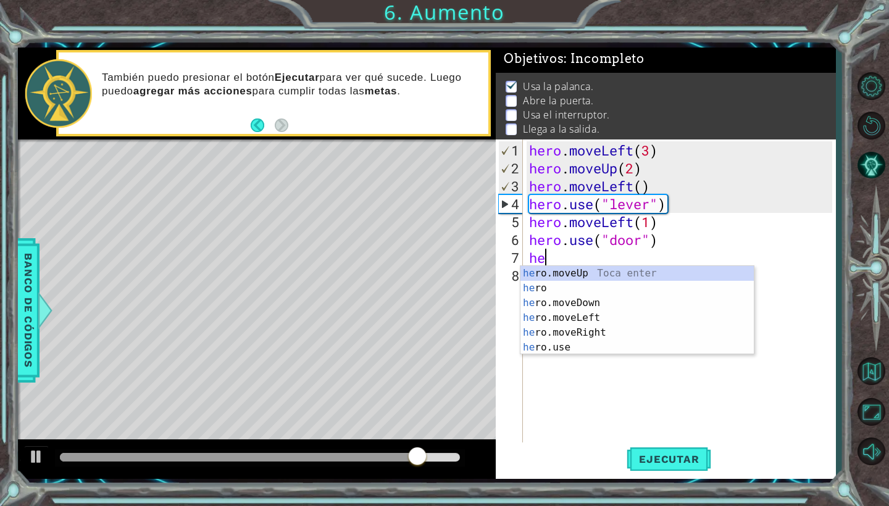
scroll to position [0, 1]
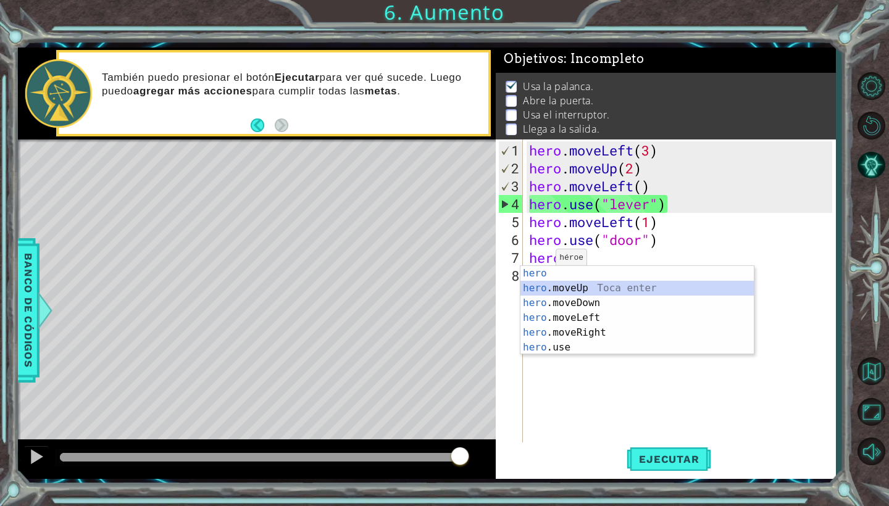
click at [583, 290] on div "hero Toca enter hero .moveUp Toca enter hero .moveDown Toca enter hero .moveLef…" at bounding box center [637, 325] width 233 height 119
type textarea "hero.moveUp(1)"
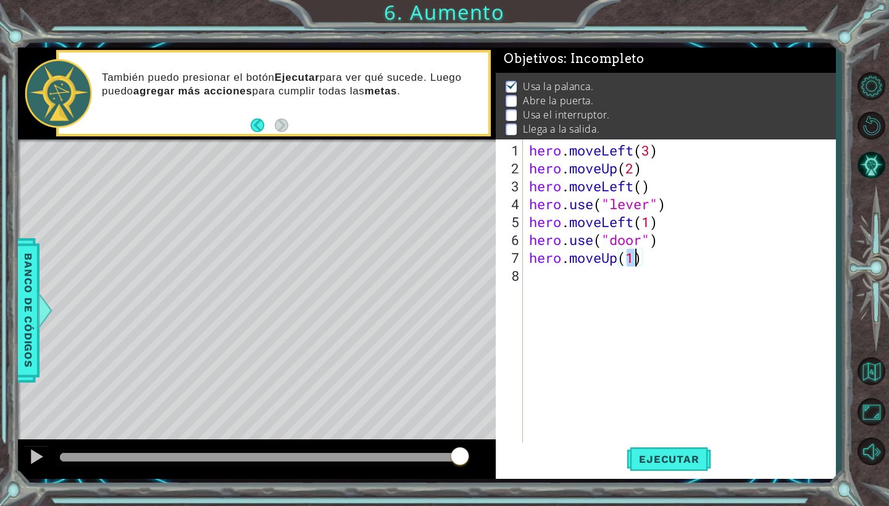
click at [559, 288] on div "hero . moveLeft ( 3 ) hero . moveUp ( 2 ) hero . moveLeft ( ) hero . use ( "lev…" at bounding box center [683, 311] width 312 height 340
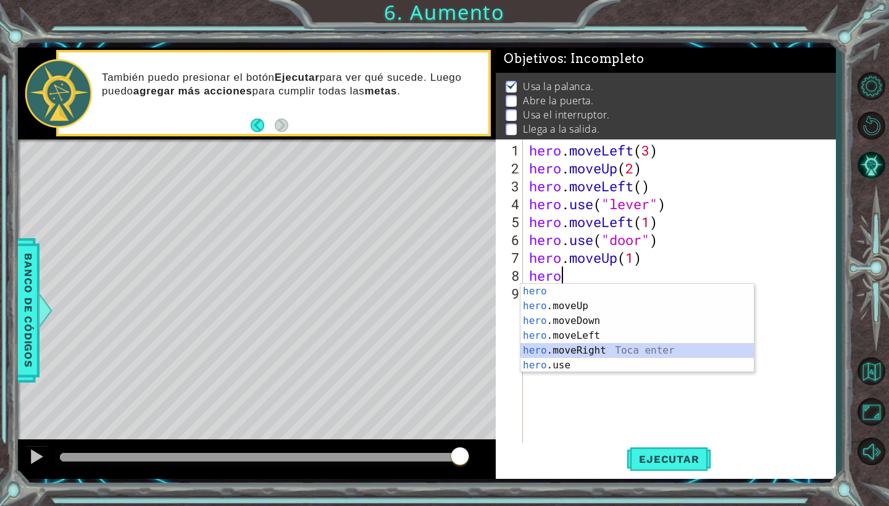
click at [571, 349] on div "hero Toca enter hero .moveUp Toca enter hero .moveDown Toca enter hero .moveLef…" at bounding box center [637, 343] width 233 height 119
type textarea "hero.moveRight(1)"
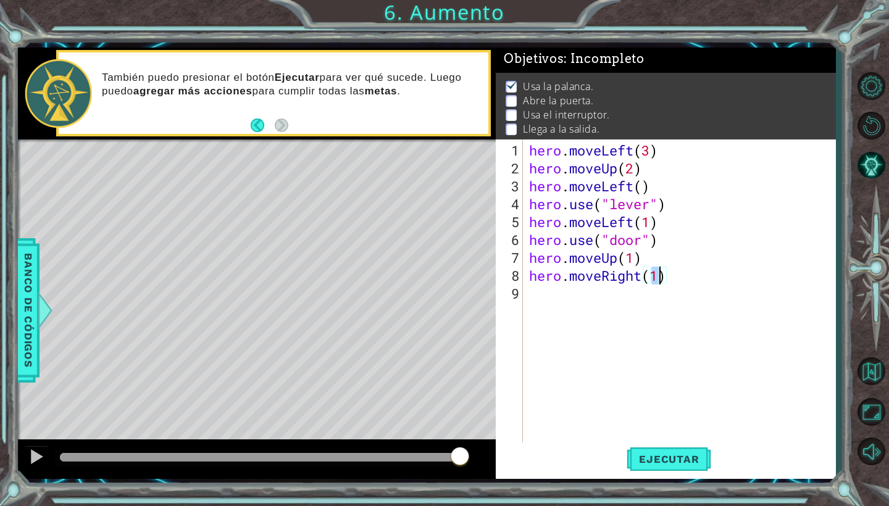
click at [589, 301] on div "hero . moveLeft ( 3 ) hero . moveUp ( 2 ) hero . moveLeft ( ) hero . use ( "lev…" at bounding box center [683, 311] width 312 height 340
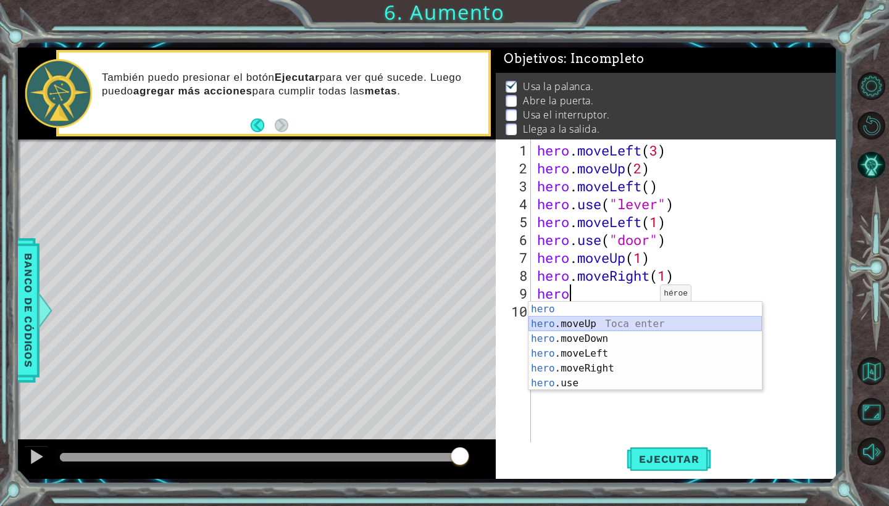
drag, startPoint x: 546, startPoint y: 321, endPoint x: 546, endPoint y: 334, distance: 13.0
click at [546, 329] on div "hero Toca enter hero .moveUp Toca enter hero .moveDown Toca enter hero .moveLef…" at bounding box center [645, 361] width 233 height 119
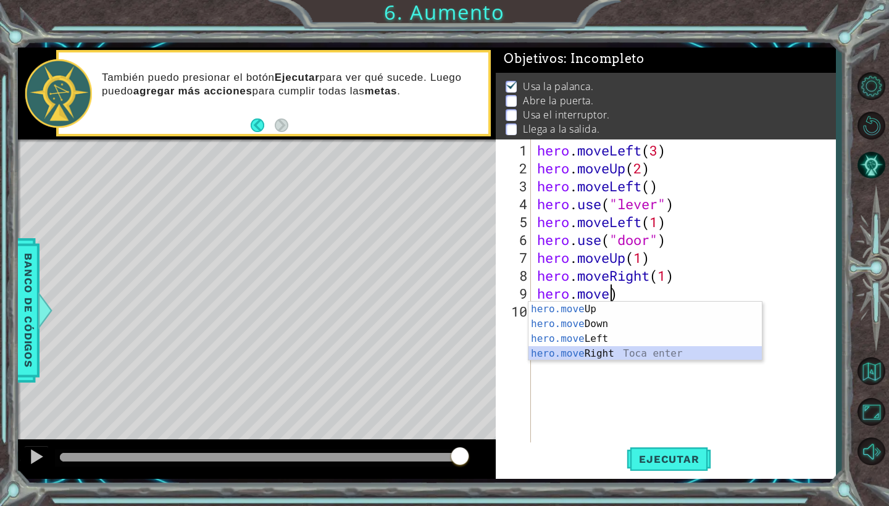
click at [635, 358] on div "hero.move Up Toca enter hero.move Down Toca enter hero.move Left Toca enter her…" at bounding box center [645, 346] width 233 height 89
type textarea "hero.moveRight(1)"
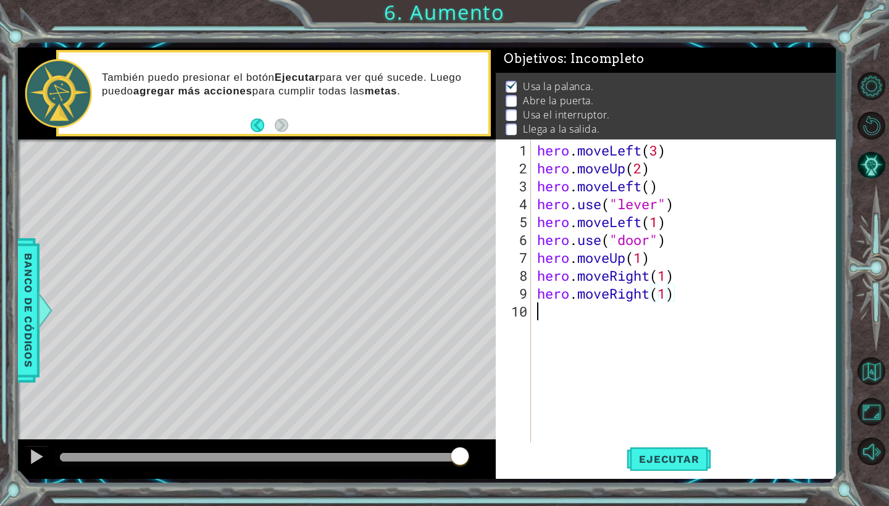
click at [588, 317] on div "hero . moveLeft ( 3 ) hero . moveUp ( 2 ) hero . moveLeft ( ) hero . use ( "lev…" at bounding box center [687, 311] width 304 height 340
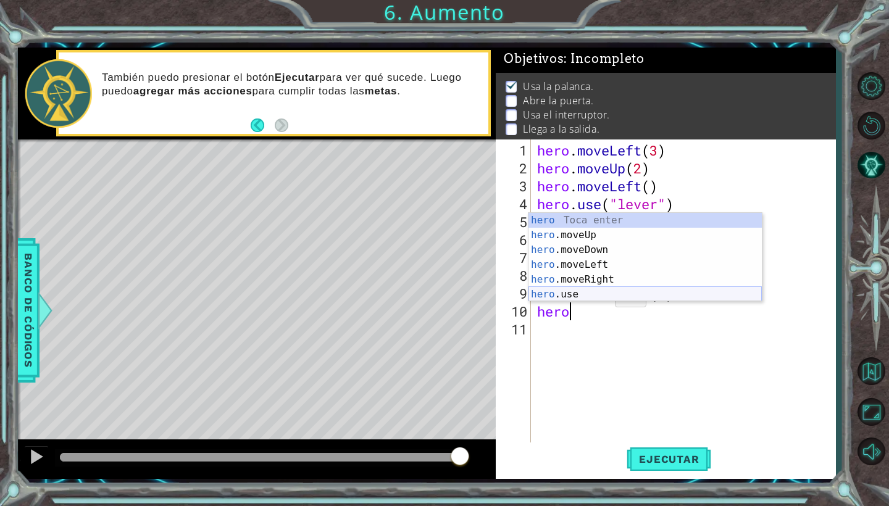
click at [609, 293] on div "hero Toca enter hero .moveUp Toca enter hero .moveDown Toca enter hero .moveLef…" at bounding box center [645, 272] width 233 height 119
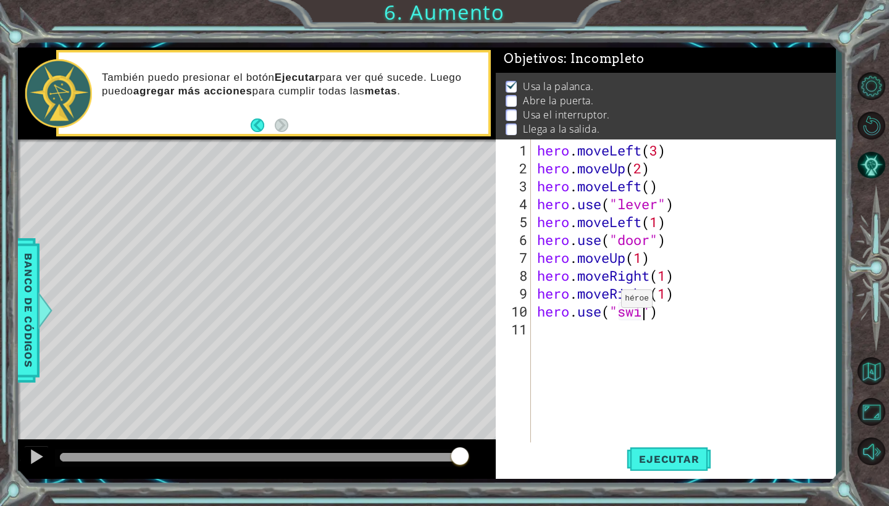
scroll to position [0, 6]
type textarea "hero.use("switch")"
click at [604, 345] on div "hero . moveLeft ( 3 ) hero . moveUp ( 2 ) hero . moveLeft ( ) hero . use ( "lev…" at bounding box center [687, 311] width 304 height 340
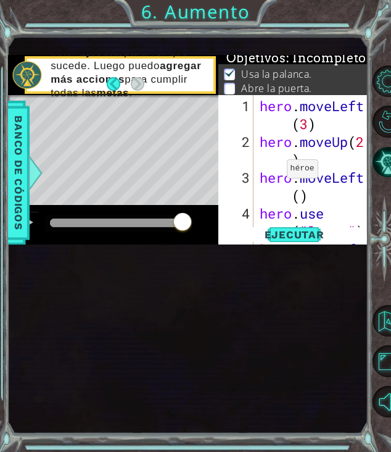
scroll to position [104, 0]
